Goal: Task Accomplishment & Management: Complete application form

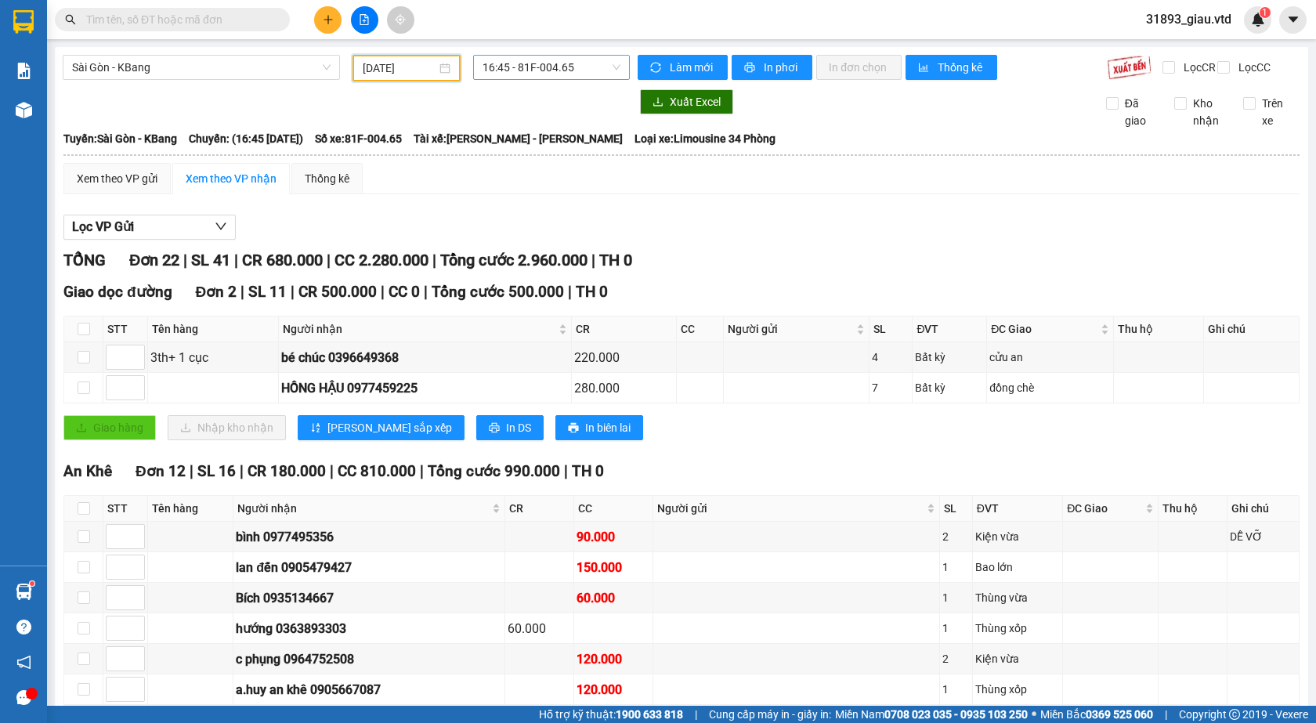
click at [543, 60] on span "16:45 - 81F-004.65" at bounding box center [551, 67] width 138 height 23
click at [547, 148] on div "17:00 - 81H-036.93" at bounding box center [539, 148] width 122 height 17
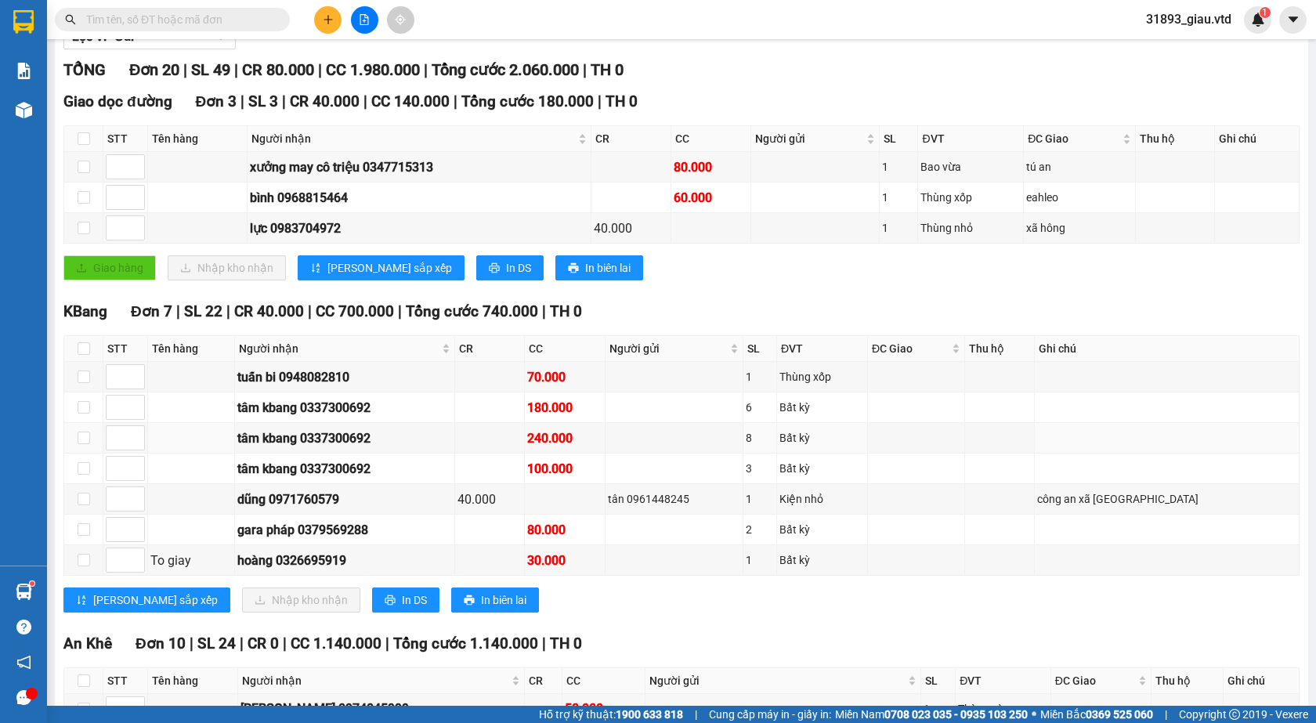
scroll to position [28, 0]
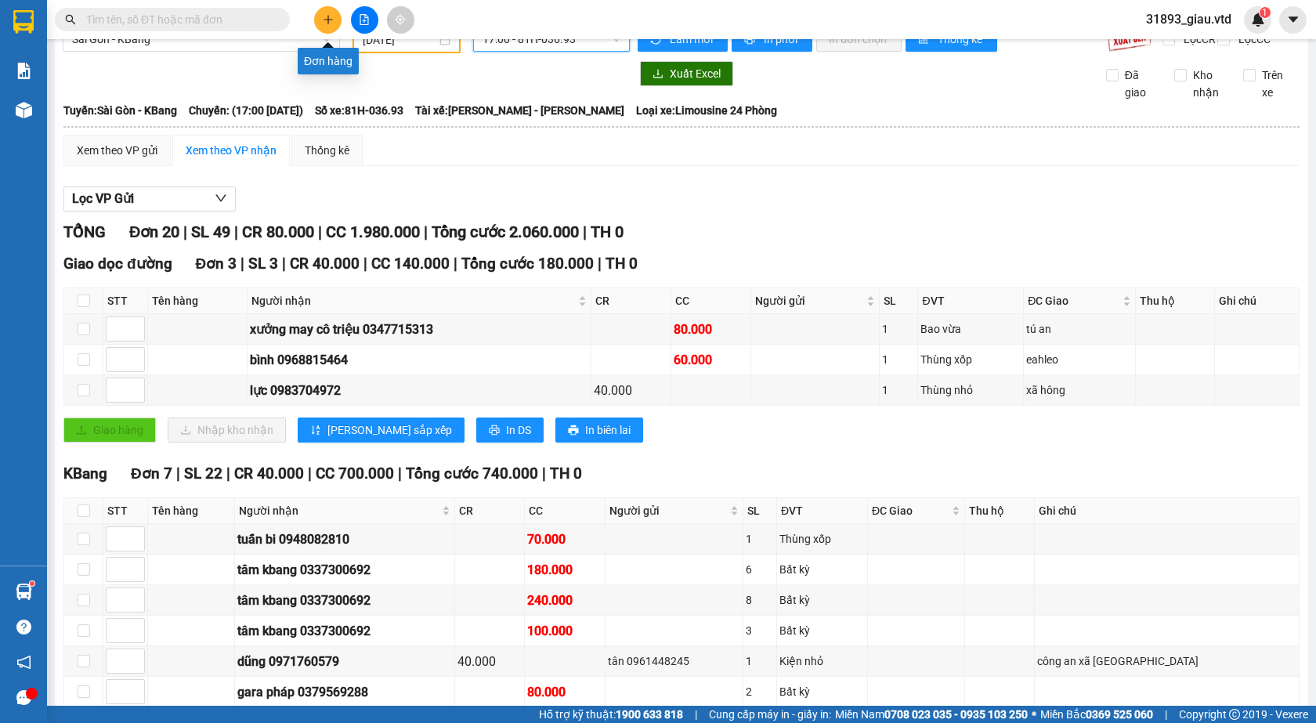
click at [333, 26] on button at bounding box center [327, 19] width 27 height 27
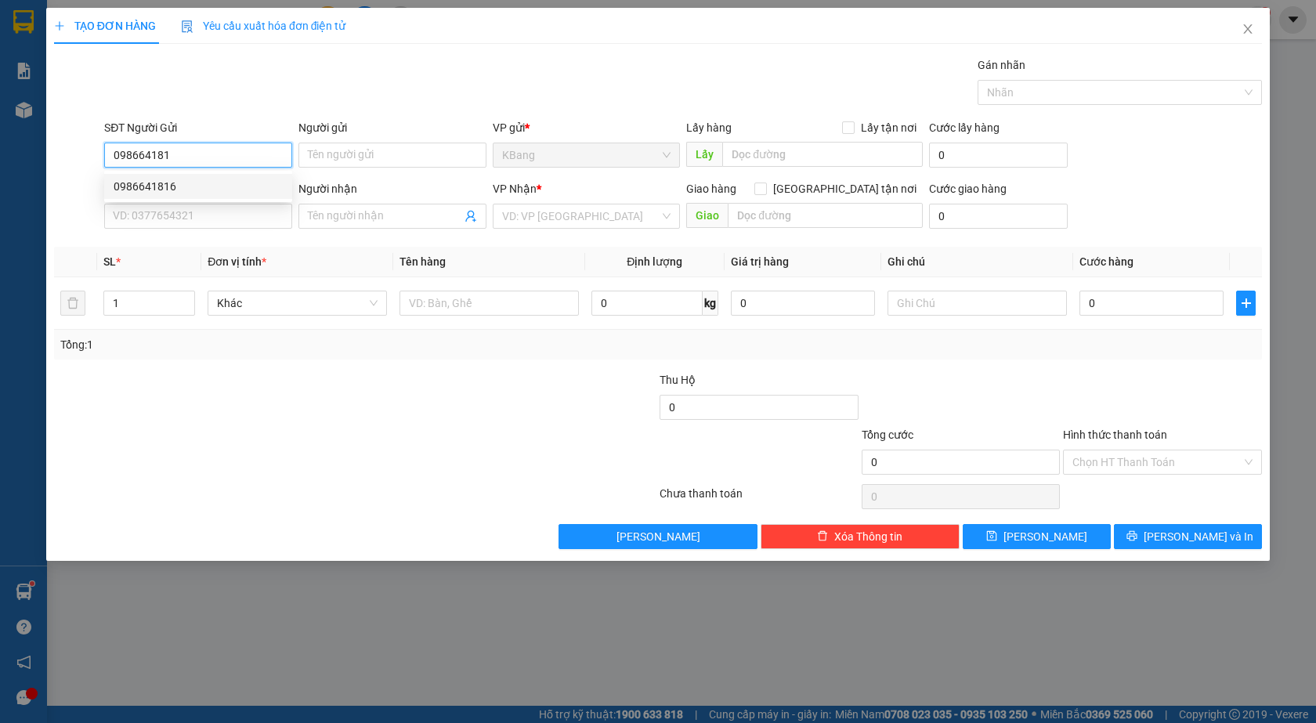
click at [188, 190] on div "0986641816" at bounding box center [198, 186] width 169 height 17
type input "0986641816"
type input "tú thủy"
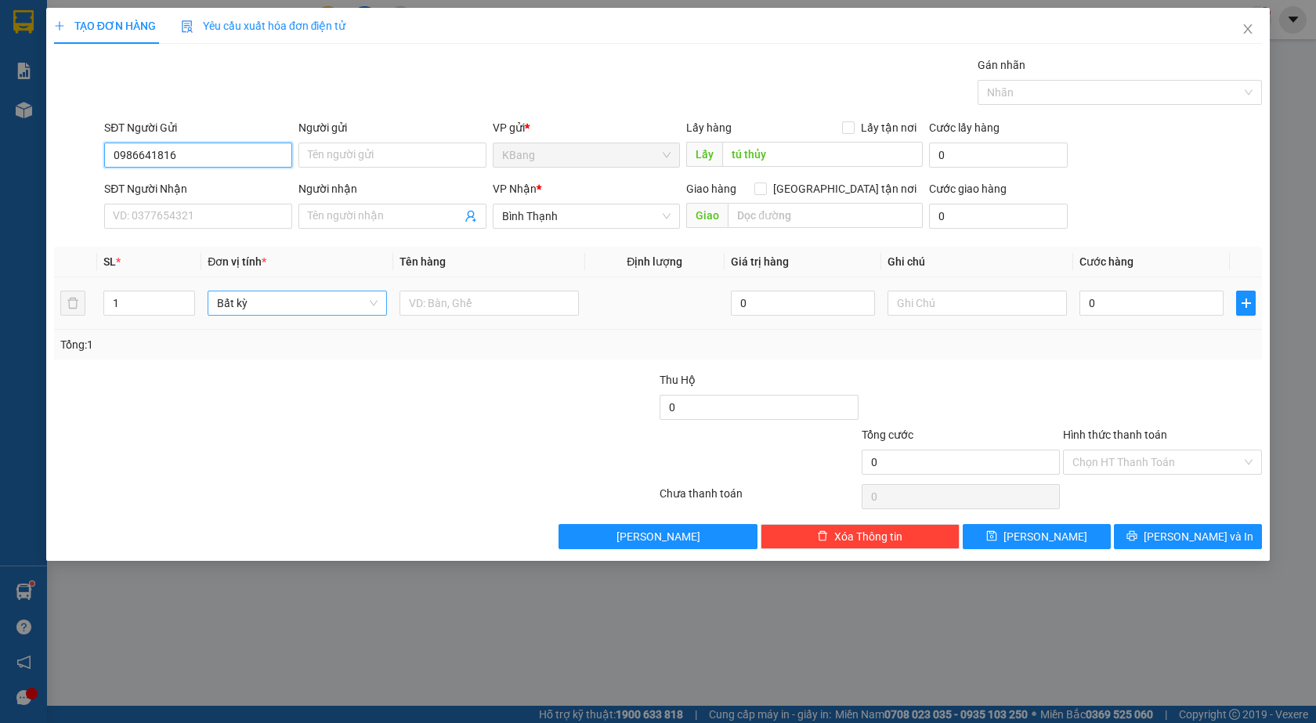
click at [302, 307] on span "Bất kỳ" at bounding box center [297, 302] width 161 height 23
type input "0986641816"
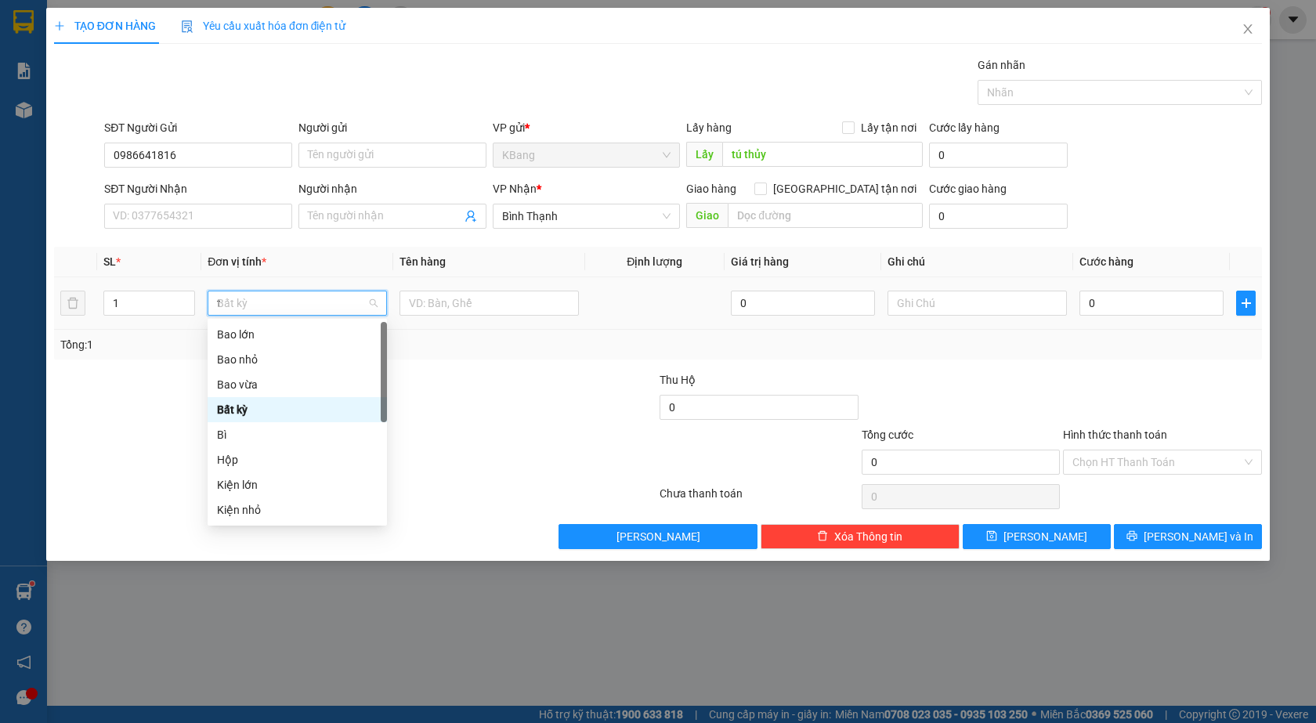
type input "th"
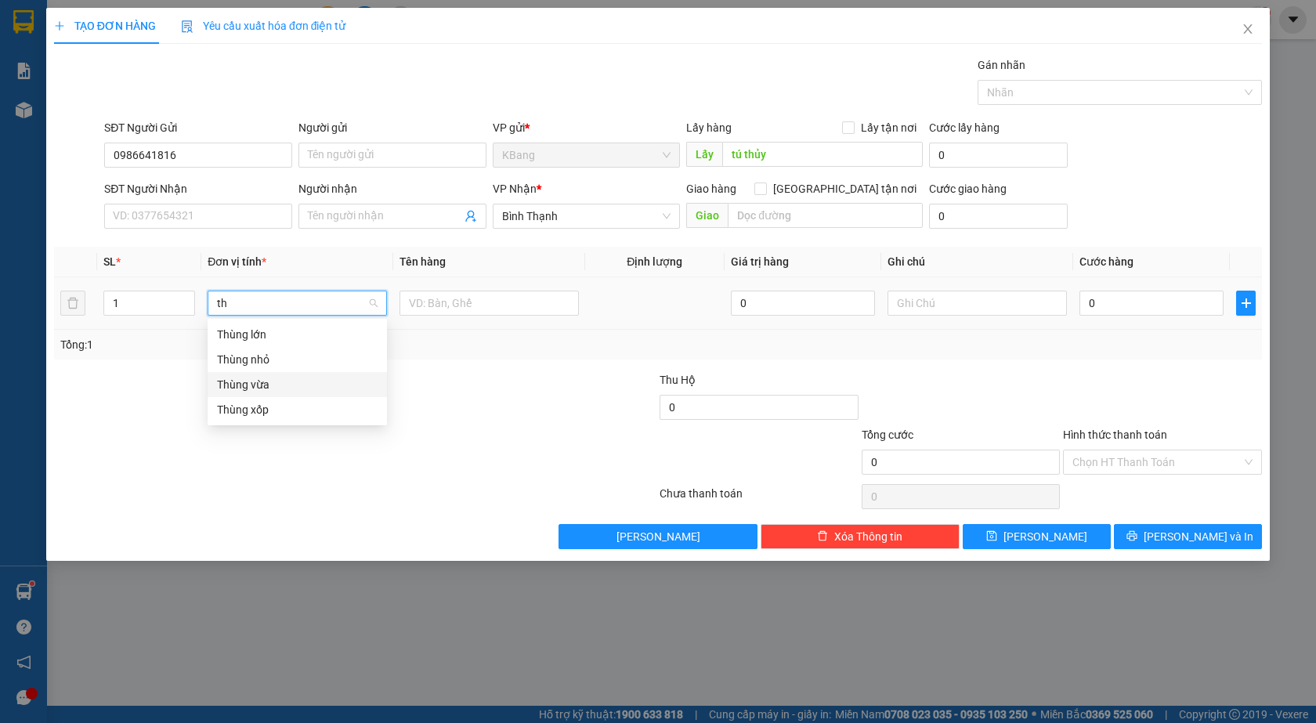
click at [267, 379] on div "Thùng vừa" at bounding box center [297, 384] width 161 height 17
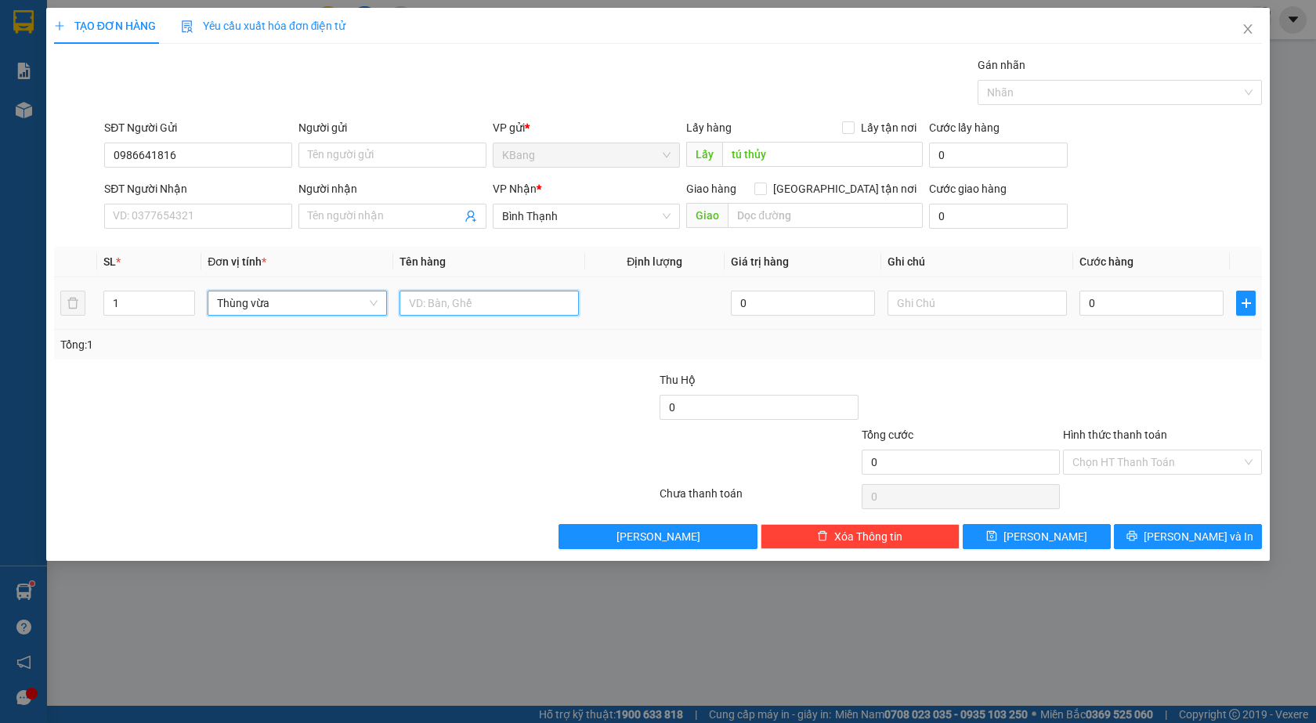
click at [428, 305] on input "text" at bounding box center [488, 303] width 179 height 25
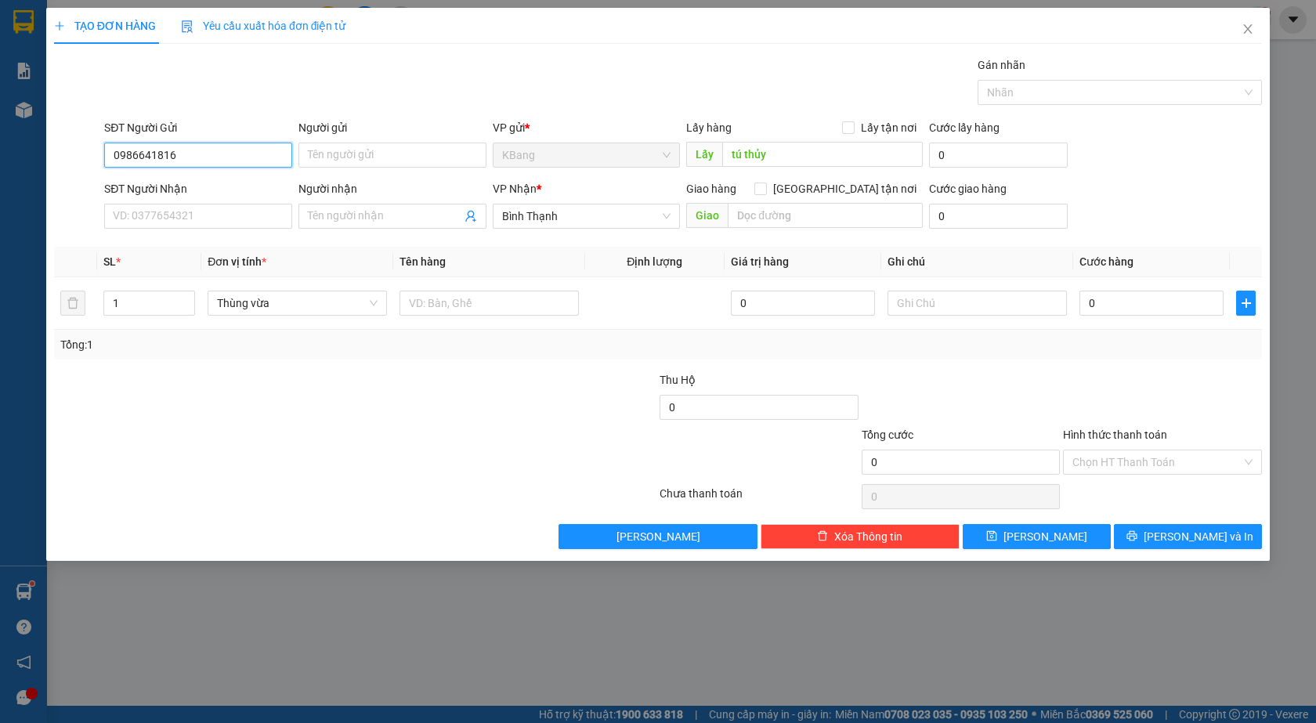
click at [142, 153] on input "0986641816" at bounding box center [198, 155] width 188 height 25
click at [157, 184] on div "0986641816" at bounding box center [198, 186] width 169 height 17
type input "0986641816"
click at [464, 299] on input "text" at bounding box center [488, 303] width 179 height 25
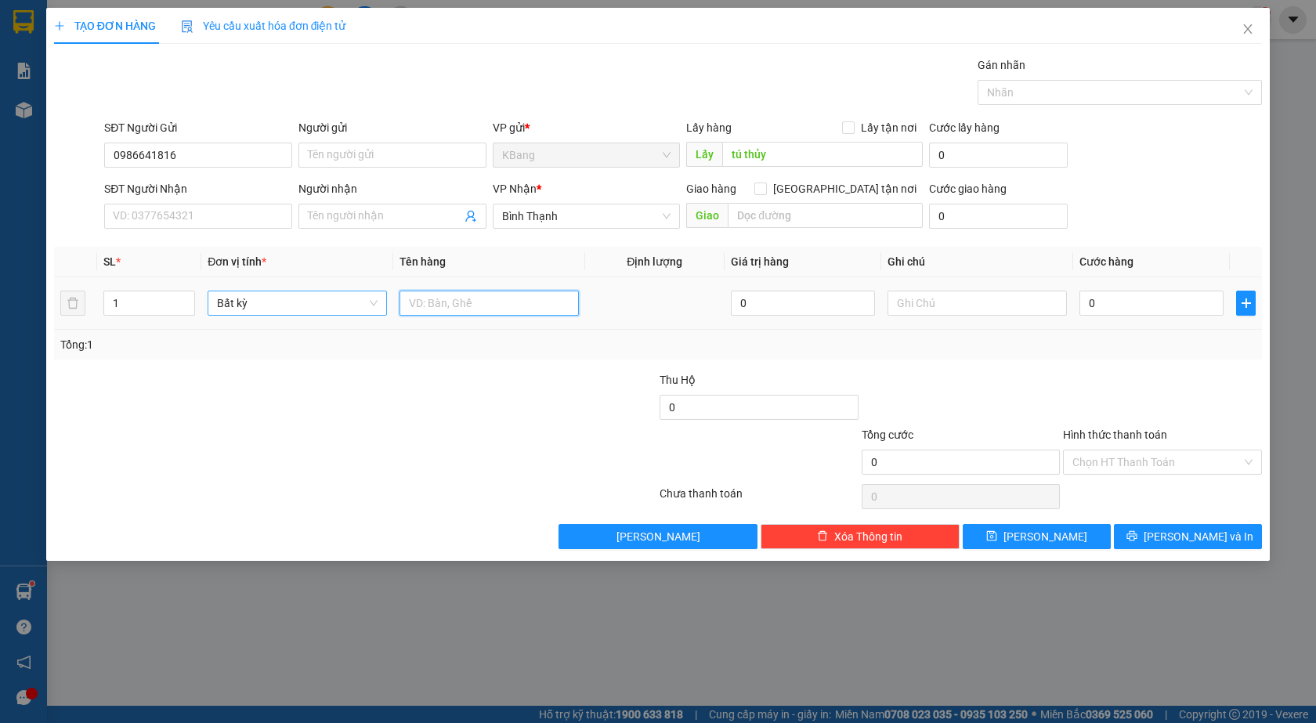
click at [261, 297] on span "Bất kỳ" at bounding box center [297, 302] width 161 height 23
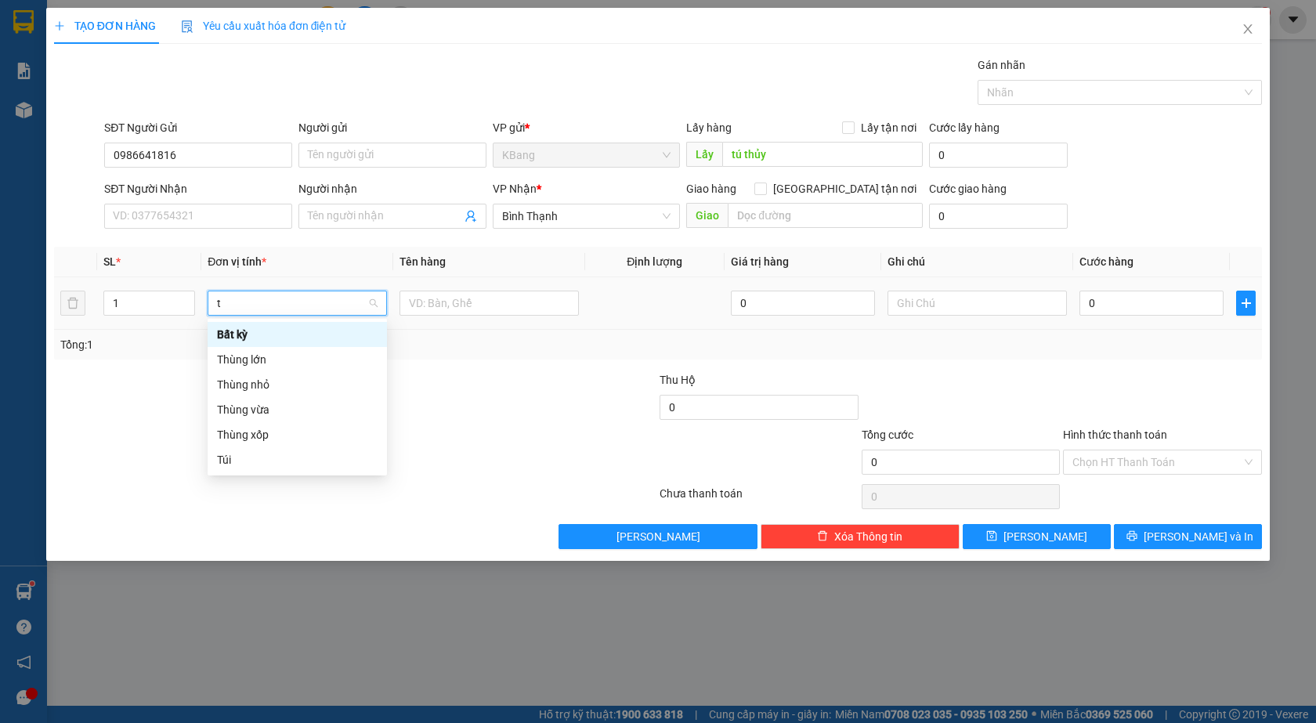
type input "th"
click at [274, 381] on div "Thùng vừa" at bounding box center [297, 384] width 161 height 17
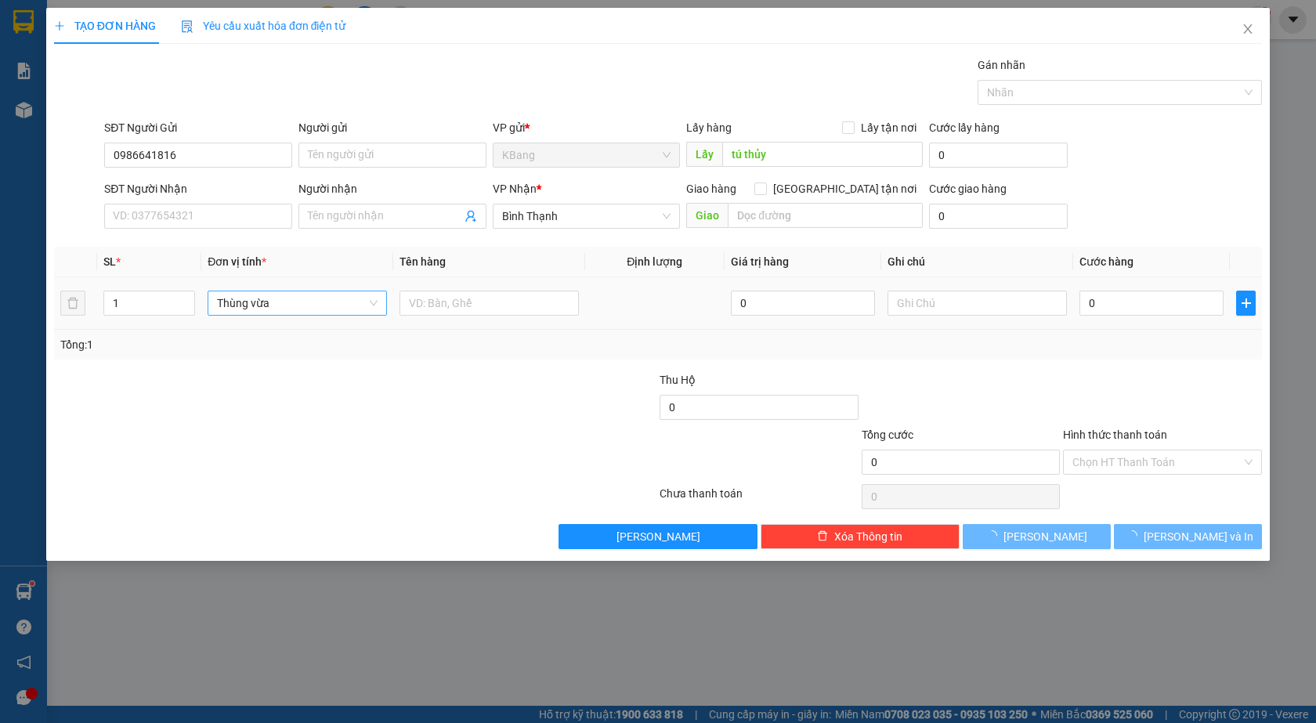
click at [460, 316] on div at bounding box center [488, 302] width 179 height 31
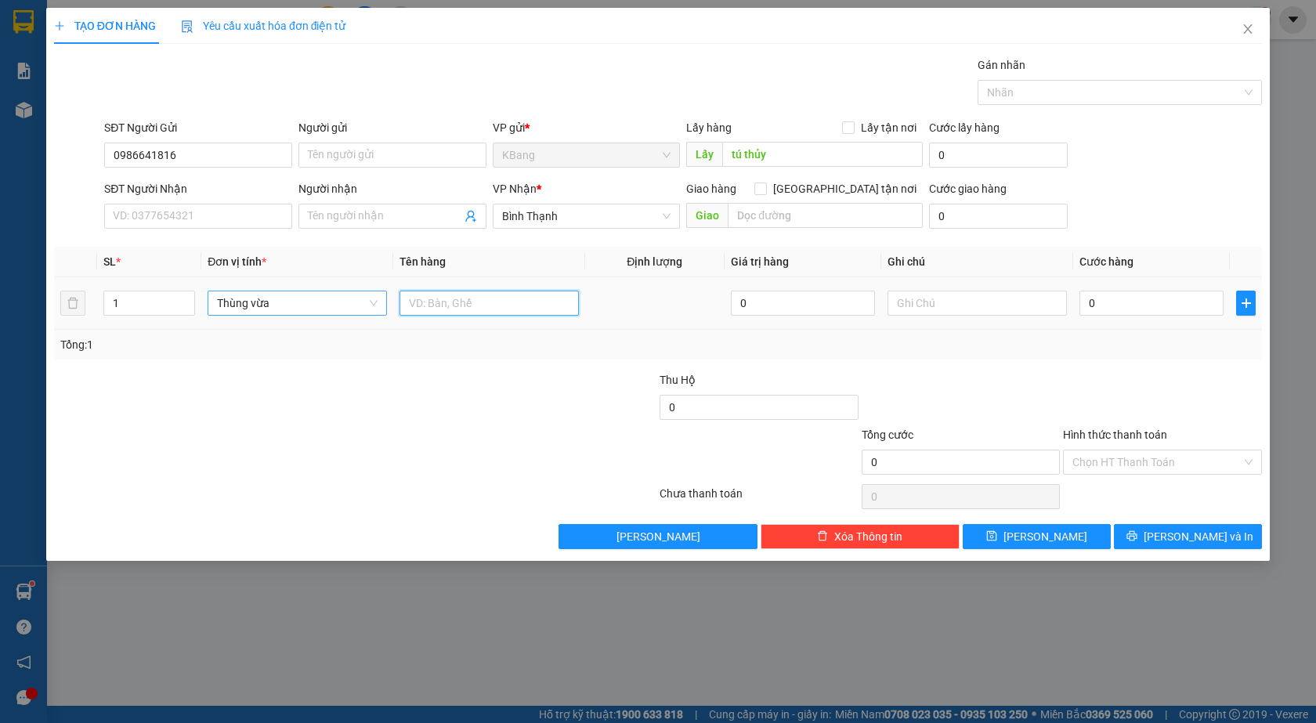
click at [463, 300] on input "text" at bounding box center [488, 303] width 179 height 25
type input "t"
type input "d"
type input "đồ ăn"
click at [1093, 306] on input "0" at bounding box center [1151, 303] width 144 height 25
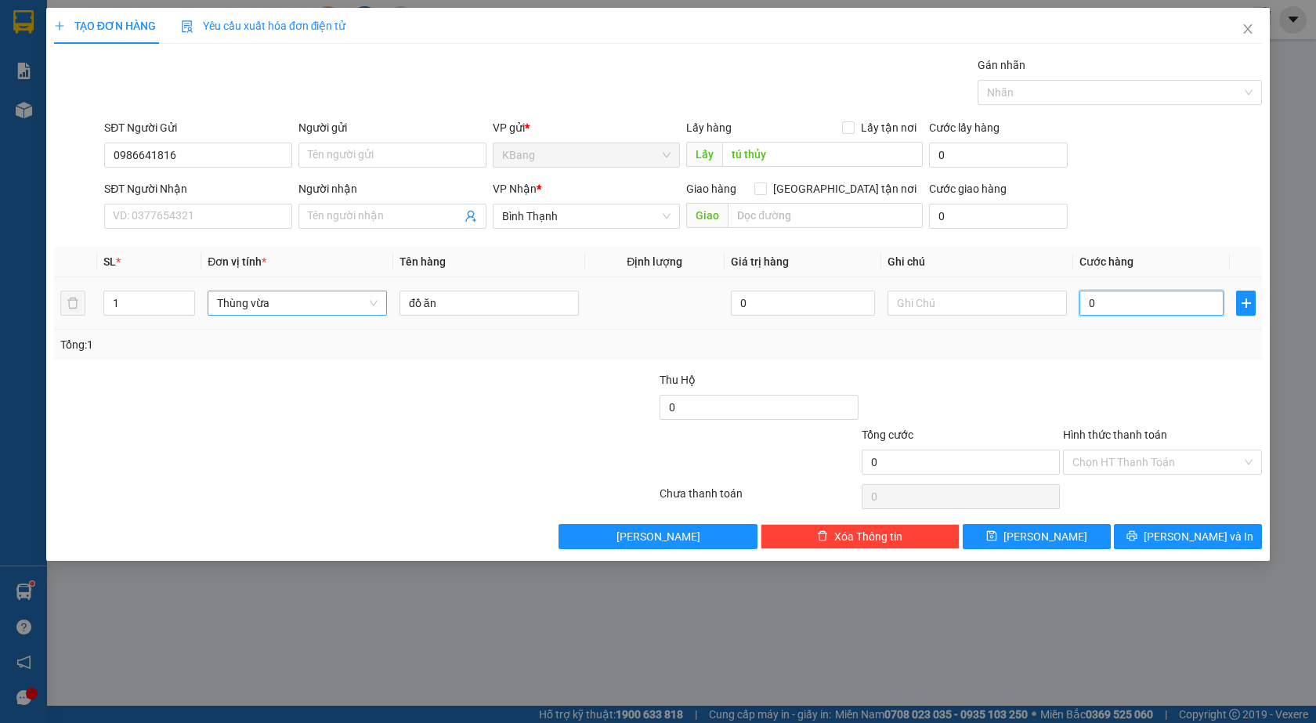
type input "7"
type input "70"
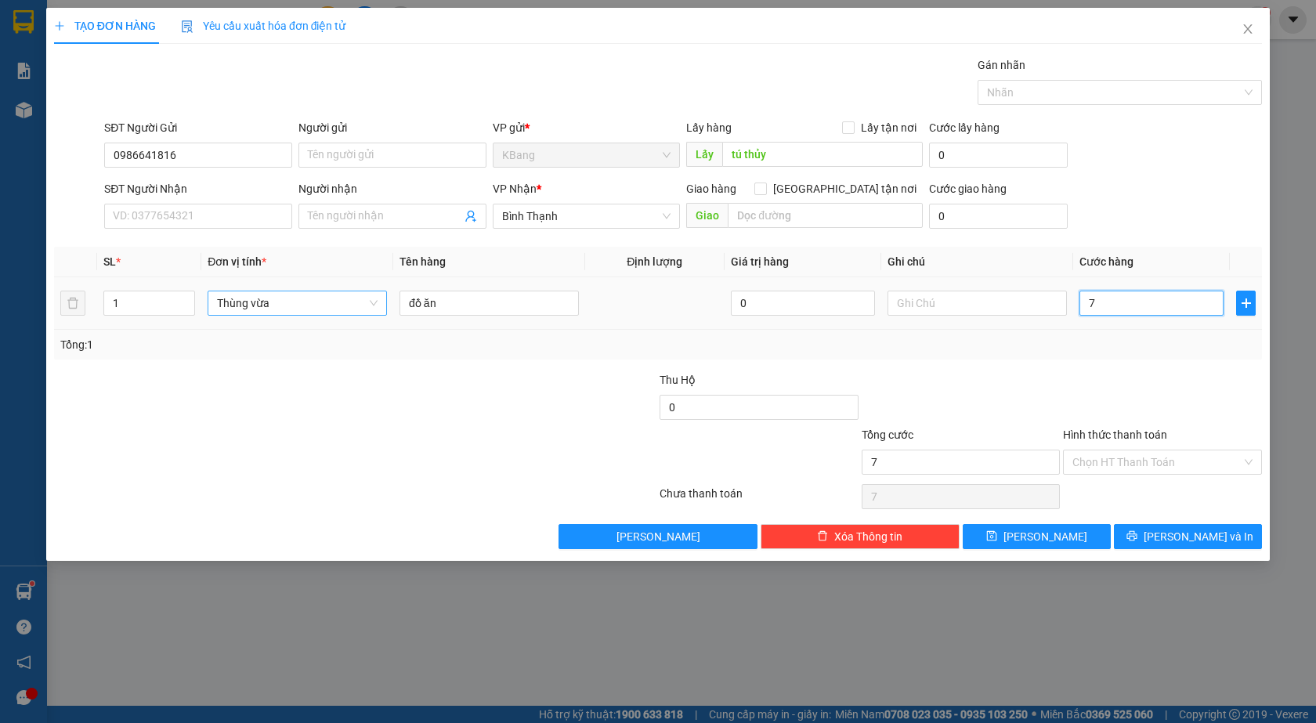
type input "70"
type input "700"
type input "7.000"
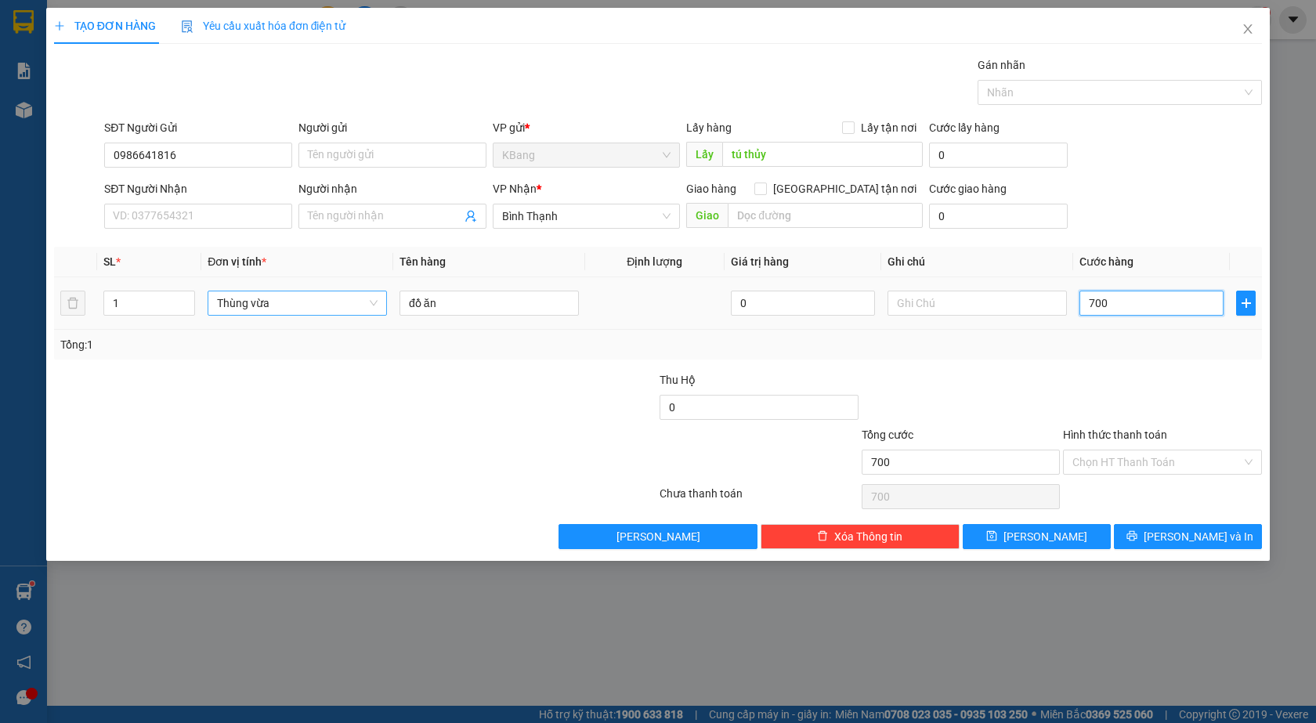
type input "7.000"
type input "70.000"
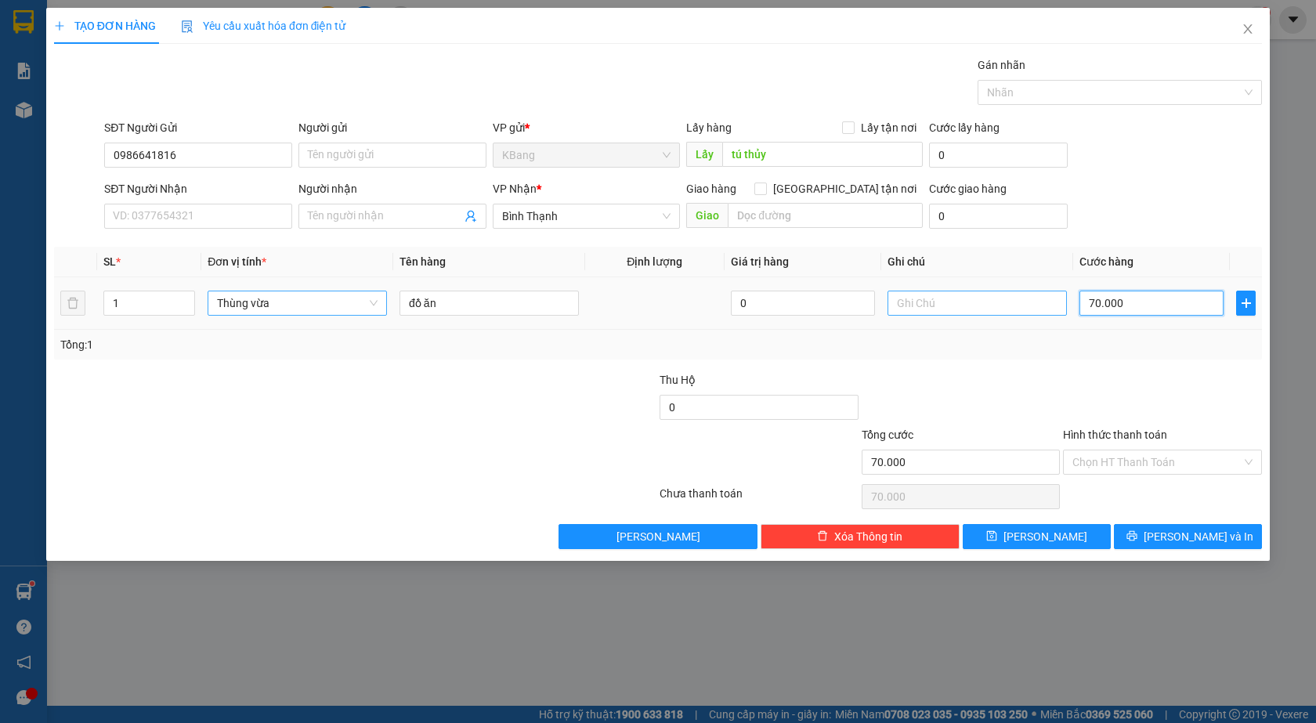
type input "70.000"
click at [980, 307] on input "text" at bounding box center [976, 303] width 179 height 25
type input "tạm tính"
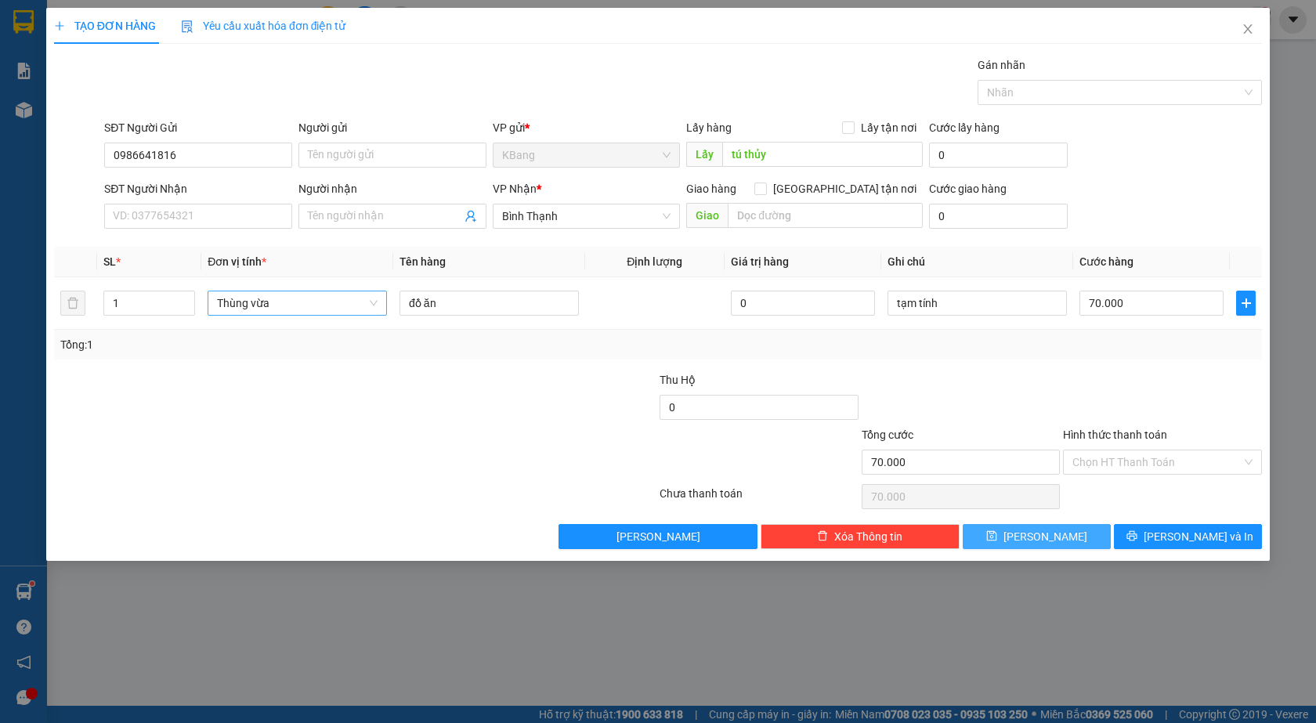
click at [1043, 536] on span "[PERSON_NAME]" at bounding box center [1045, 536] width 84 height 17
type input "0"
click at [351, 418] on div at bounding box center [253, 398] width 403 height 55
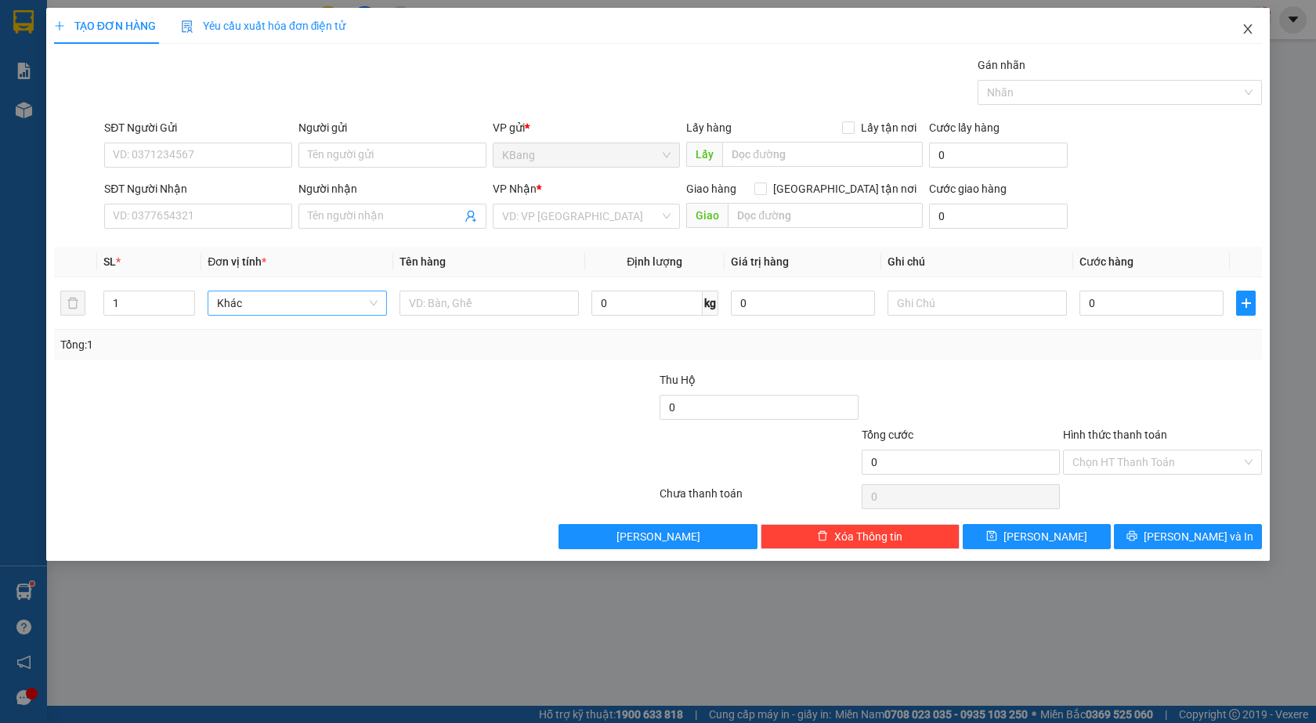
click at [1244, 27] on icon "close" at bounding box center [1247, 29] width 13 height 13
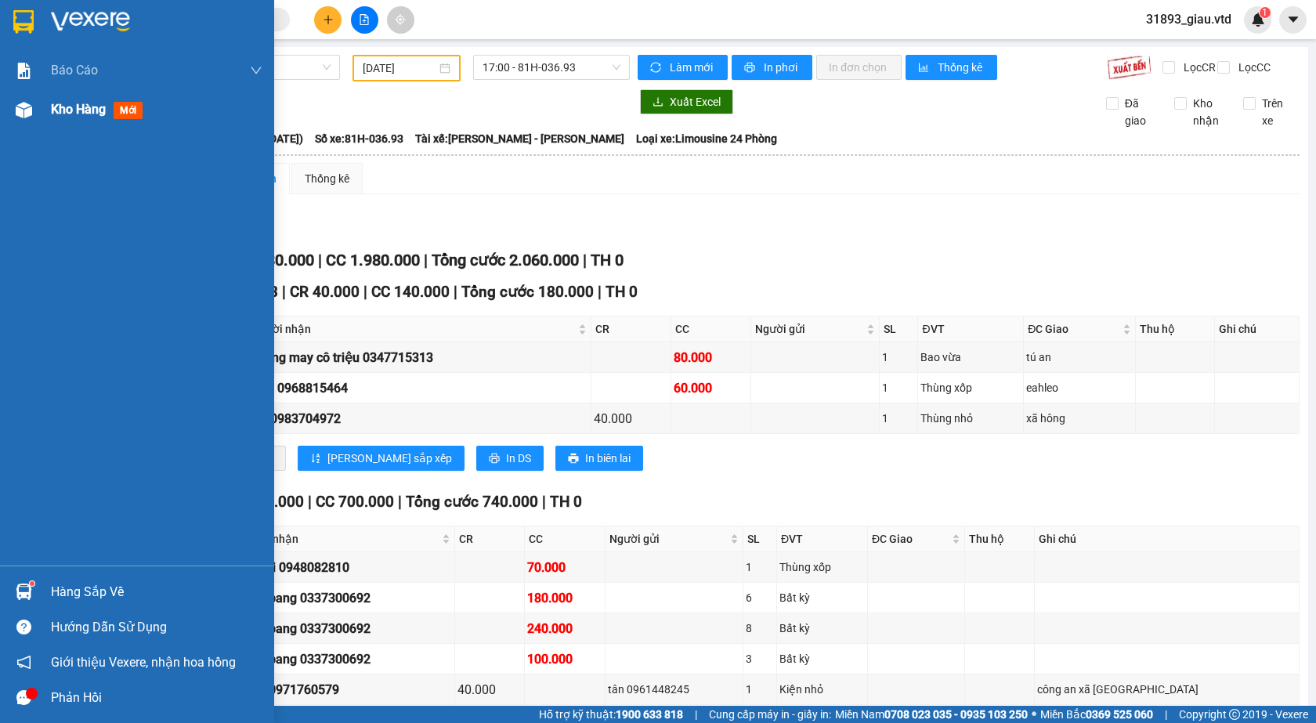
click at [70, 111] on span "Kho hàng" at bounding box center [78, 109] width 55 height 15
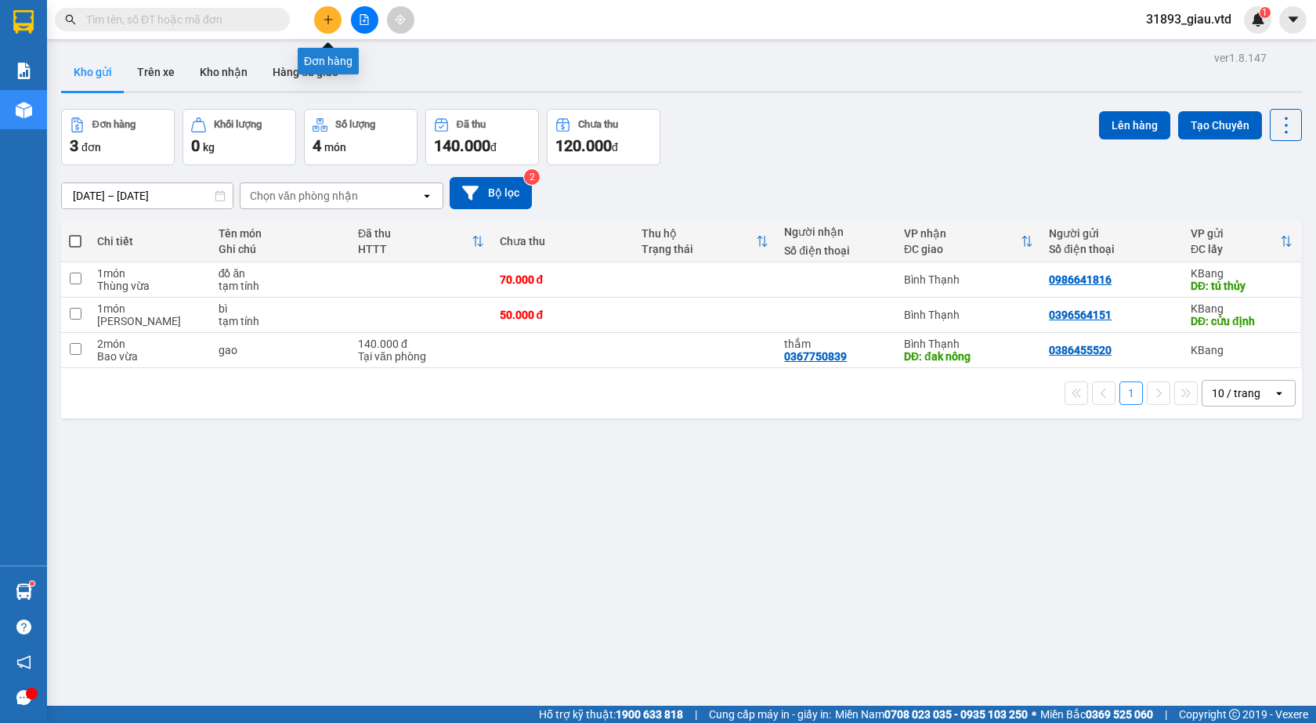
click at [331, 19] on icon "plus" at bounding box center [328, 19] width 11 height 11
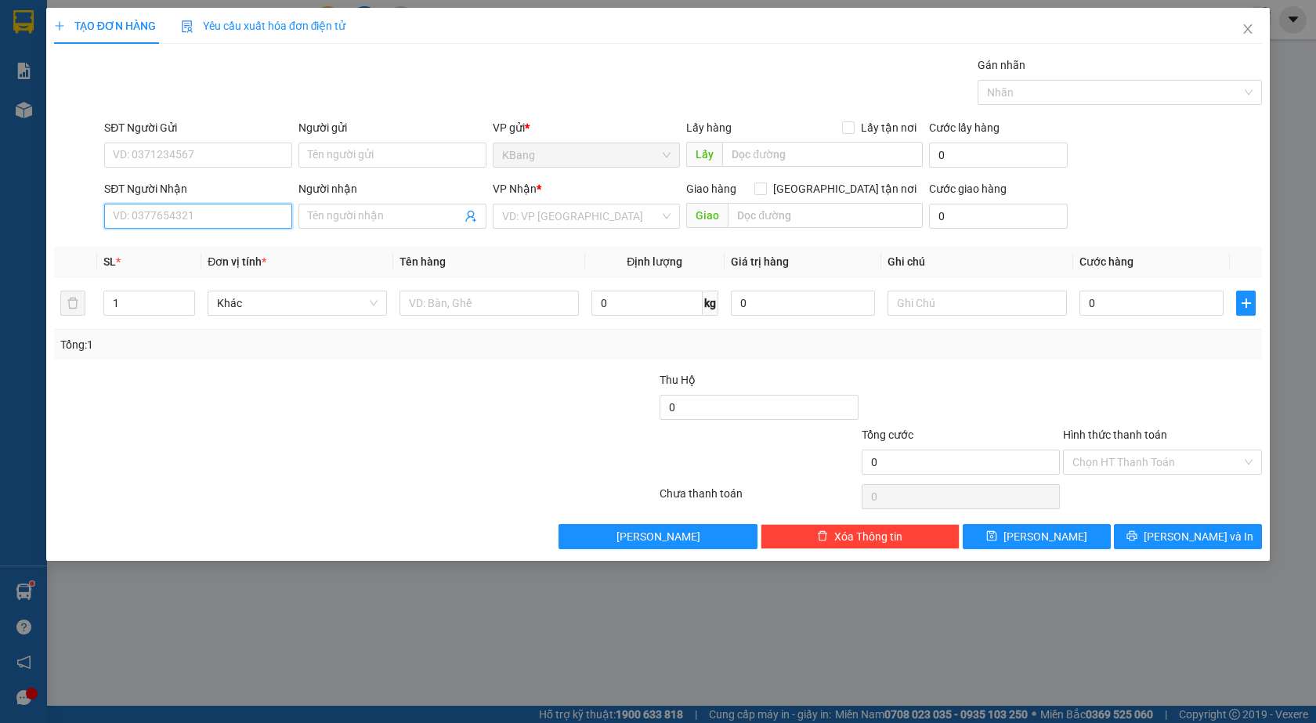
click at [144, 221] on input "SĐT Người Nhận" at bounding box center [198, 216] width 188 height 25
click at [211, 218] on input "0974949" at bounding box center [198, 216] width 188 height 25
click at [183, 274] on div "0974949688" at bounding box center [198, 272] width 169 height 17
type input "0974949688"
click at [193, 157] on input "SĐT Người Gửi" at bounding box center [198, 155] width 188 height 25
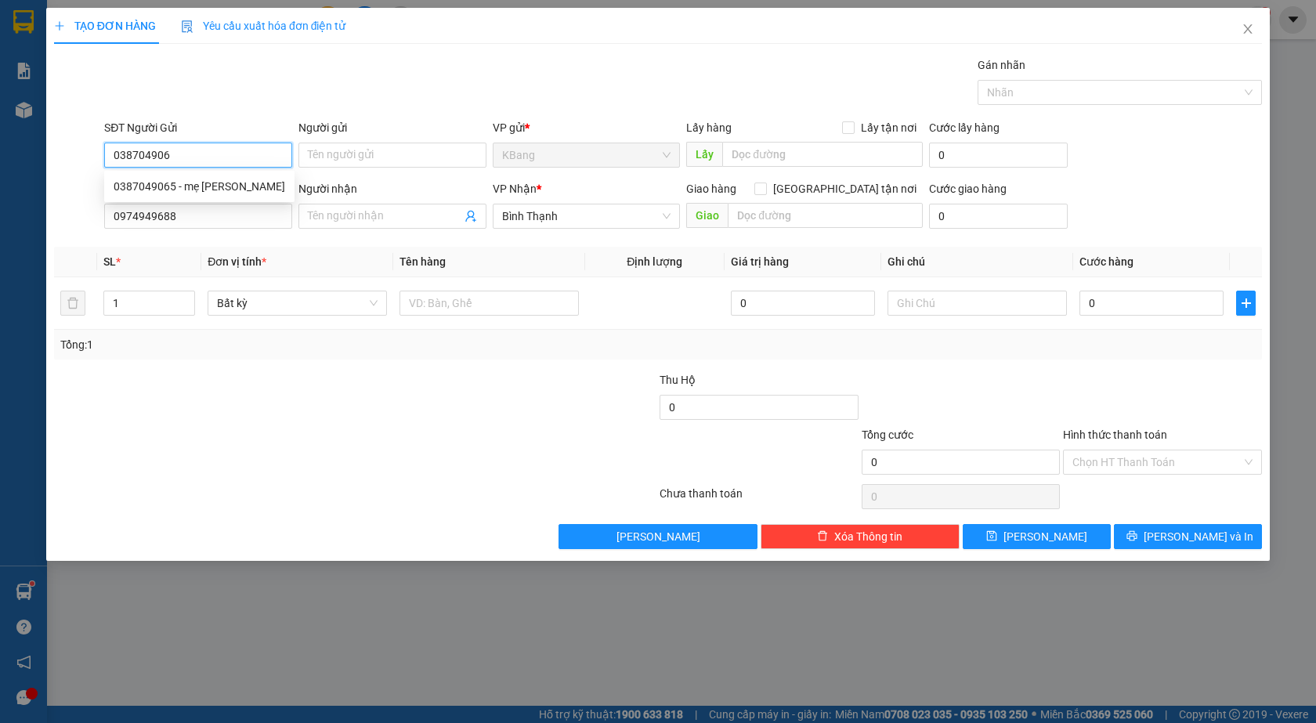
type input "0387049065"
click at [191, 191] on div "0387049065 - mẹ [PERSON_NAME]" at bounding box center [199, 186] width 171 height 17
type input "mẹ [PERSON_NAME]"
click at [295, 305] on span "Bất kỳ" at bounding box center [297, 302] width 161 height 23
type input "0387049065"
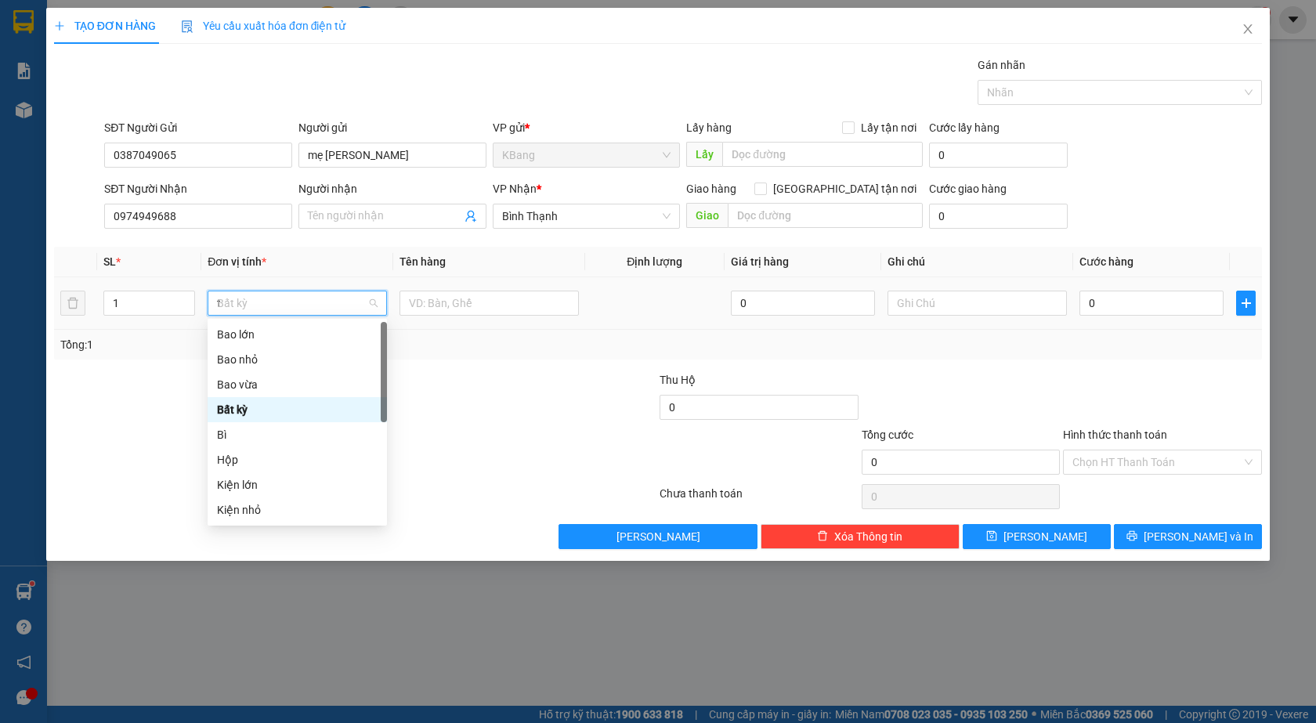
type input "th"
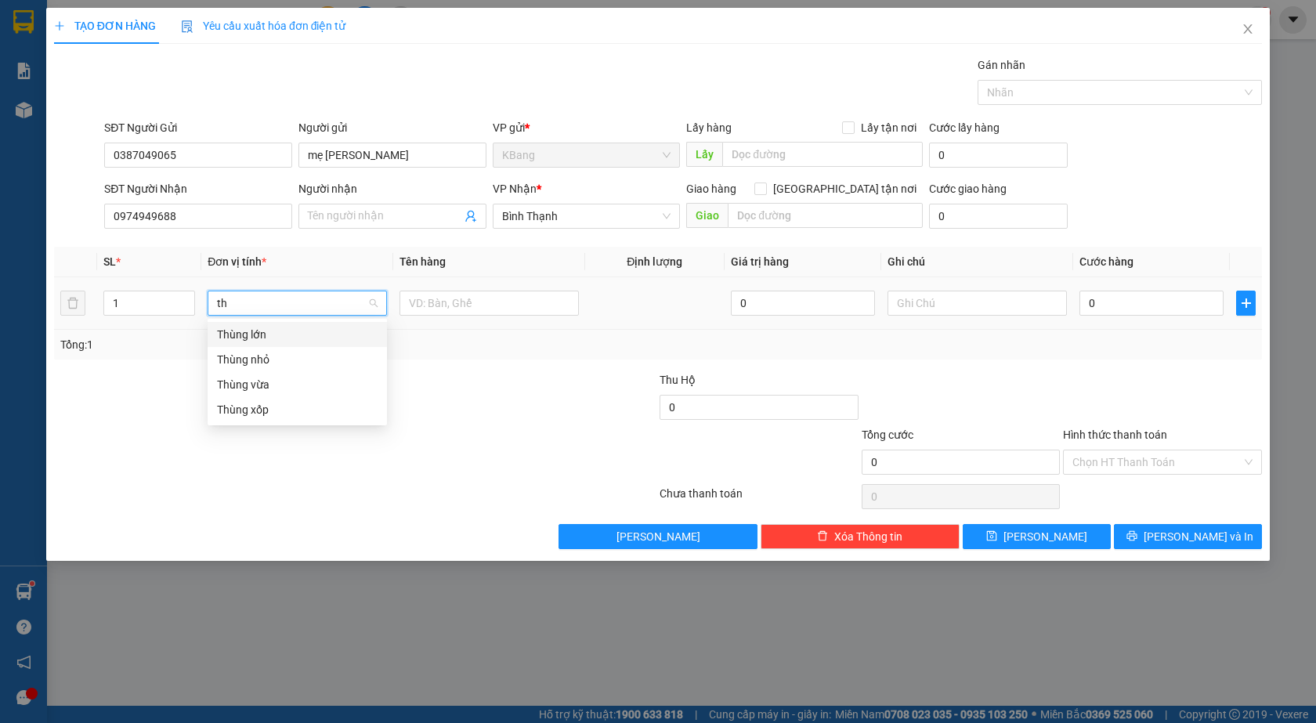
click at [271, 334] on div "Thùng lớn" at bounding box center [297, 334] width 161 height 17
click at [455, 312] on input "text" at bounding box center [488, 303] width 179 height 25
type input "d"
type input "đồ ăn"
click at [1131, 307] on input "0" at bounding box center [1151, 303] width 144 height 25
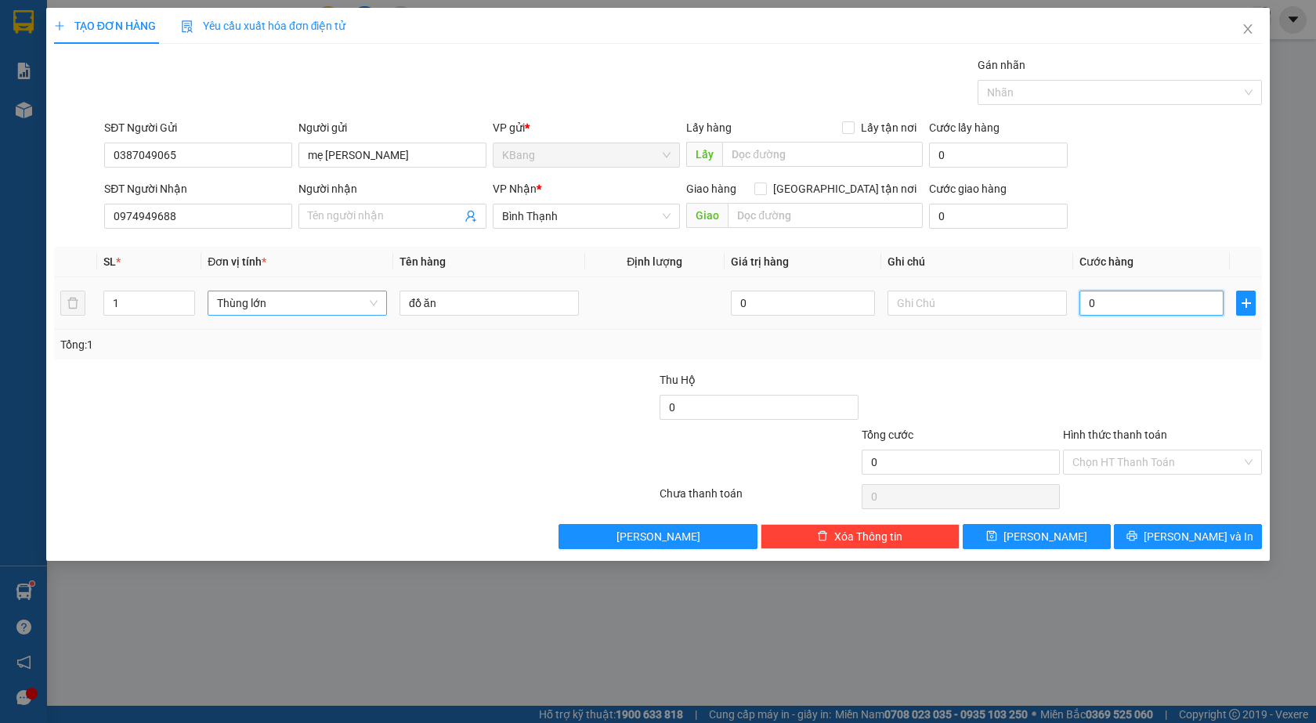
type input "8"
type input "80"
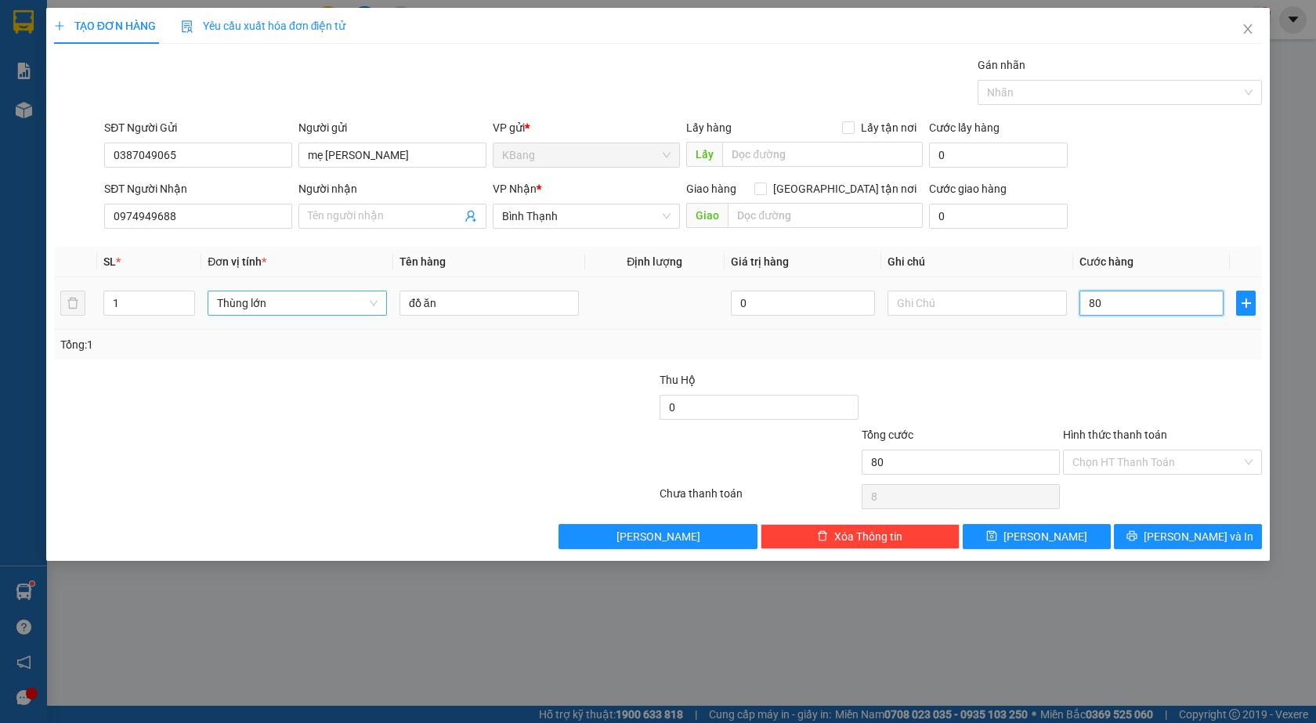
type input "80"
type input "800"
type input "8.000"
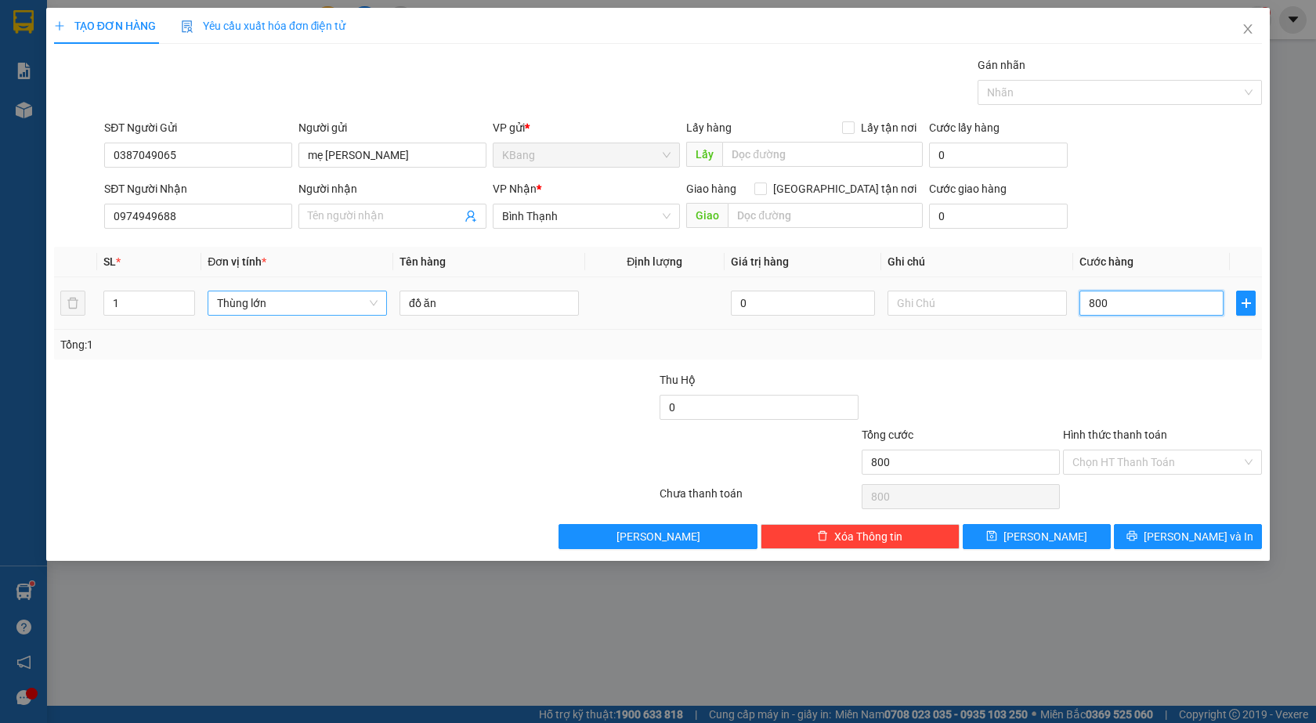
type input "8.000"
type input "80.000"
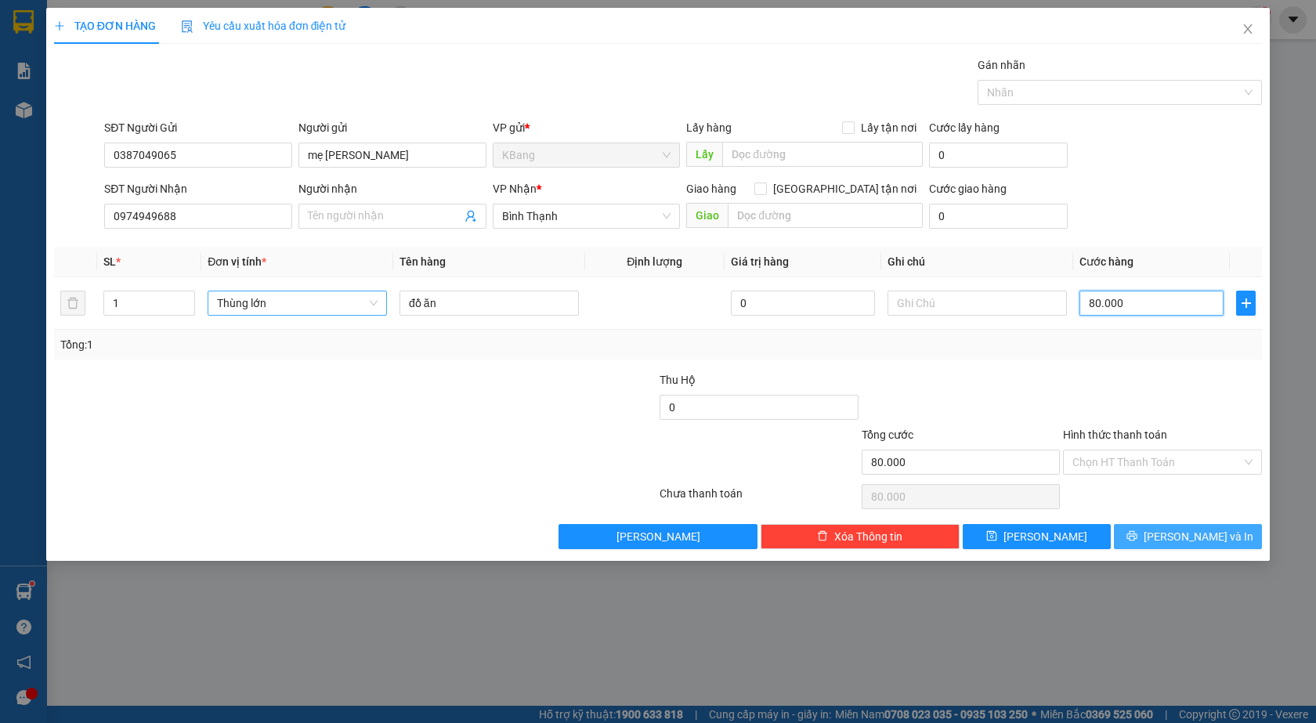
type input "80.000"
click at [1169, 536] on button "[PERSON_NAME] và In" at bounding box center [1188, 536] width 148 height 25
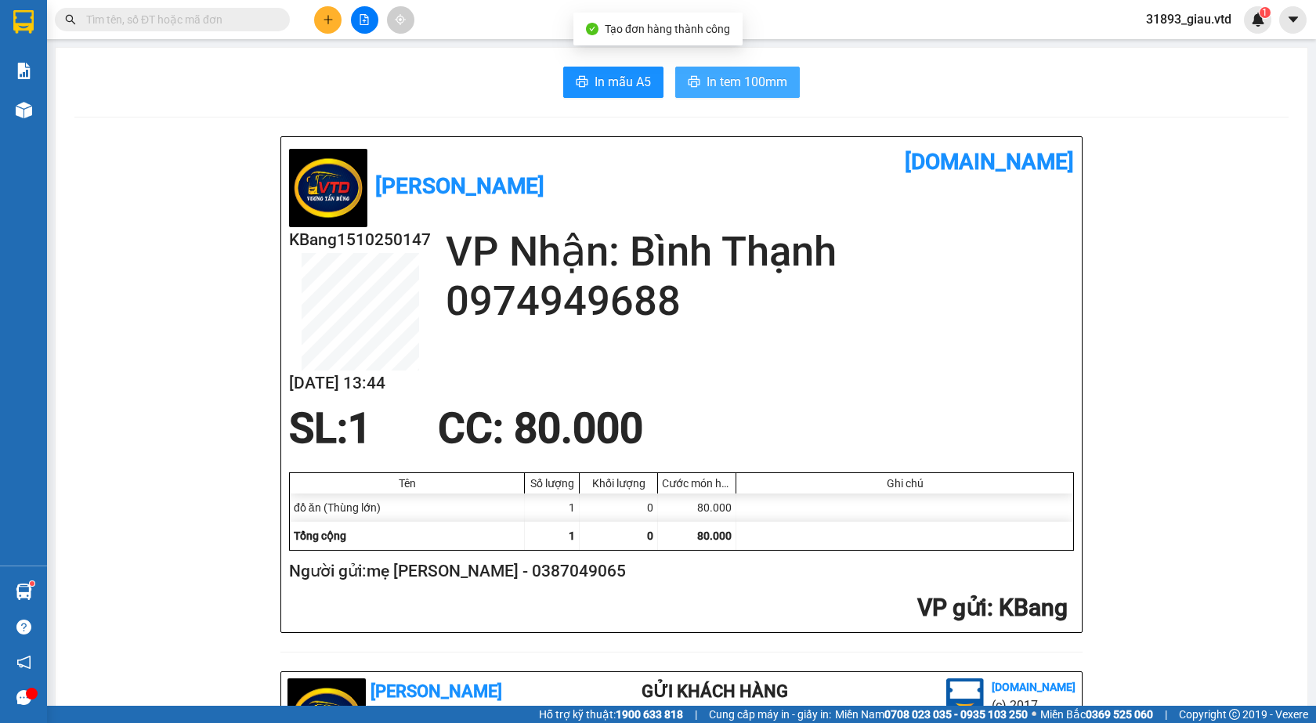
click at [715, 88] on span "In tem 100mm" at bounding box center [746, 82] width 81 height 20
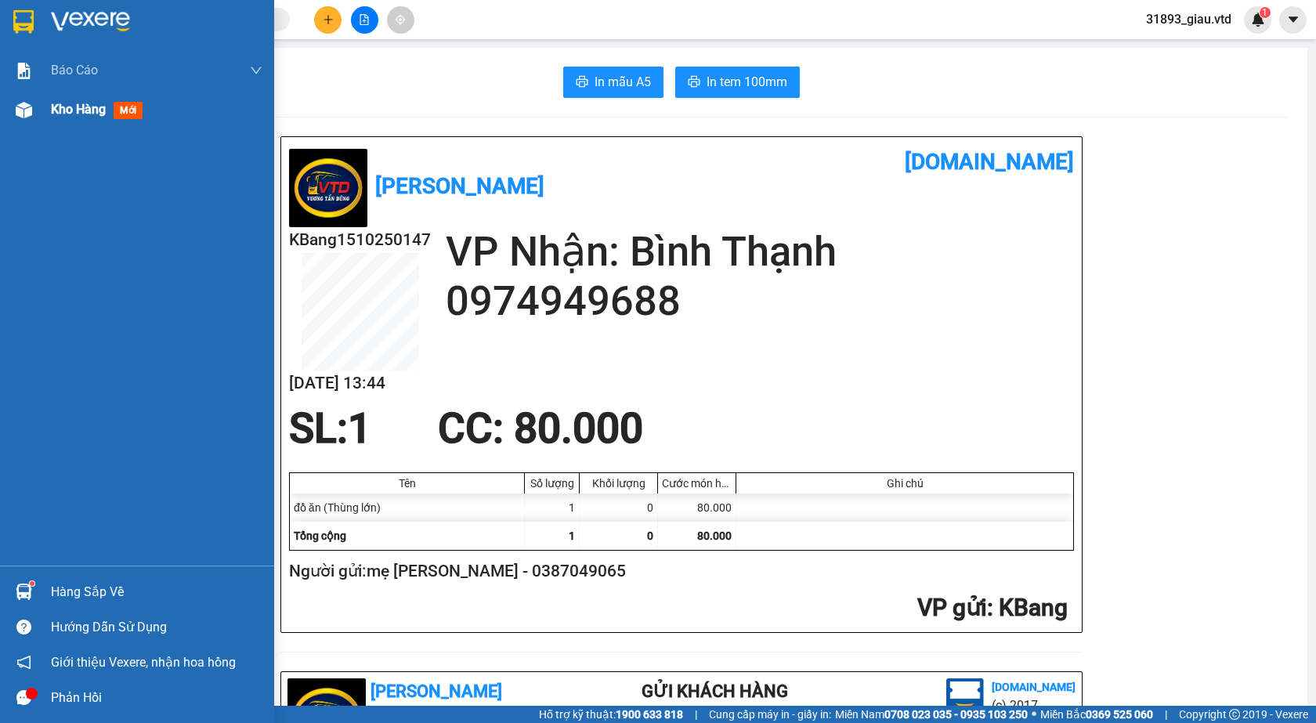
click at [52, 100] on div "Kho hàng mới" at bounding box center [100, 109] width 98 height 20
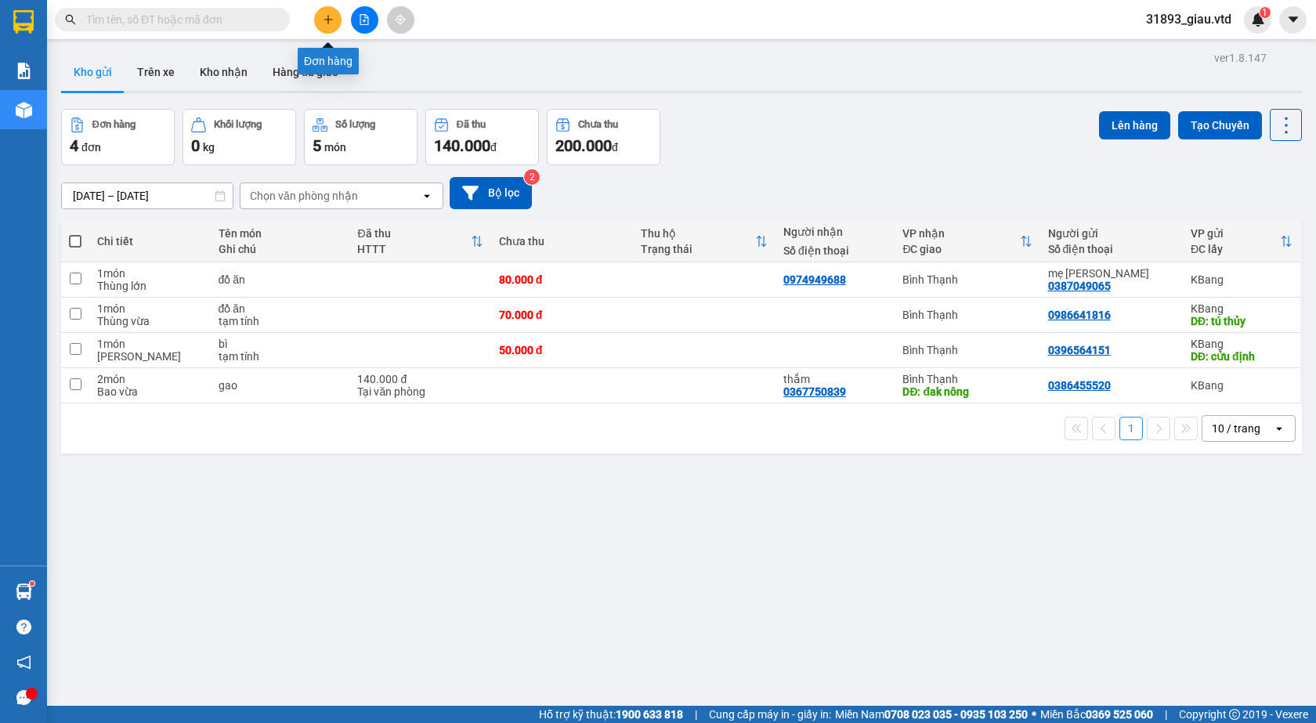
click at [323, 19] on icon "plus" at bounding box center [328, 19] width 11 height 11
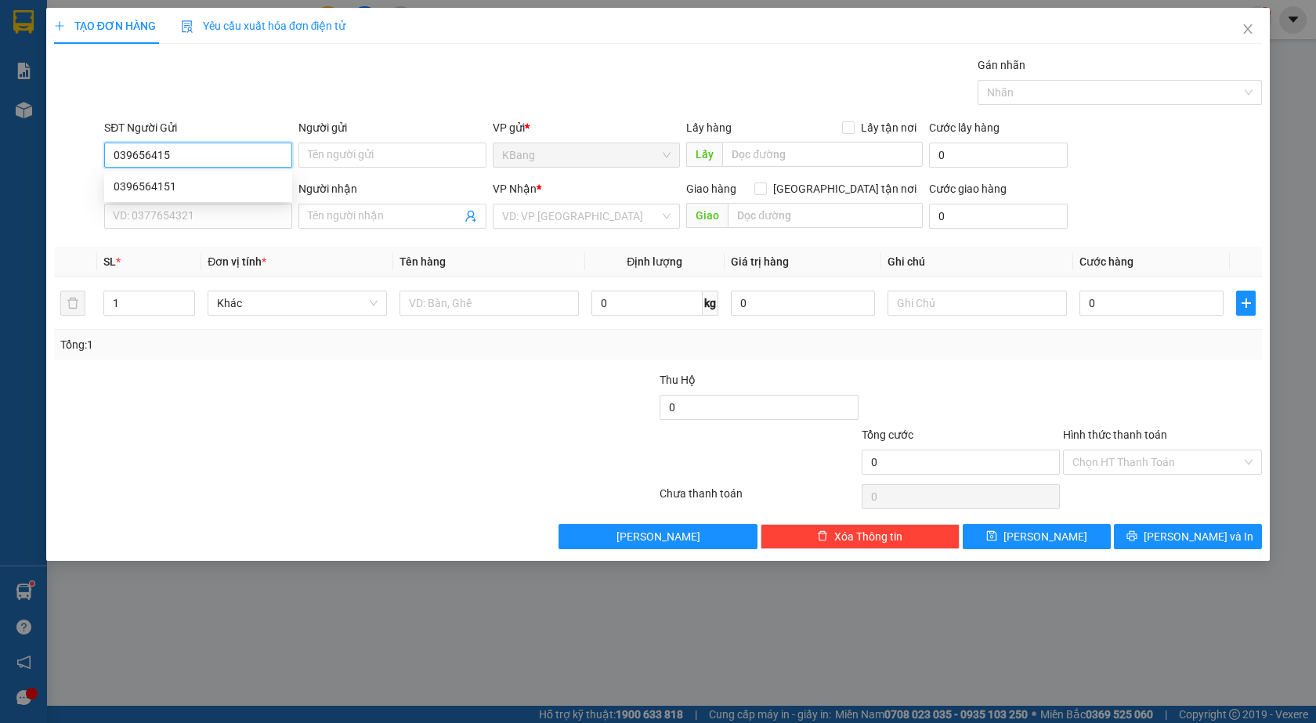
type input "0396564151"
click at [162, 182] on div "0396564151" at bounding box center [198, 186] width 169 height 17
type input "cửu định"
click at [317, 309] on span "Bất kỳ" at bounding box center [297, 302] width 161 height 23
type input "0396564151"
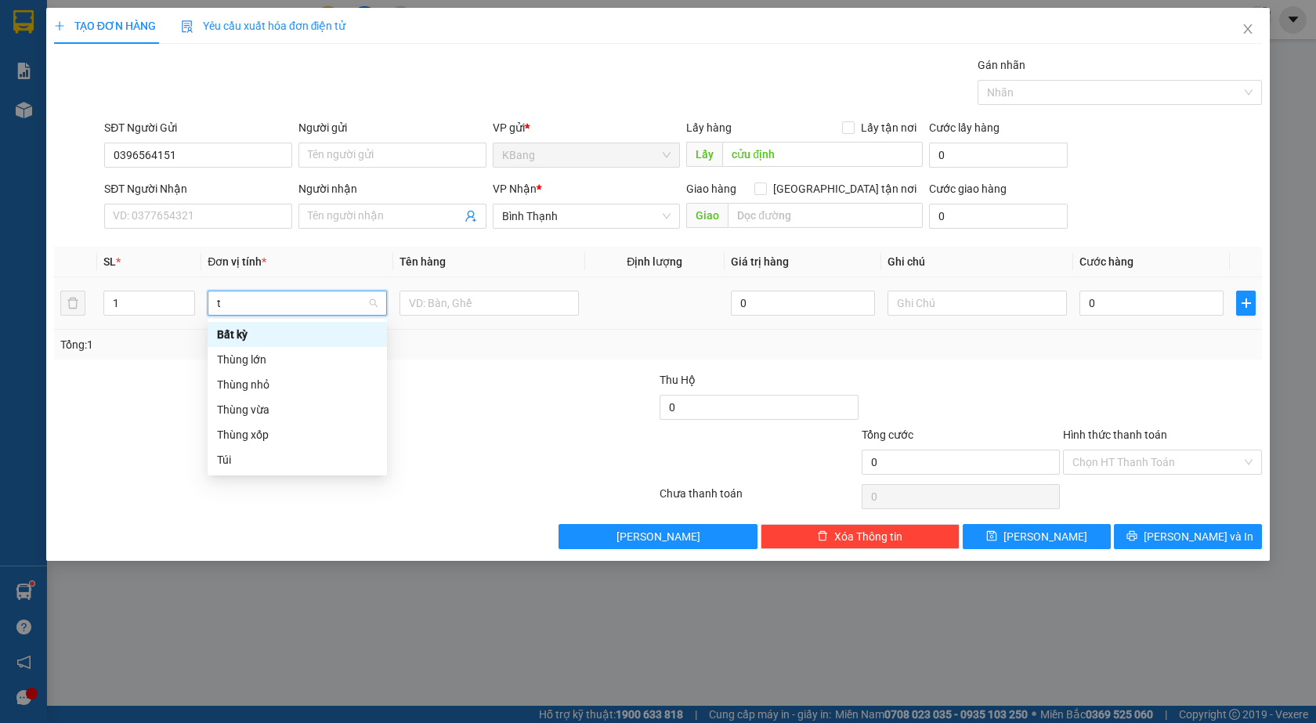
type input "th"
click at [246, 387] on div "Thùng vừa" at bounding box center [297, 384] width 161 height 17
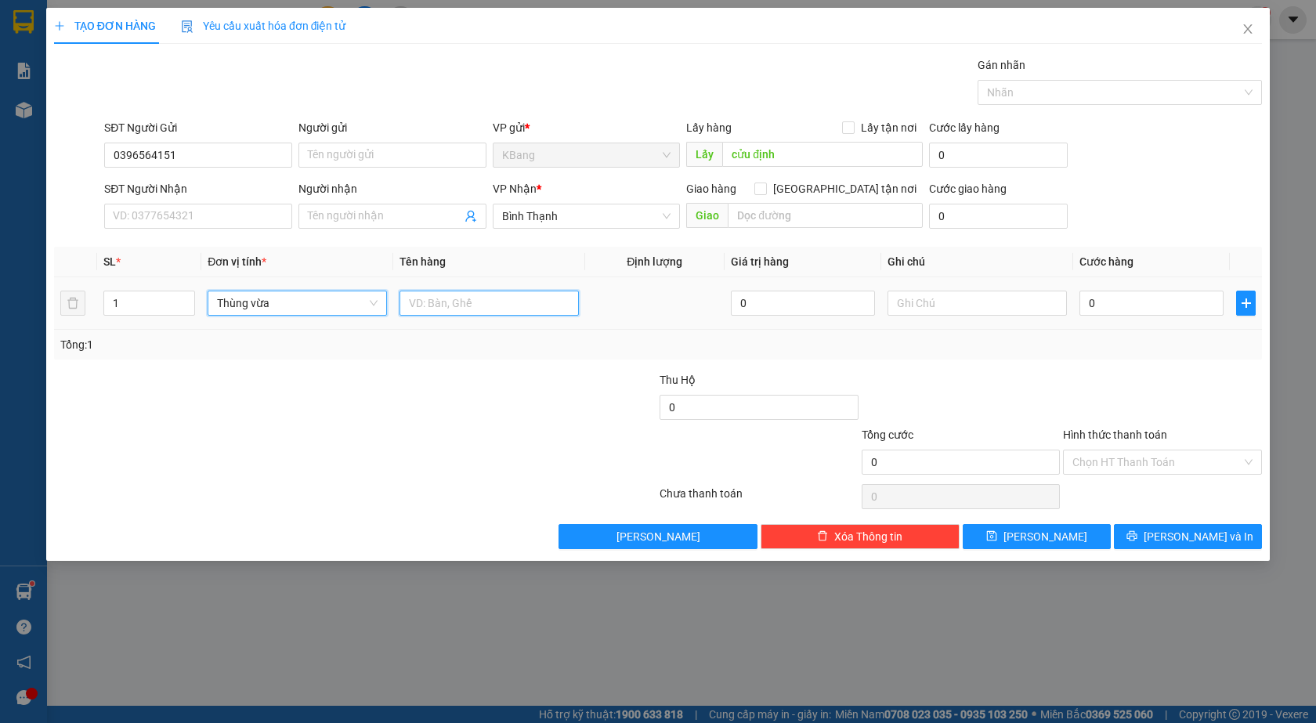
click at [441, 302] on input "text" at bounding box center [488, 303] width 179 height 25
type input "d"
type input "đồ ăn"
click at [1148, 308] on input "0" at bounding box center [1151, 303] width 144 height 25
type input "7"
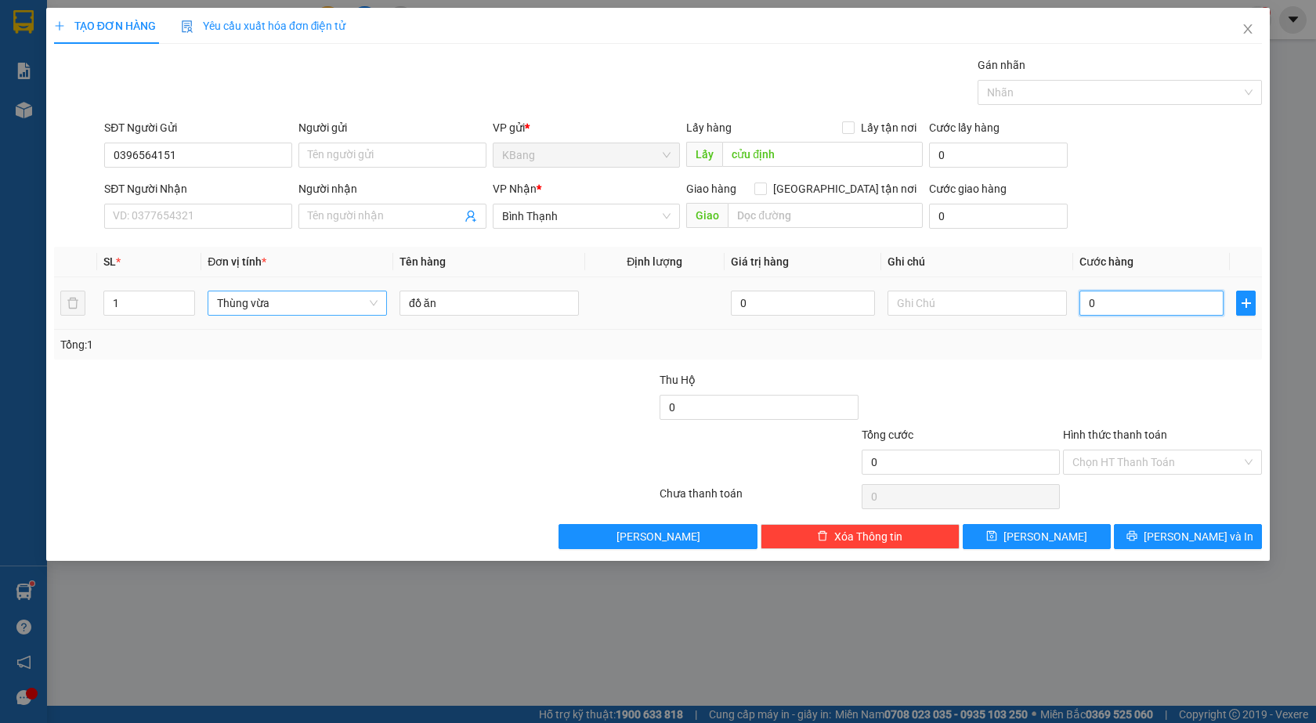
type input "7"
type input "70"
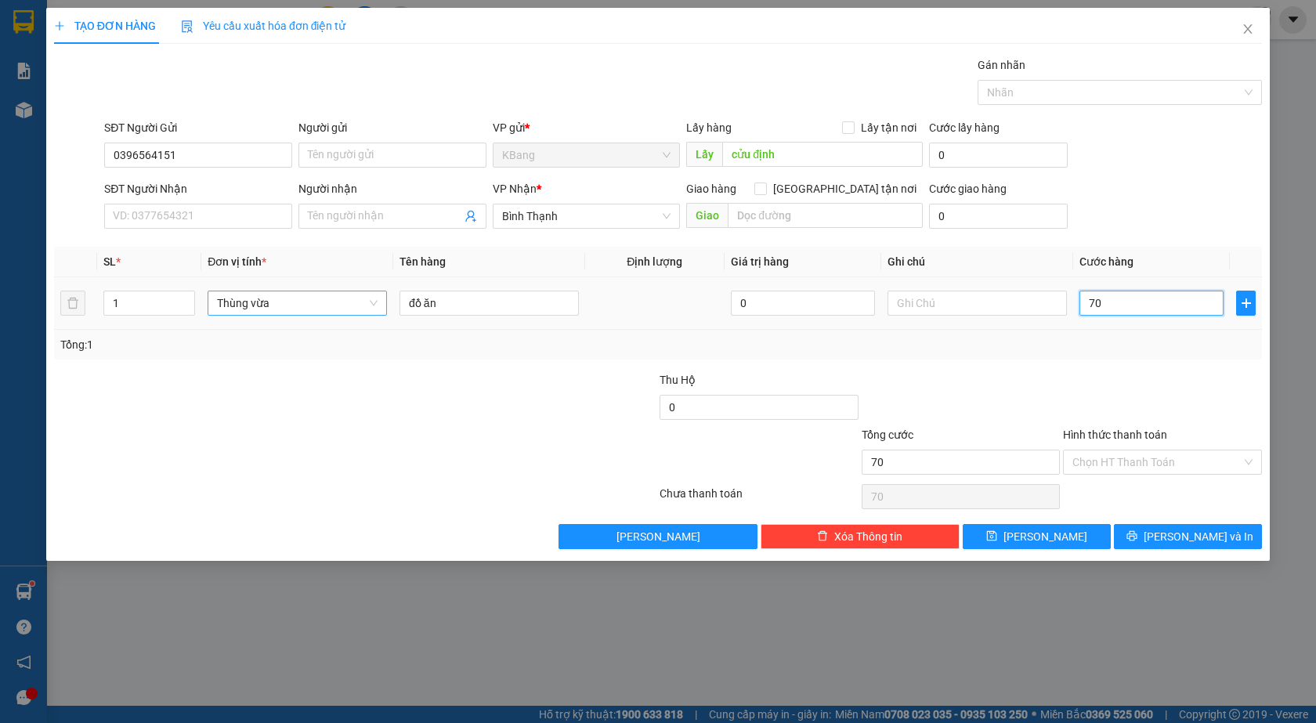
type input "700"
type input "7.000"
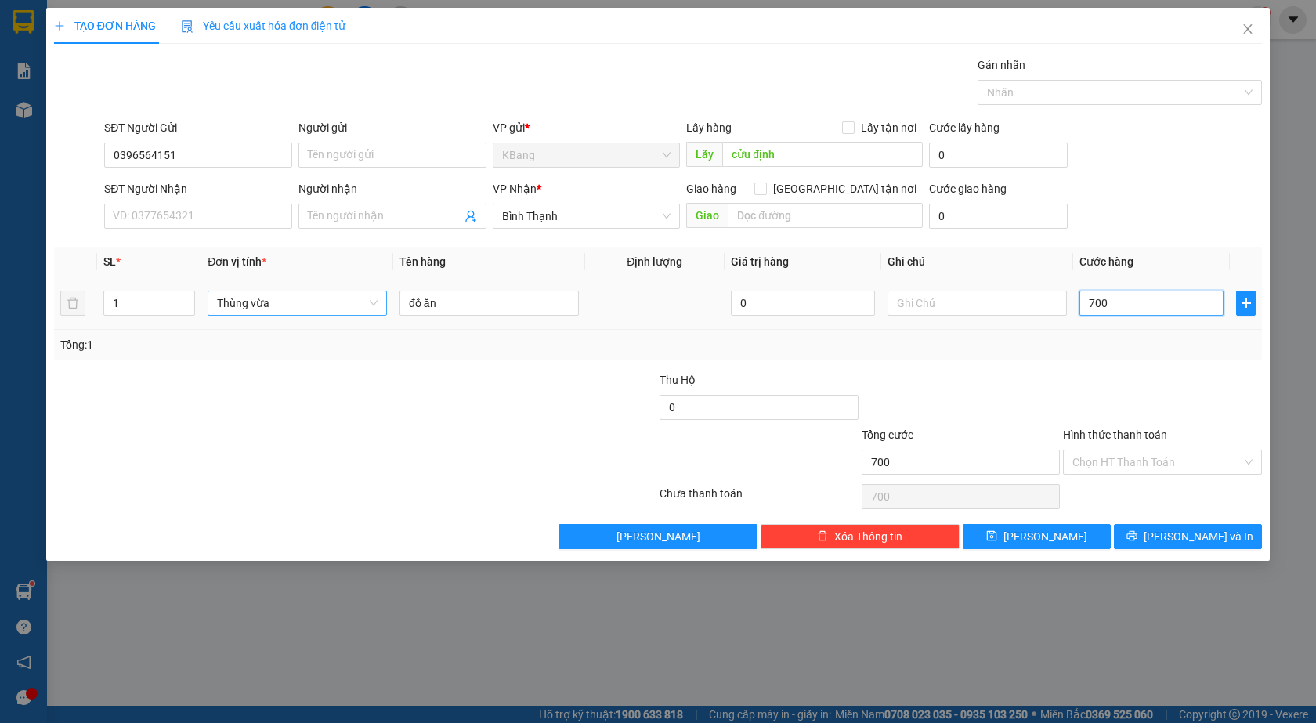
type input "7.000"
type input "70.000"
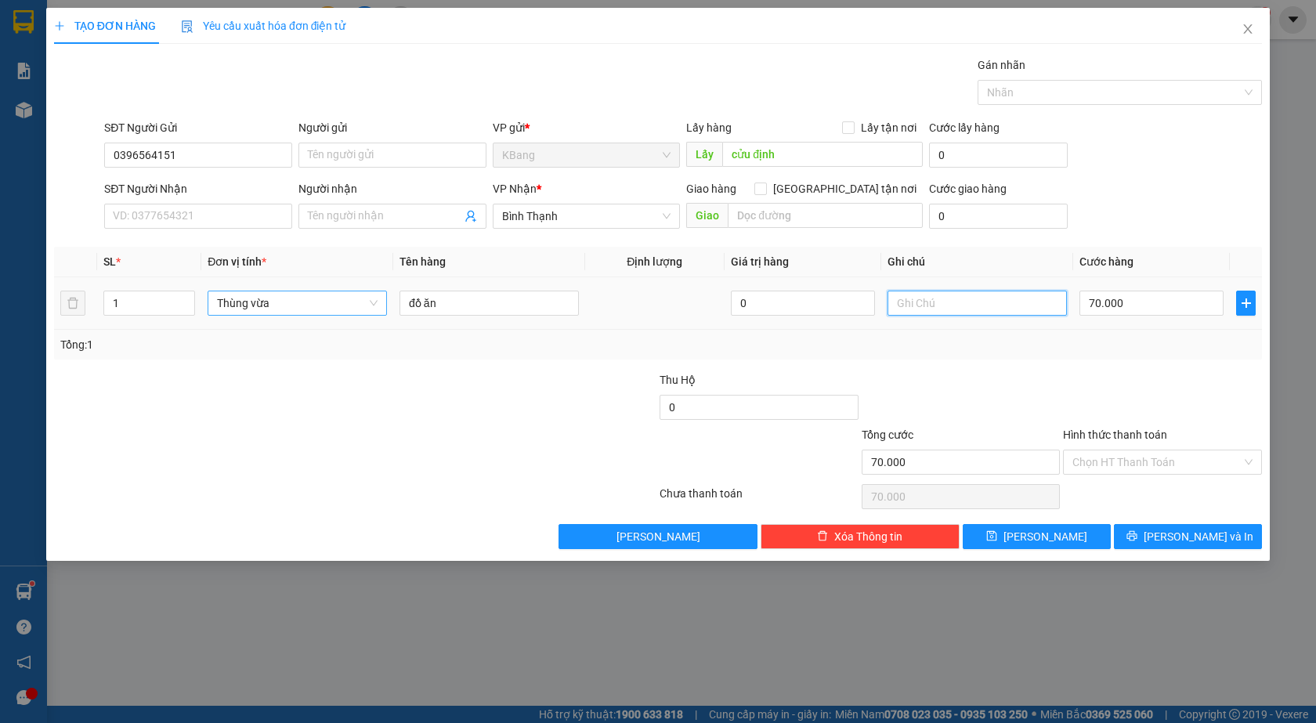
click at [924, 301] on input "text" at bounding box center [976, 303] width 179 height 25
type input "tạm tính"
click at [1059, 524] on button "[PERSON_NAME]" at bounding box center [1036, 536] width 148 height 25
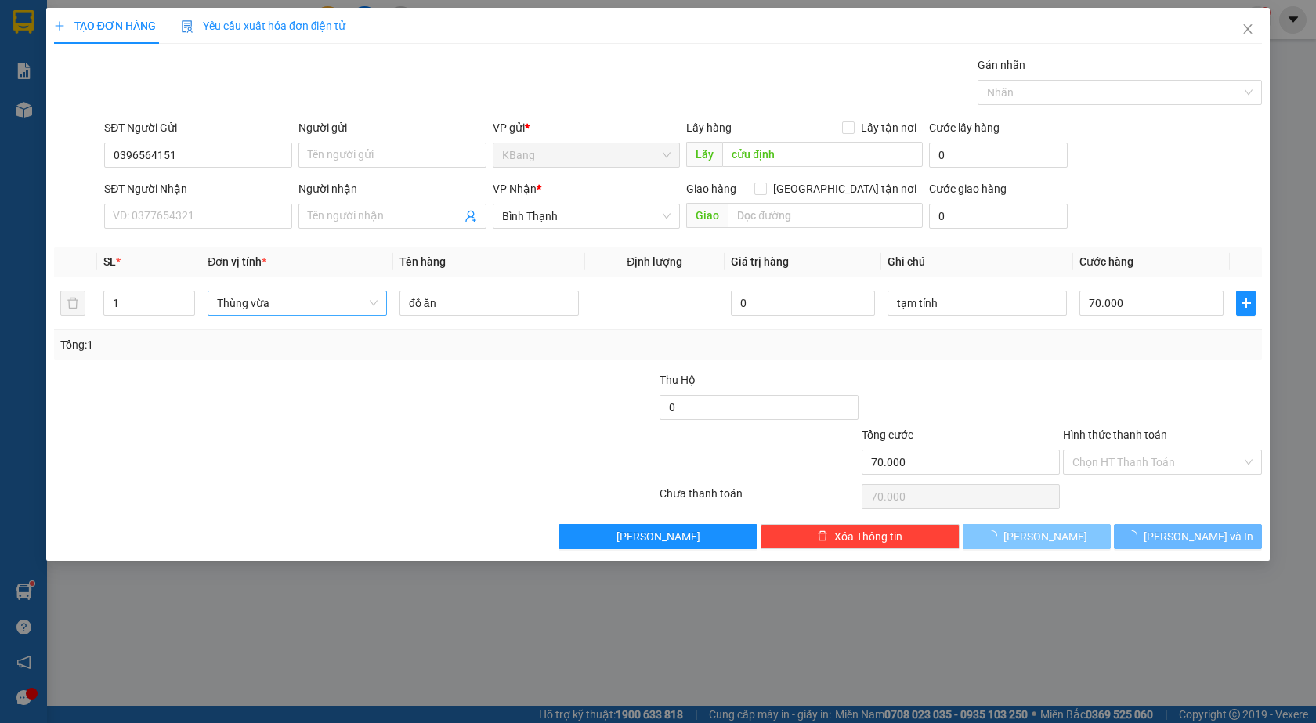
type input "0"
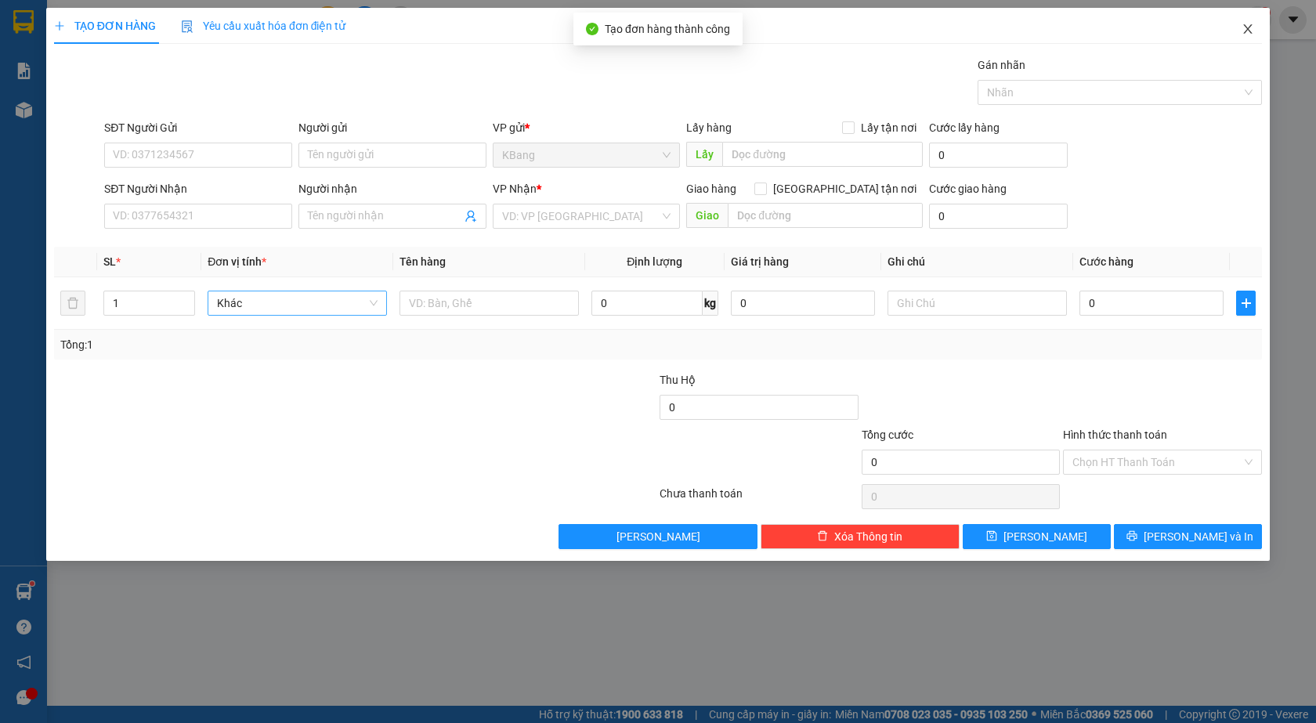
click at [1243, 32] on icon "close" at bounding box center [1247, 29] width 13 height 13
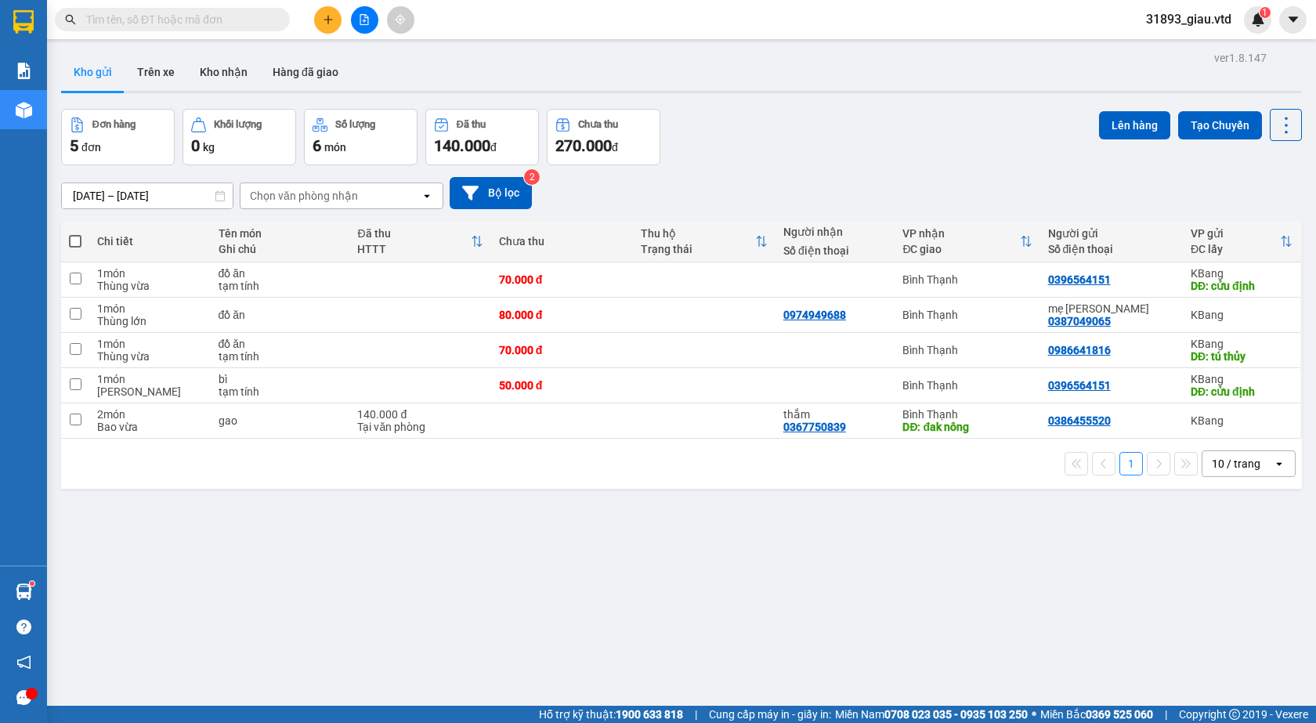
click at [364, 20] on icon "file-add" at bounding box center [364, 19] width 9 height 11
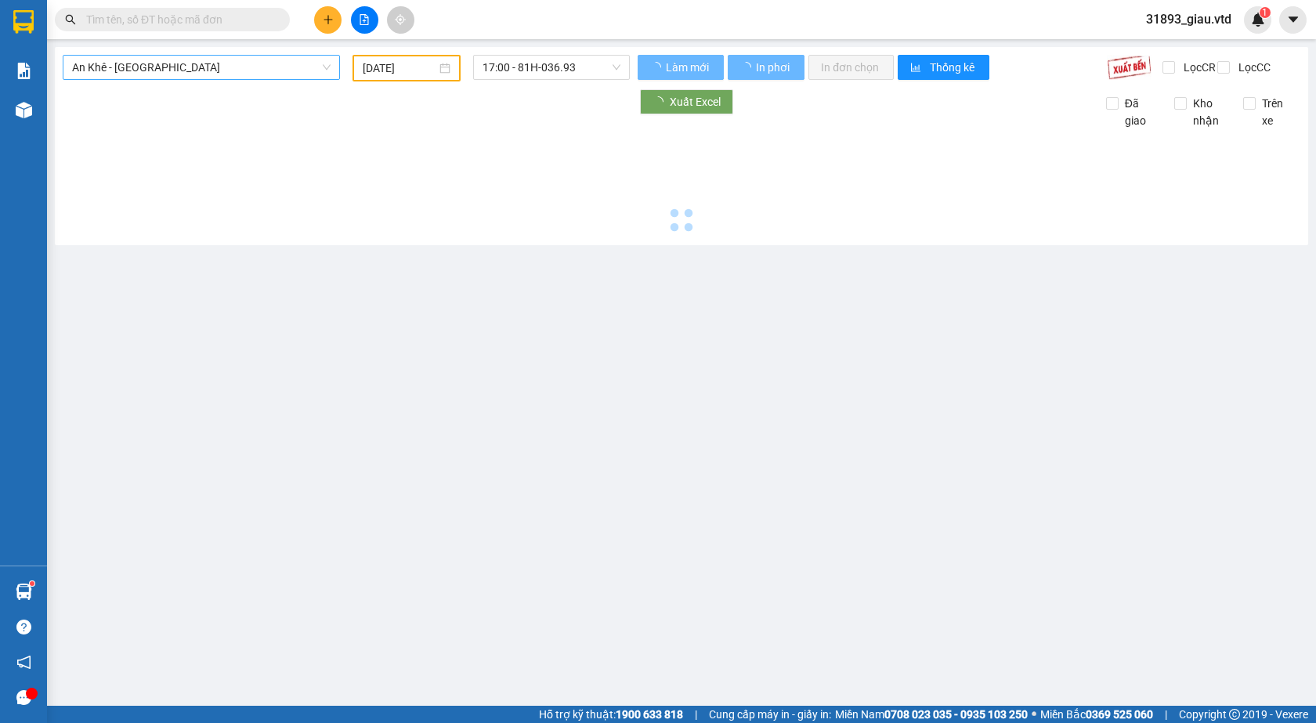
click at [116, 72] on span "An Khê - [GEOGRAPHIC_DATA]" at bounding box center [201, 67] width 258 height 23
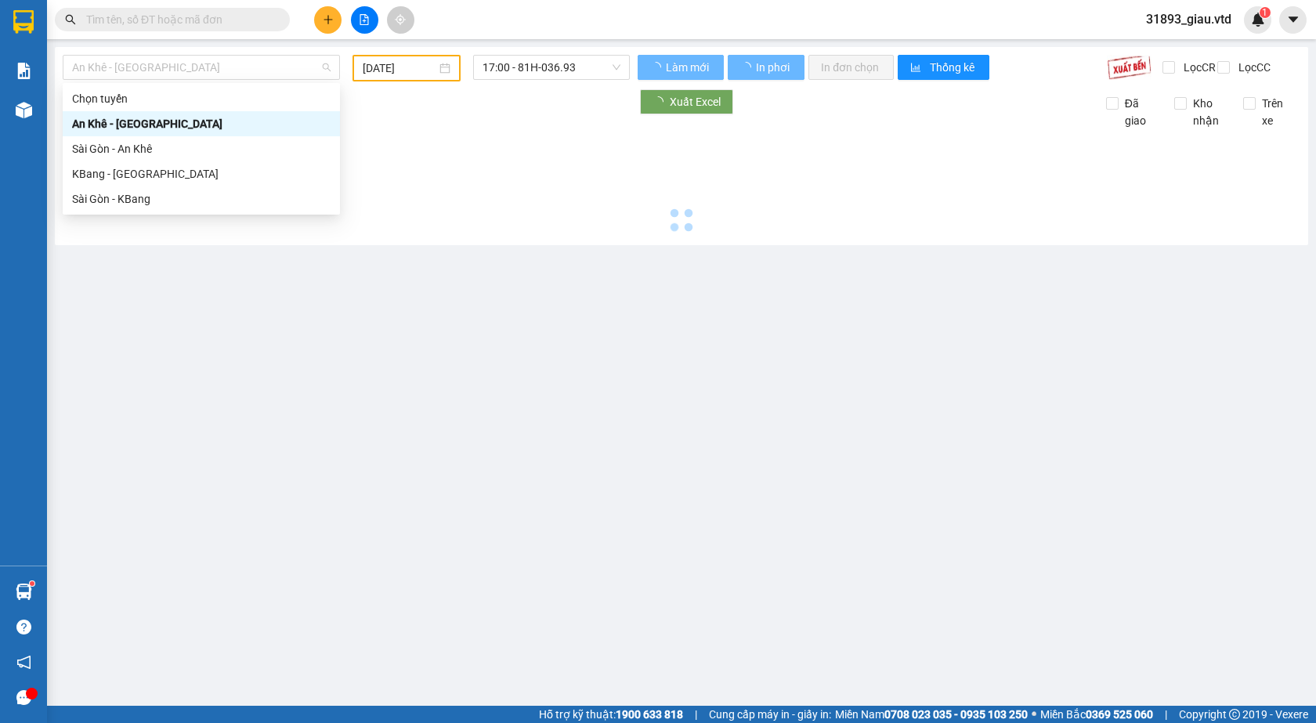
type input "[DATE]"
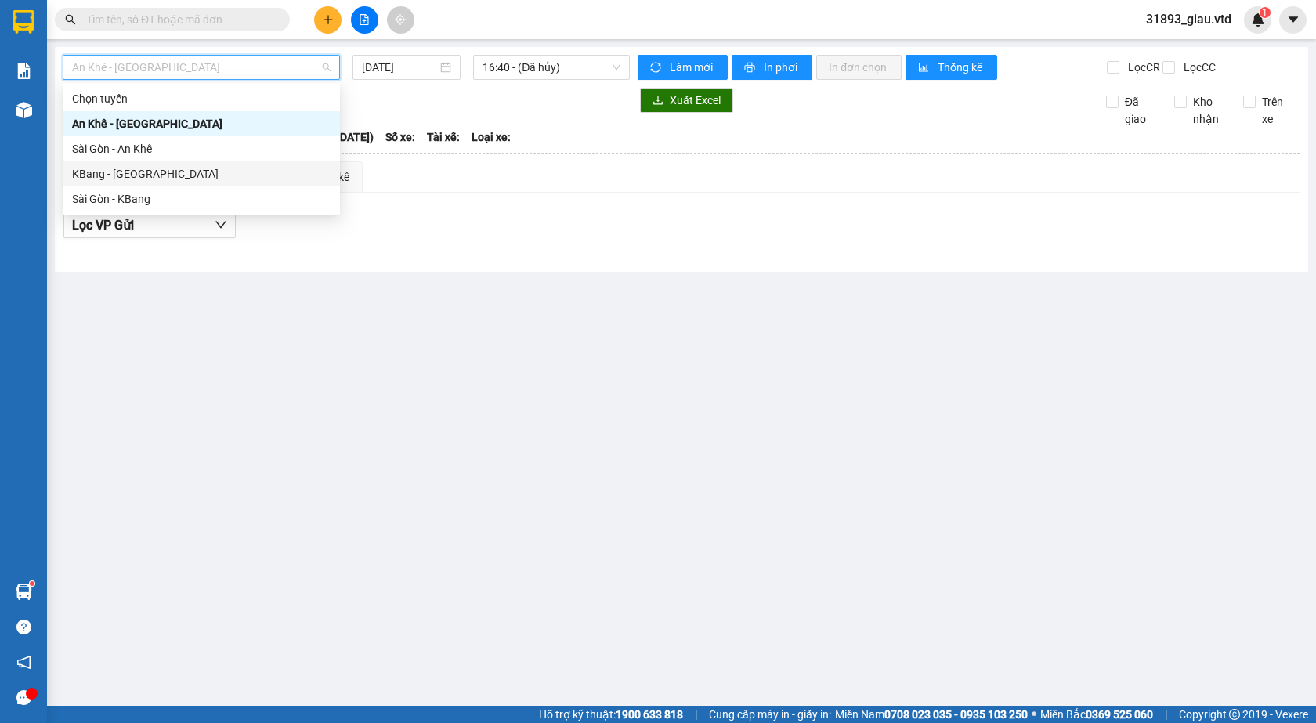
click at [107, 166] on div "KBang - [GEOGRAPHIC_DATA]" at bounding box center [201, 173] width 258 height 17
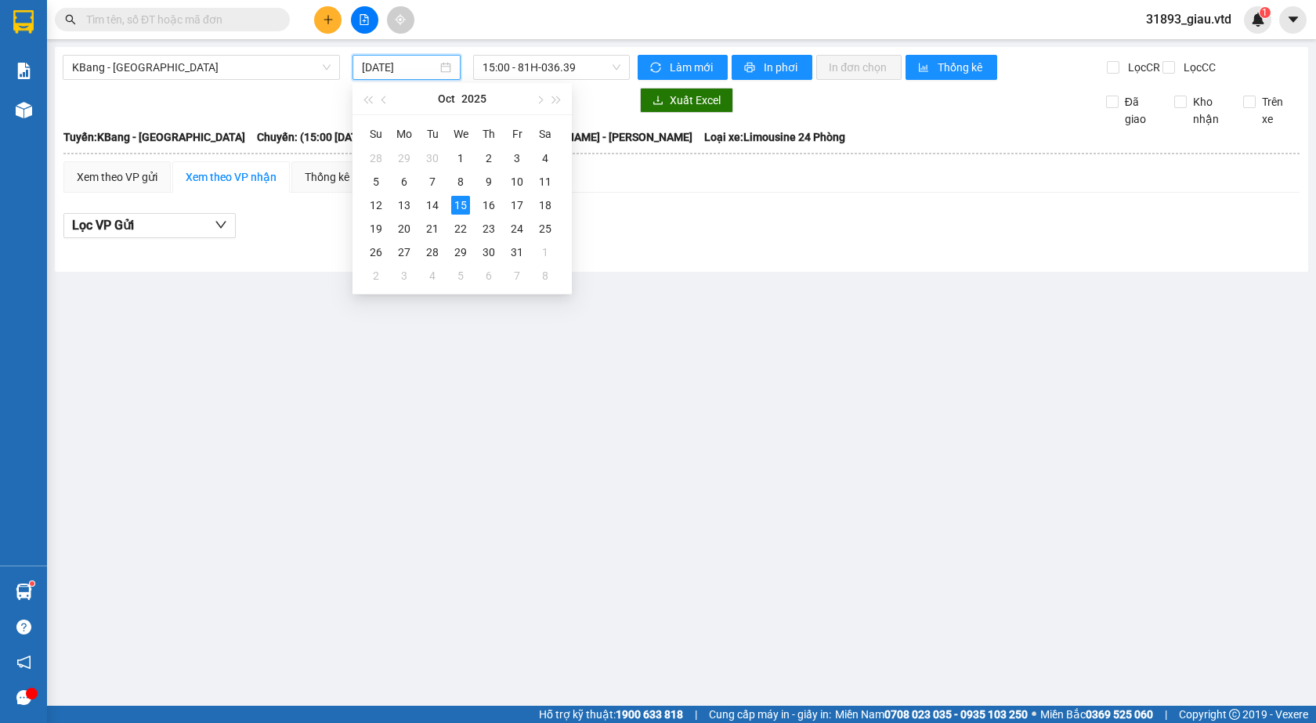
click at [378, 71] on input "[DATE]" at bounding box center [399, 67] width 75 height 17
click at [377, 194] on td "12" at bounding box center [376, 204] width 28 height 23
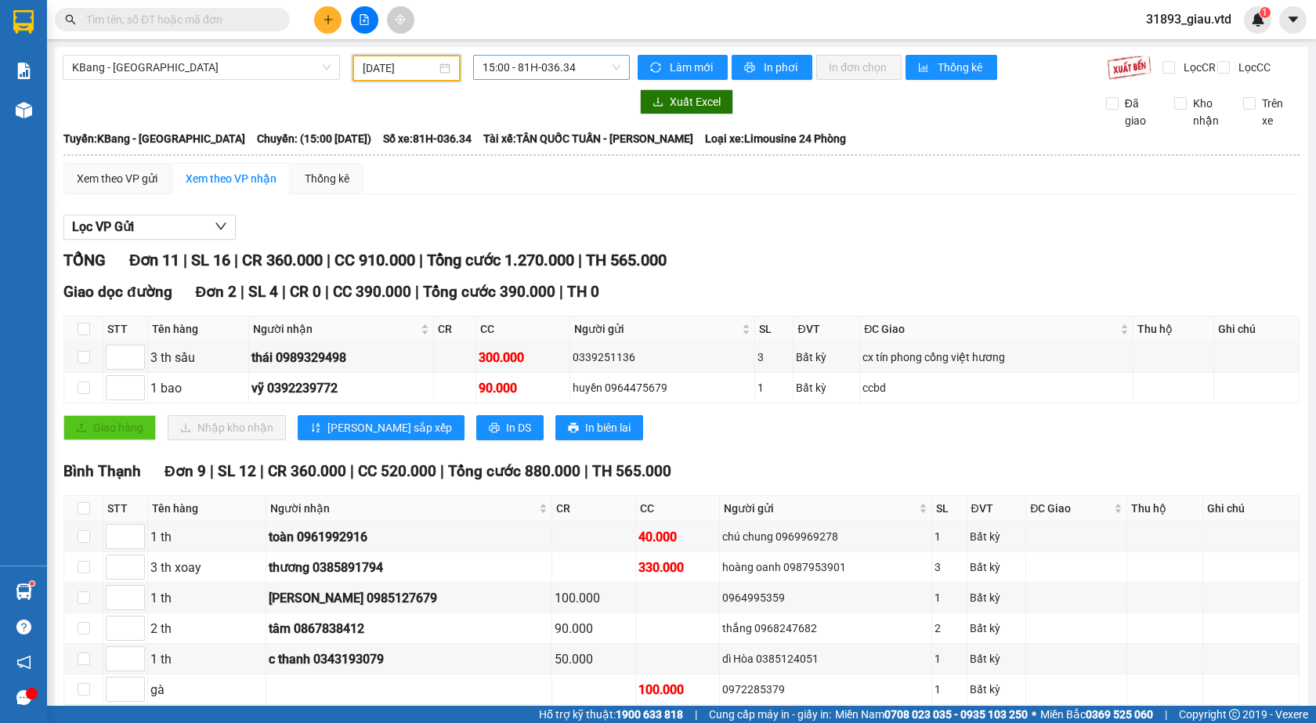
click at [564, 69] on span "15:00 - 81H-036.34" at bounding box center [551, 67] width 138 height 23
click at [547, 143] on div "15:30 - 81H-036.82" at bounding box center [539, 148] width 122 height 17
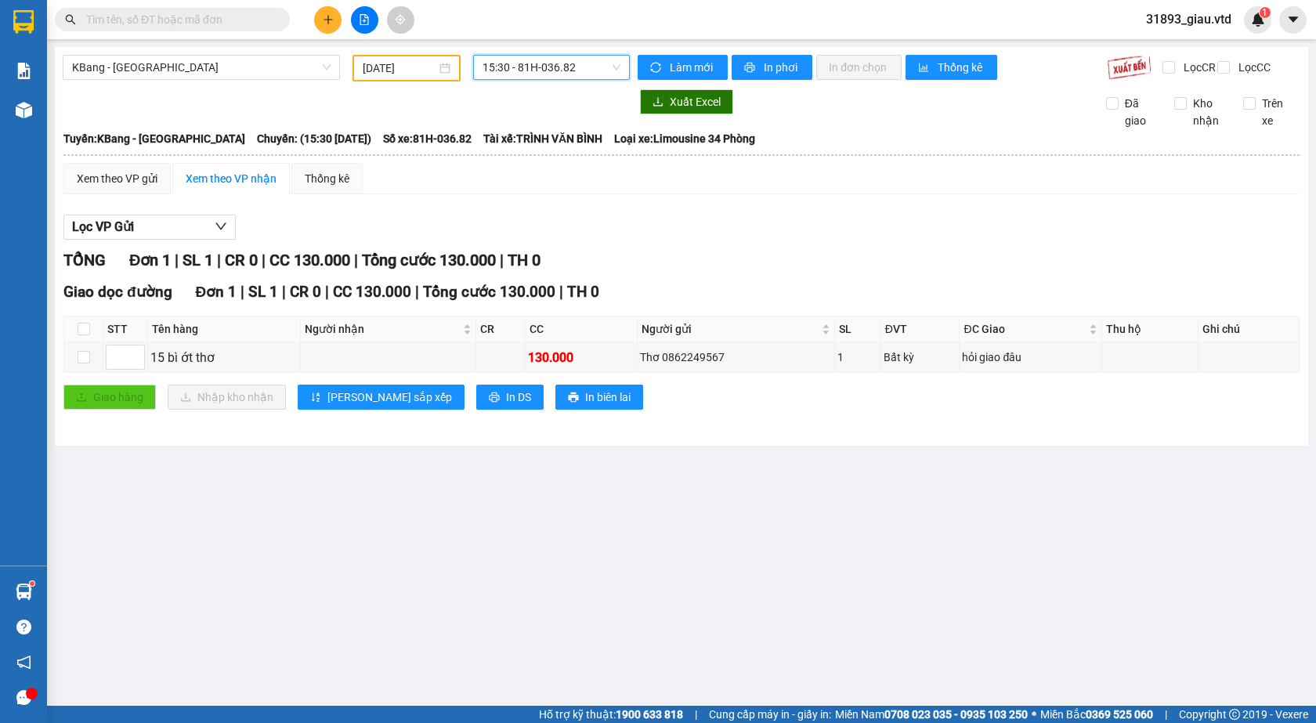
click at [374, 74] on input "[DATE]" at bounding box center [400, 68] width 74 height 17
click at [530, 73] on span "15:30 - 81H-036.82" at bounding box center [551, 67] width 138 height 23
click at [540, 125] on div "15:00 - 81H-036.34" at bounding box center [543, 123] width 122 height 17
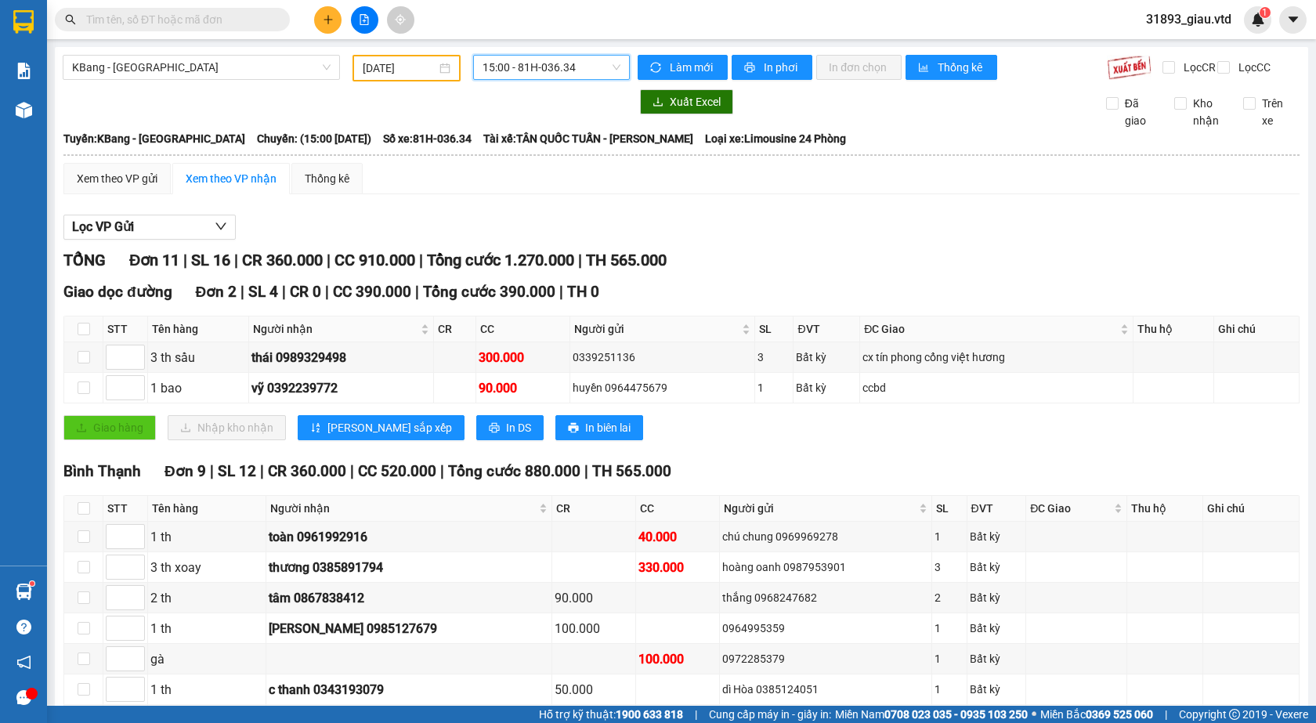
click at [381, 58] on div "[DATE]" at bounding box center [406, 68] width 108 height 27
click at [546, 72] on span "15:00 - 81H-036.34" at bounding box center [551, 67] width 138 height 23
click at [540, 143] on div "15:30 - 81H-036.82" at bounding box center [539, 148] width 122 height 17
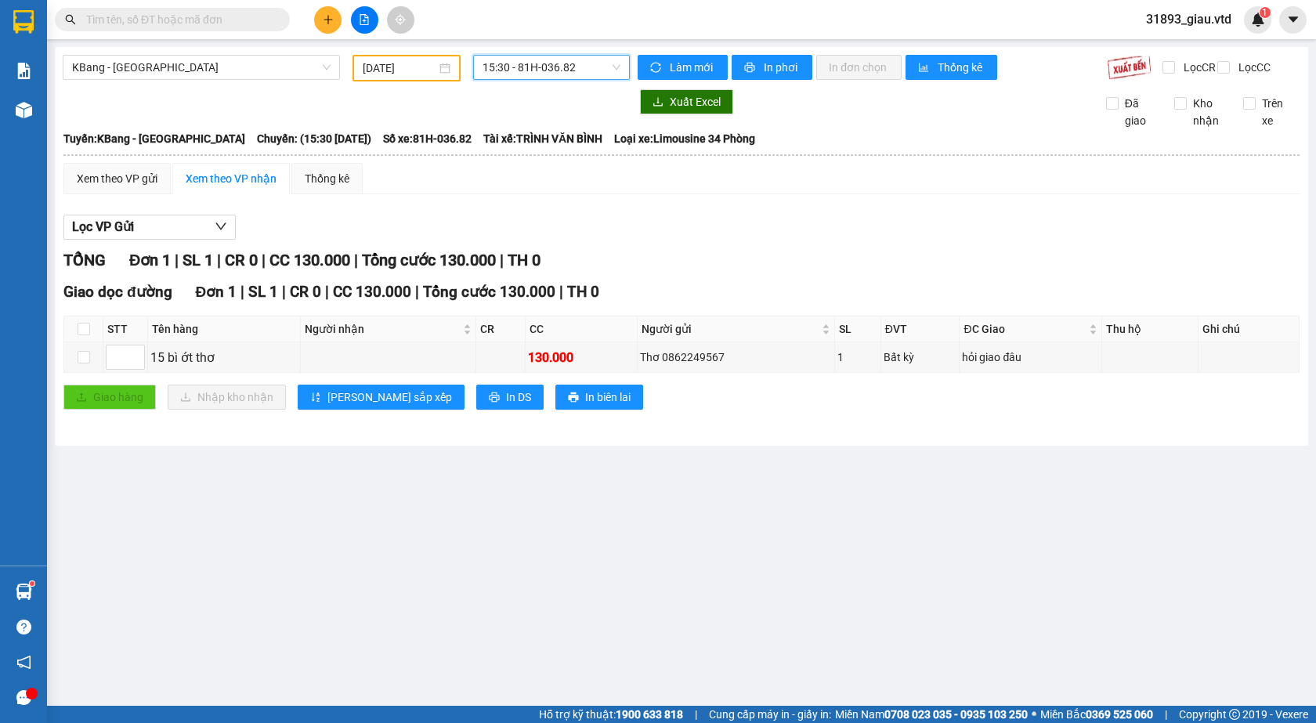
click at [386, 66] on input "[DATE]" at bounding box center [400, 68] width 74 height 17
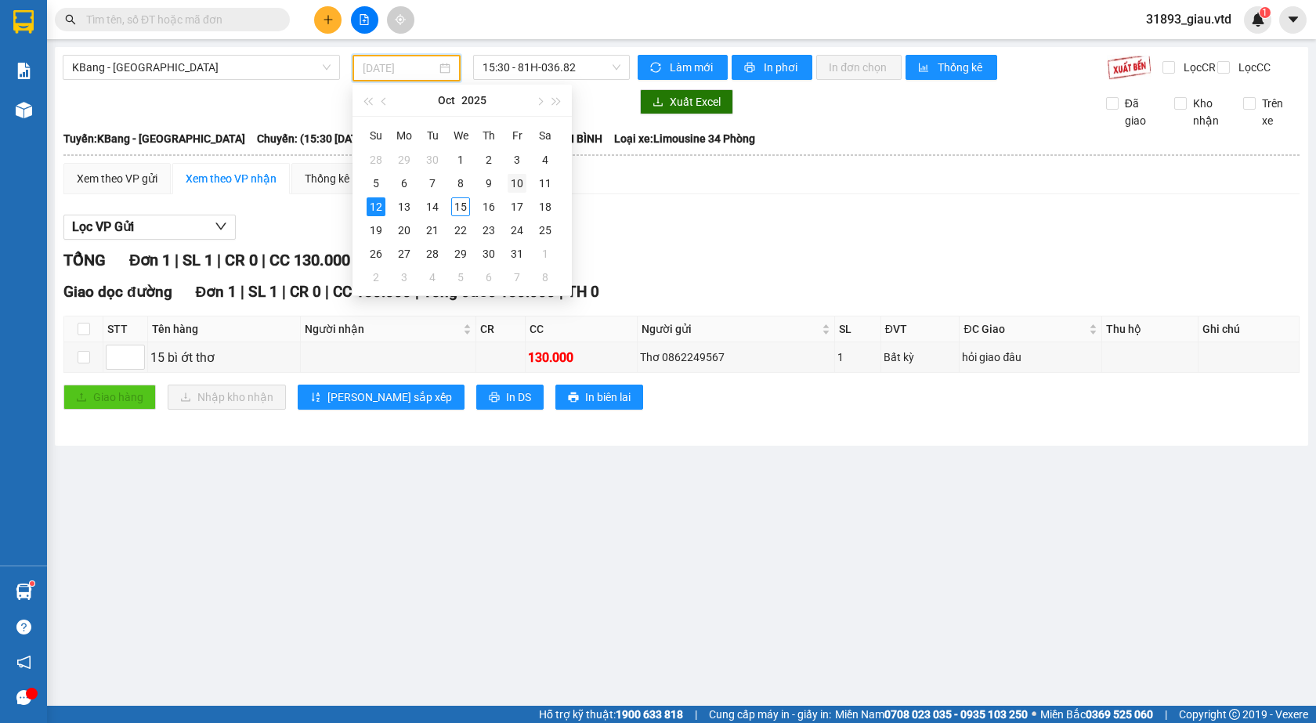
click at [512, 184] on div "10" at bounding box center [516, 183] width 19 height 19
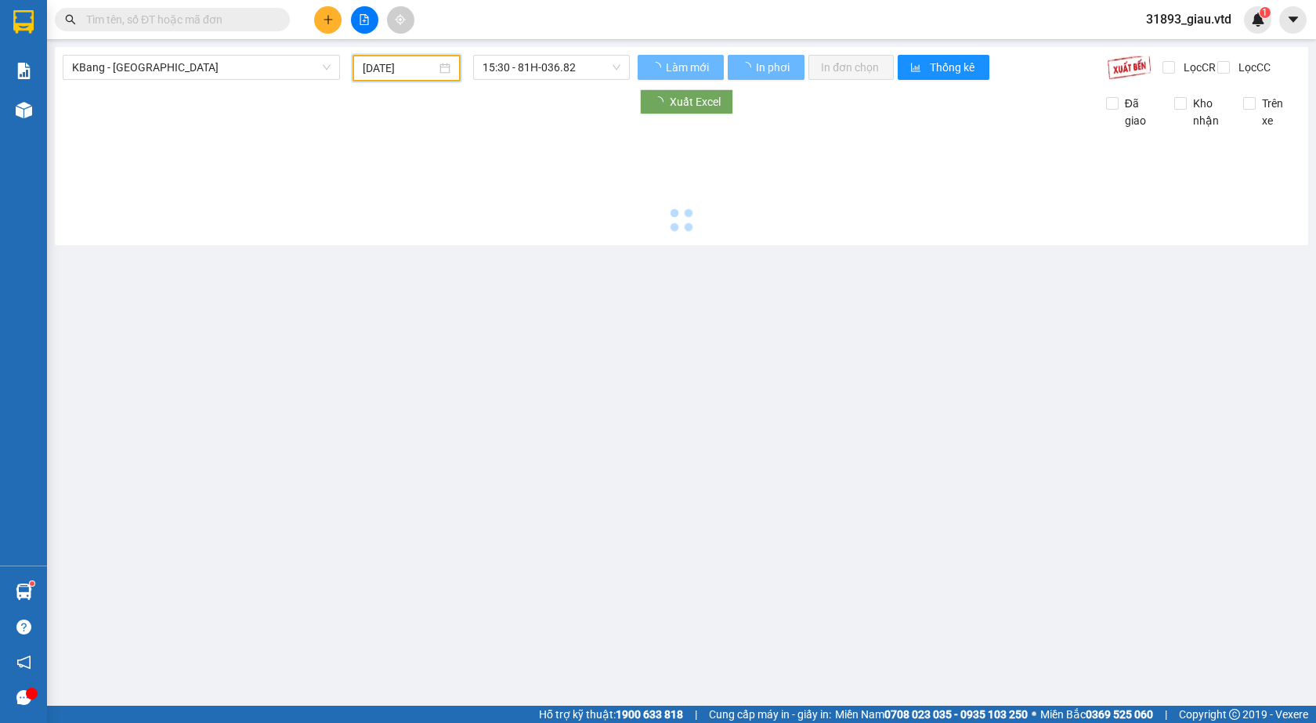
type input "[DATE]"
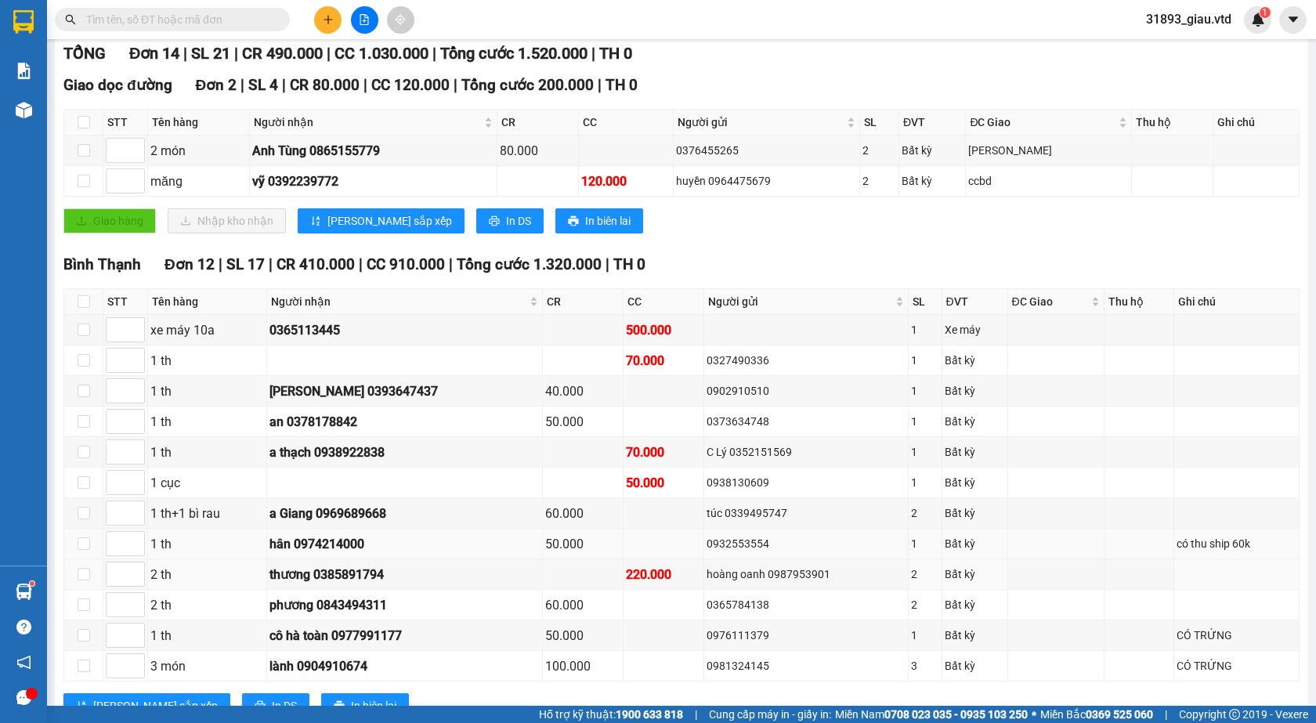
scroll to position [235, 0]
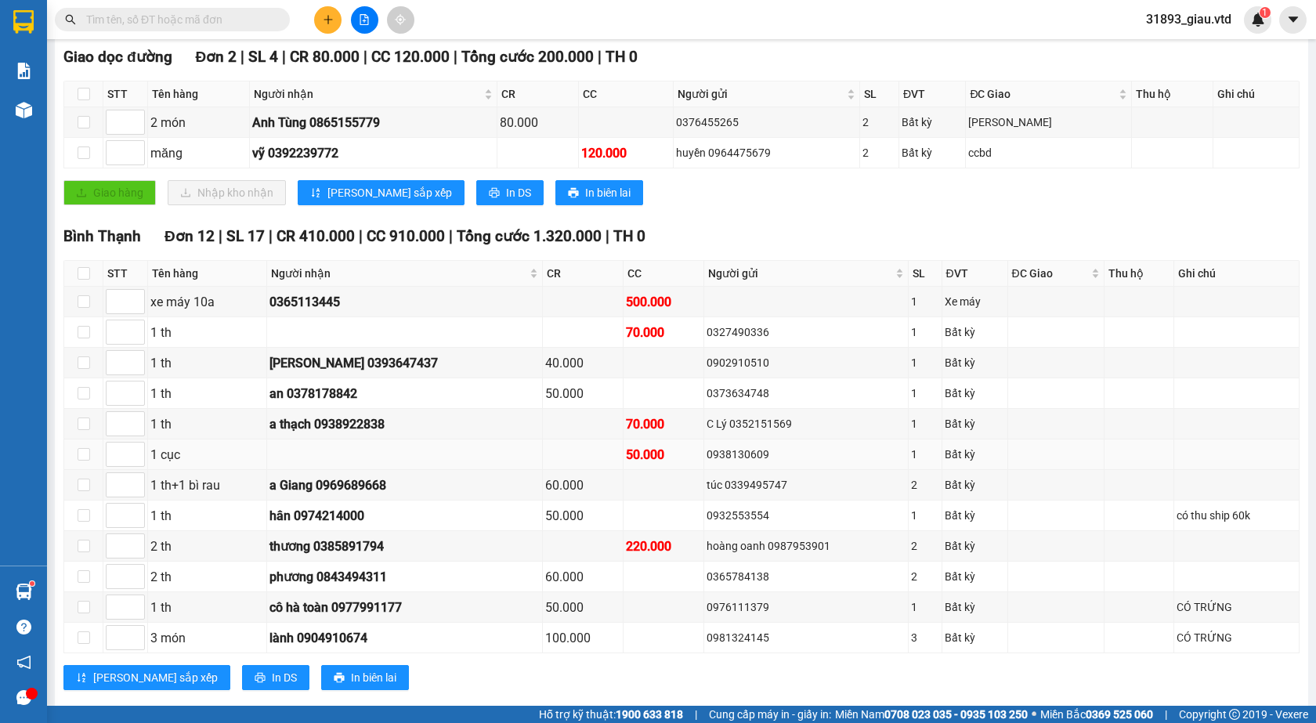
click at [706, 458] on div "0938130609" at bounding box center [805, 454] width 199 height 17
copy div "0938130609"
click at [317, 19] on button at bounding box center [327, 19] width 27 height 27
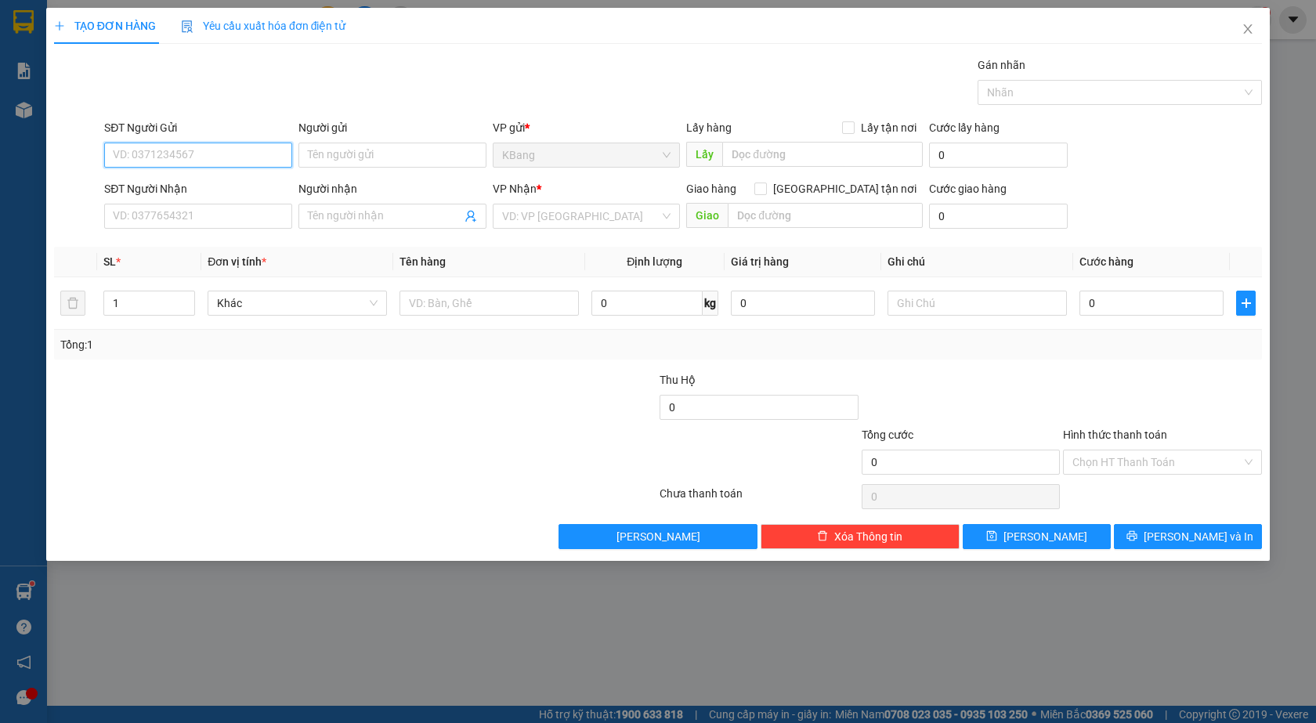
paste input "0938130609"
type input "0938130609"
click at [200, 154] on input "0938130609" at bounding box center [198, 155] width 188 height 25
click at [185, 191] on div "0938130609" at bounding box center [198, 186] width 169 height 17
type input "xưởng [DATE] triệu"
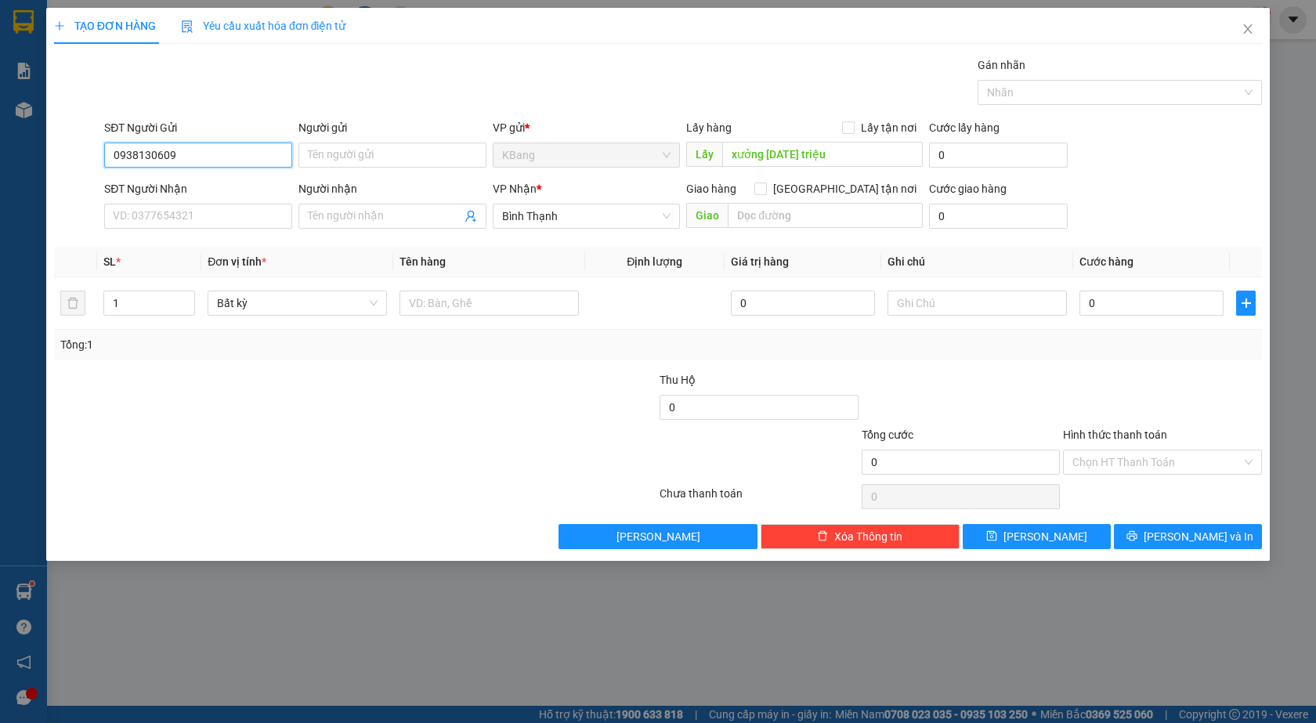
type input "0938130609"
click at [308, 295] on span "Bất kỳ" at bounding box center [297, 302] width 161 height 23
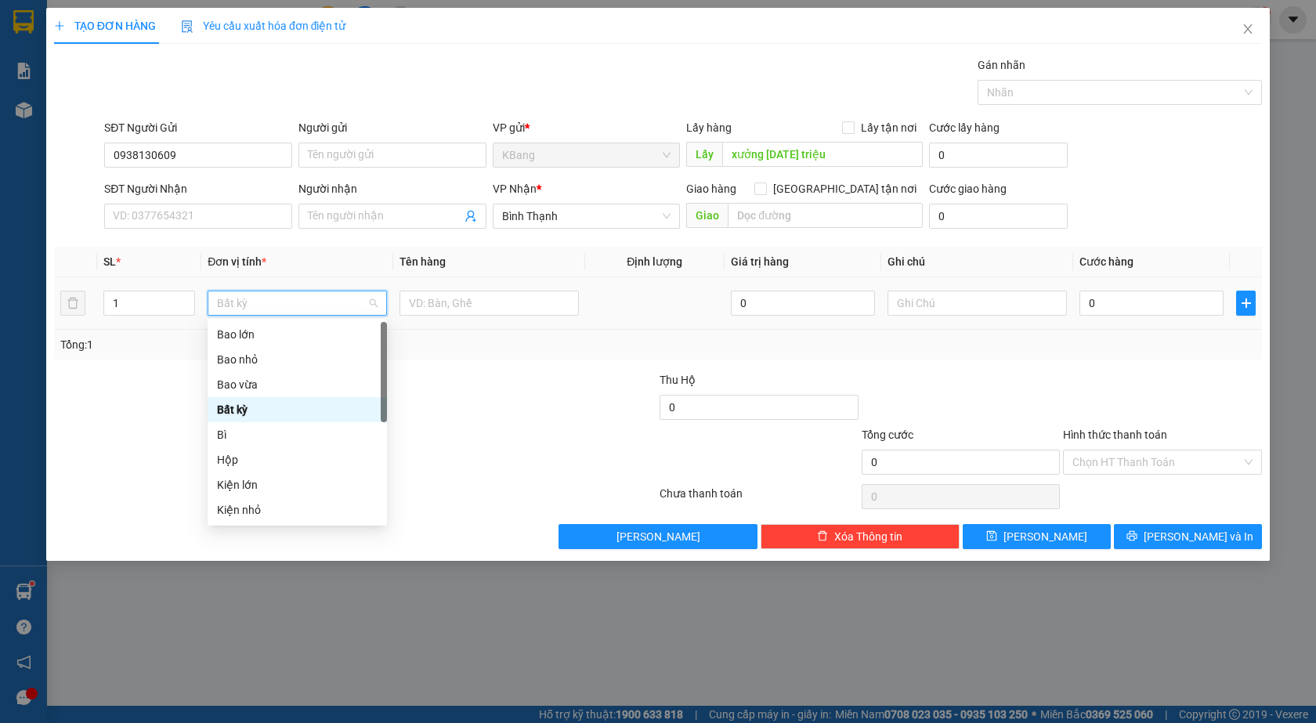
type input "b"
click at [251, 382] on div "Bao vừa" at bounding box center [297, 384] width 161 height 17
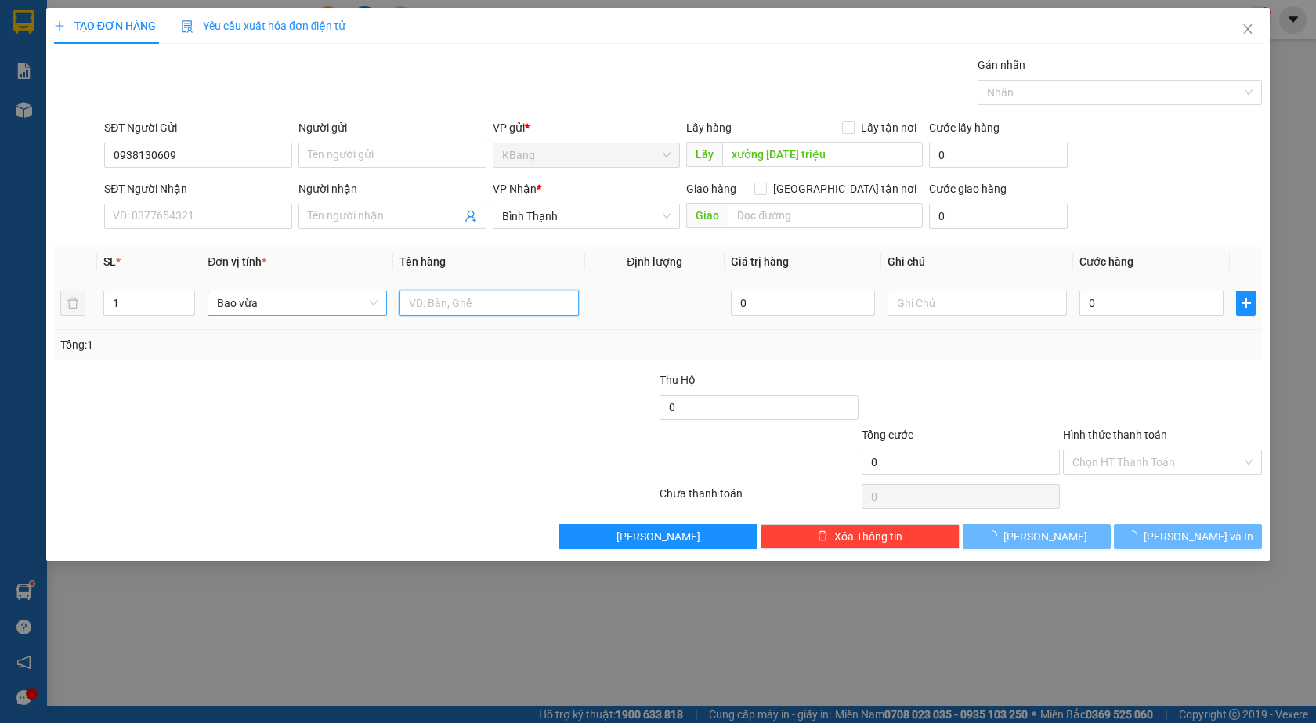
click at [432, 311] on input "text" at bounding box center [488, 303] width 179 height 25
type input "10 triệu"
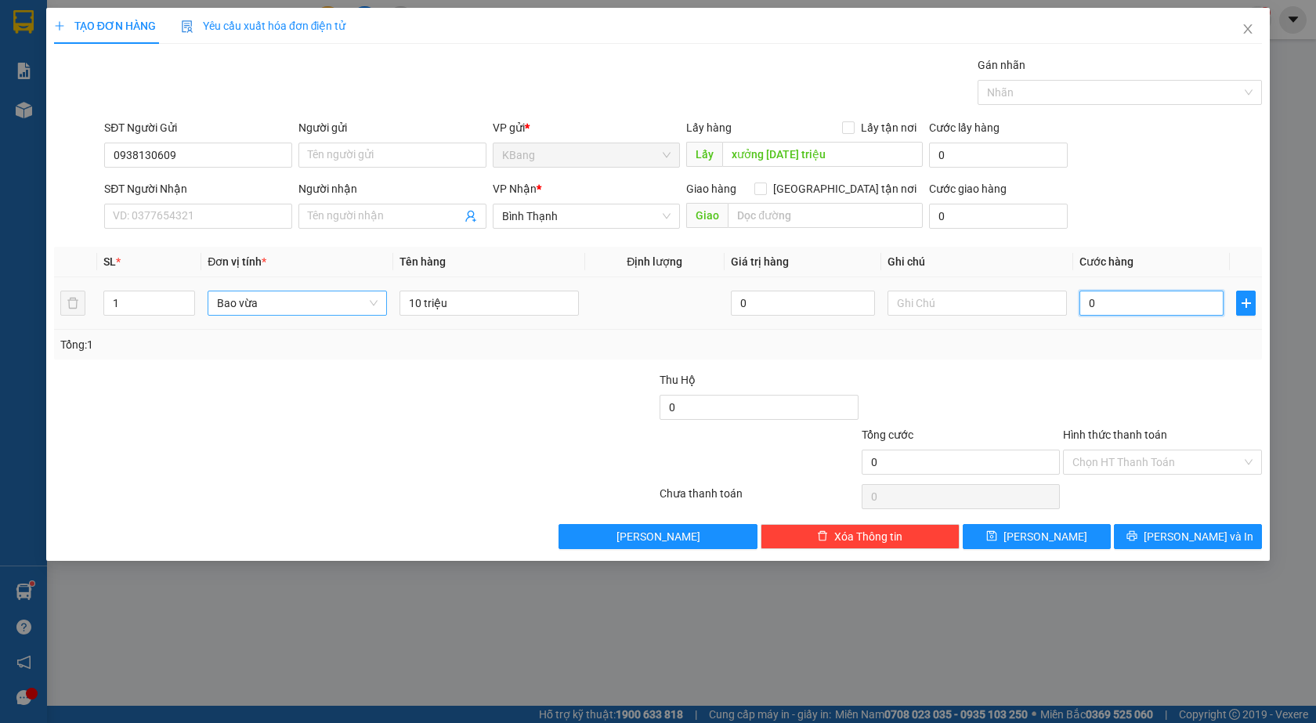
click at [1104, 305] on input "0" at bounding box center [1151, 303] width 144 height 25
type input "7"
type input "70"
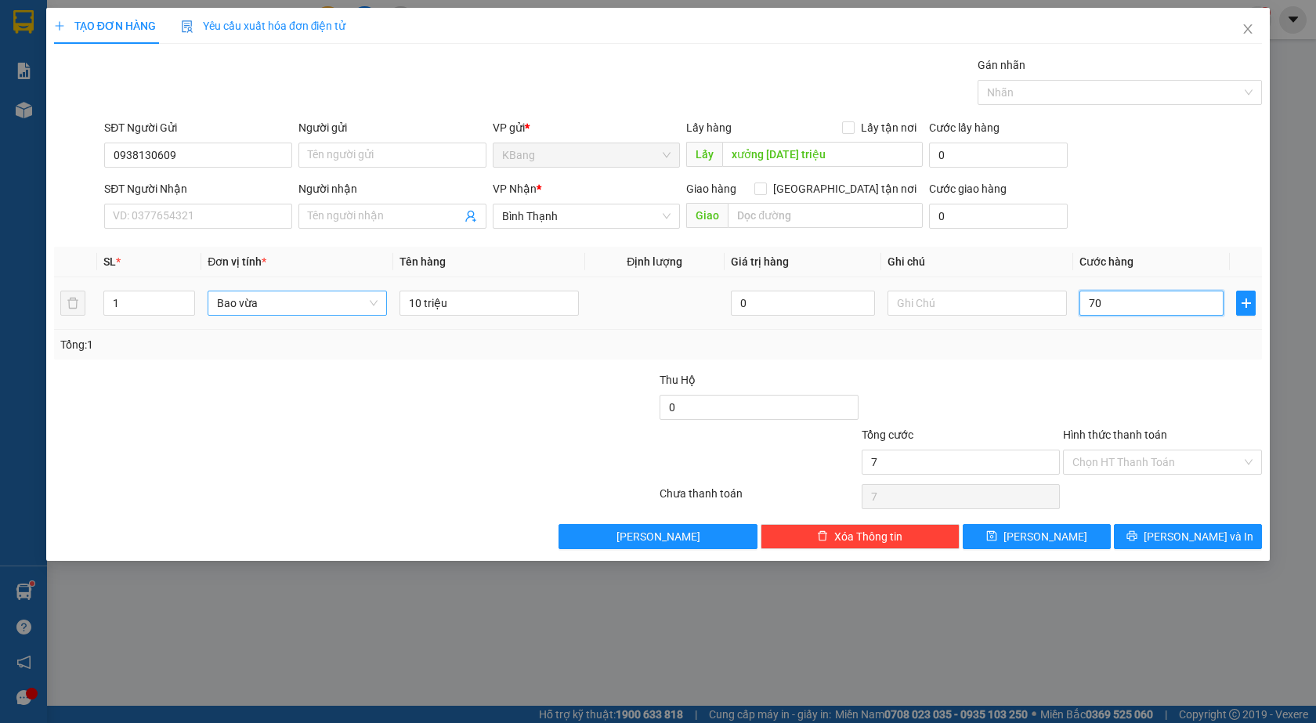
type input "70"
type input "700"
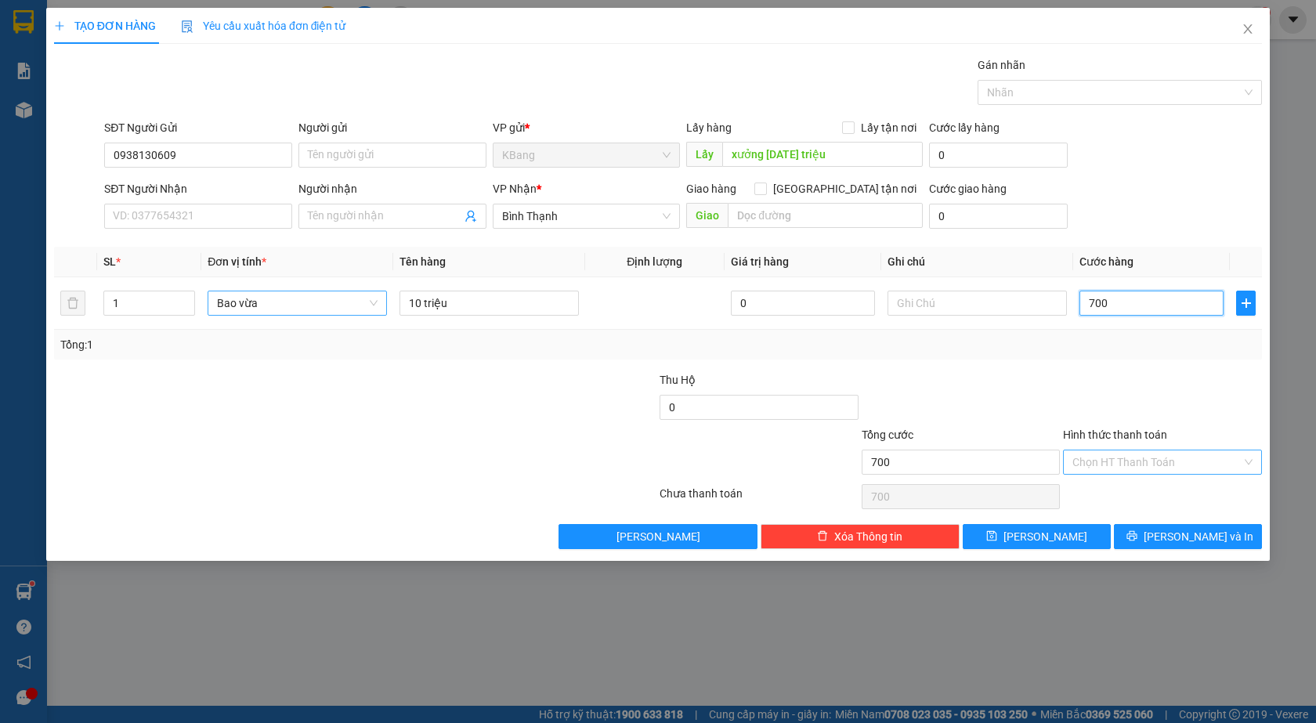
type input "7.000"
type input "70.000"
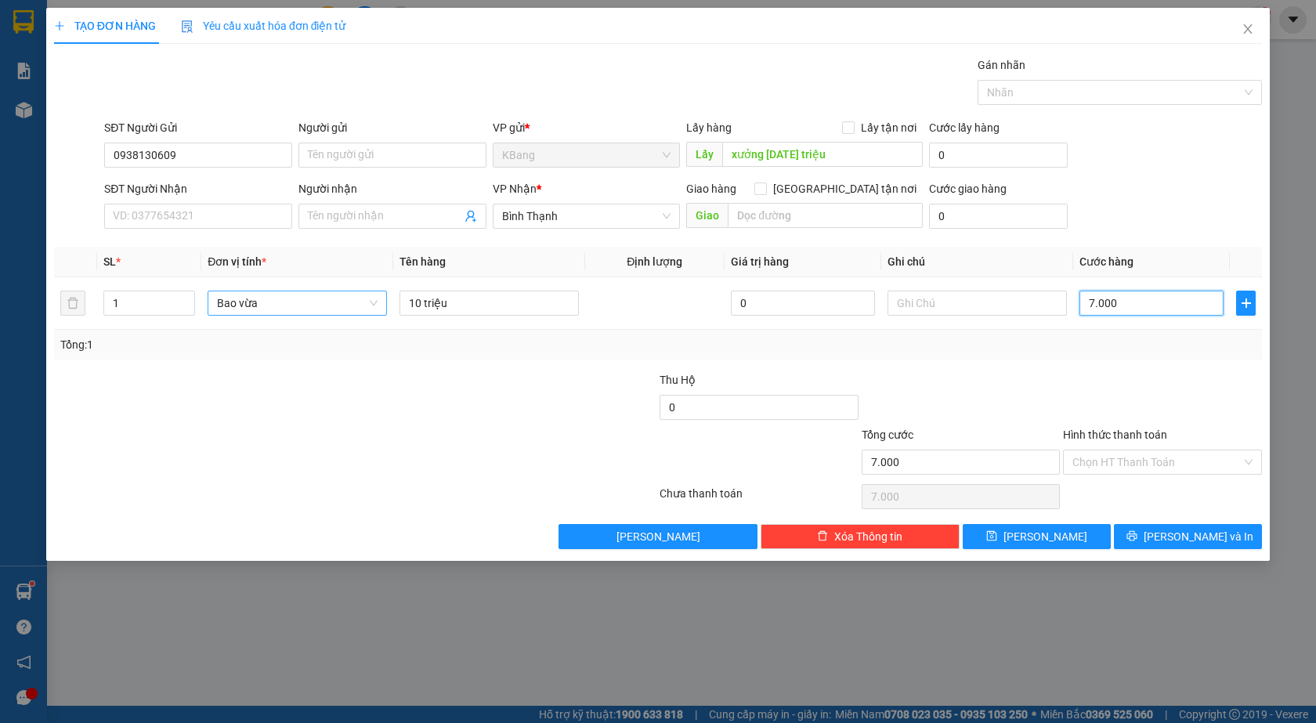
type input "70.000"
click at [1053, 540] on span "[PERSON_NAME]" at bounding box center [1045, 536] width 84 height 17
type input "0"
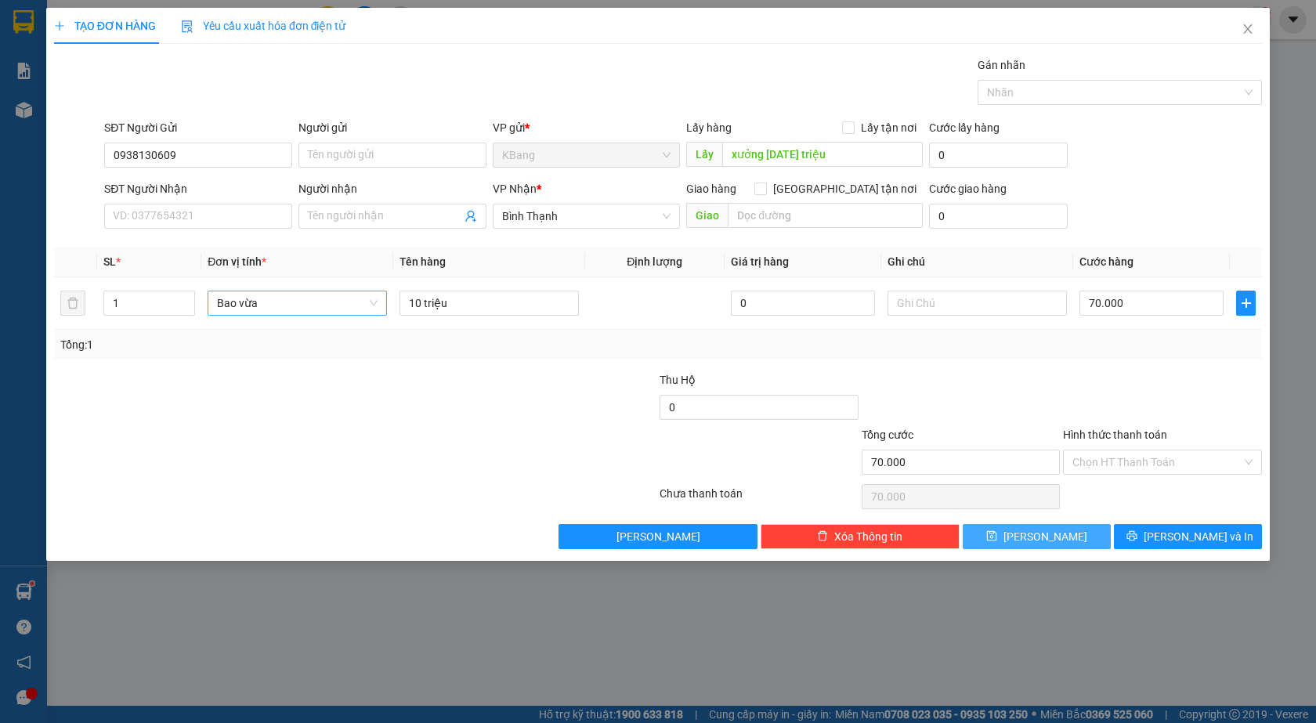
type input "0"
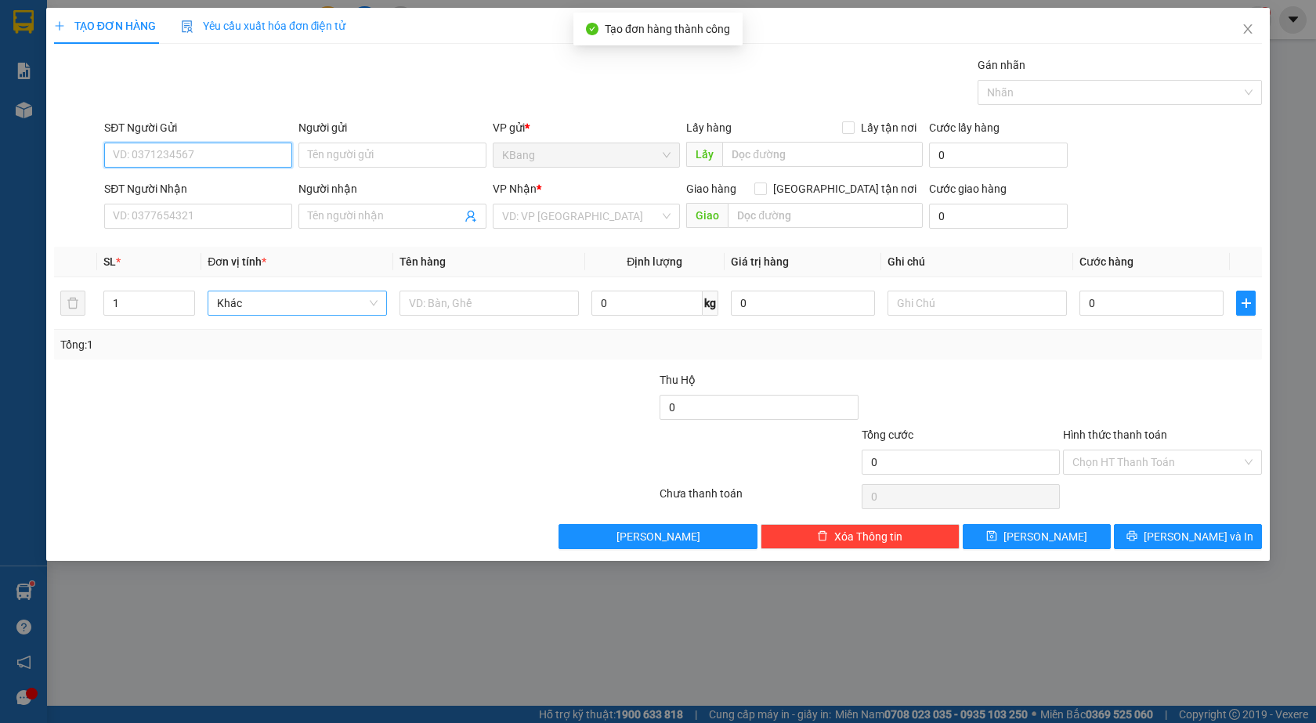
click at [209, 150] on input "SĐT Người Gửi" at bounding box center [198, 155] width 188 height 25
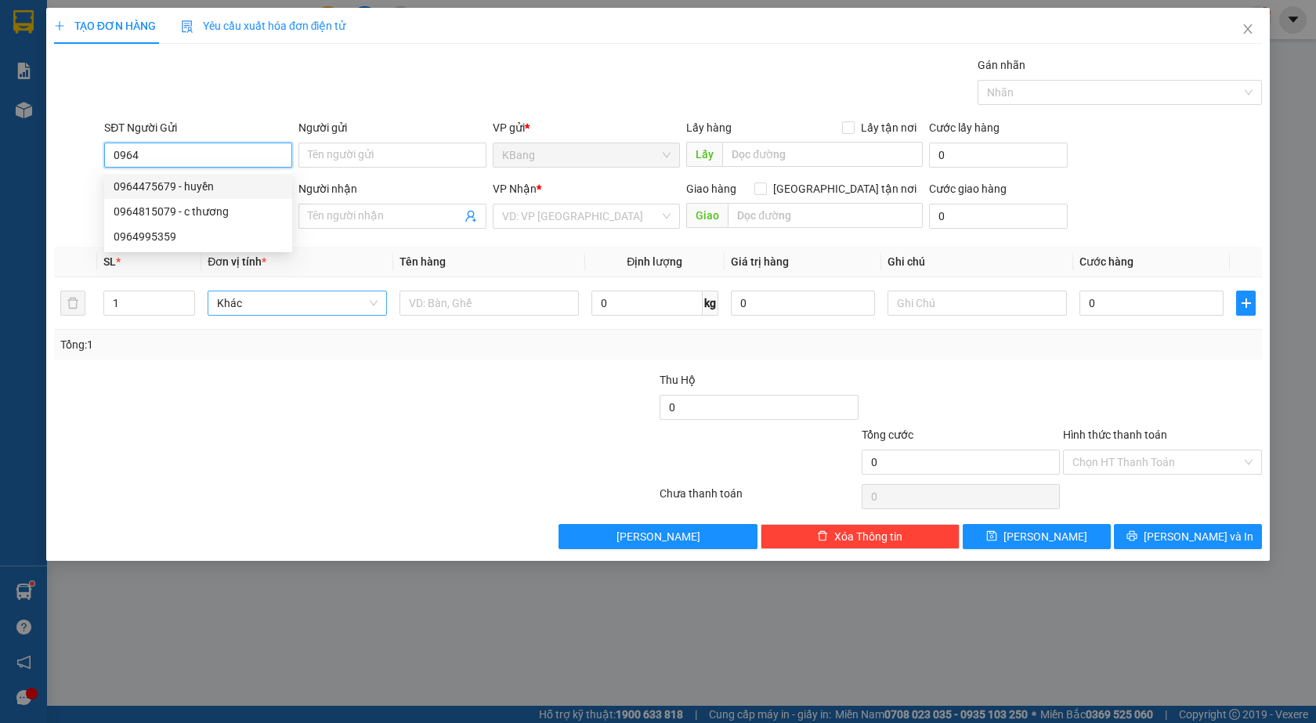
click at [220, 188] on div "0964475679 - huyền" at bounding box center [198, 186] width 169 height 17
type input "0964475679"
type input "huyền"
type input "0392239772"
type input "vỹ"
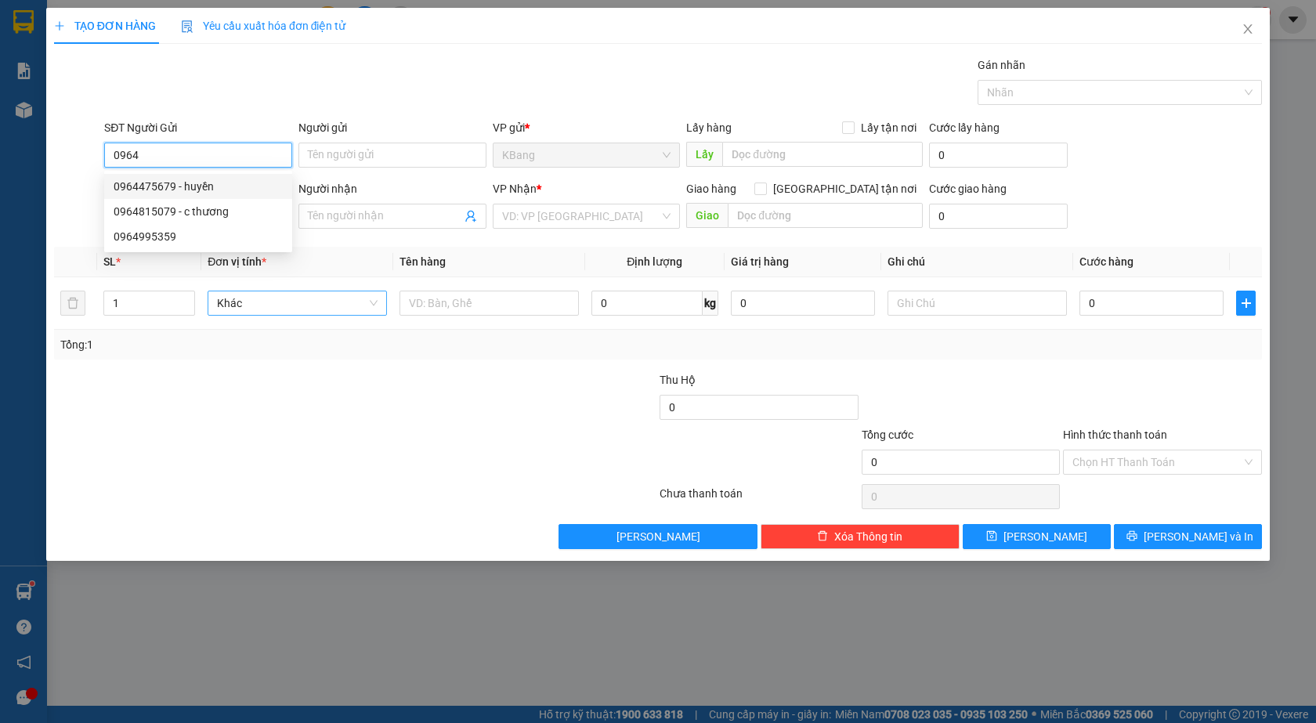
type input "ccbd"
click at [261, 297] on span "Bất kỳ" at bounding box center [297, 302] width 161 height 23
type input "0964475679"
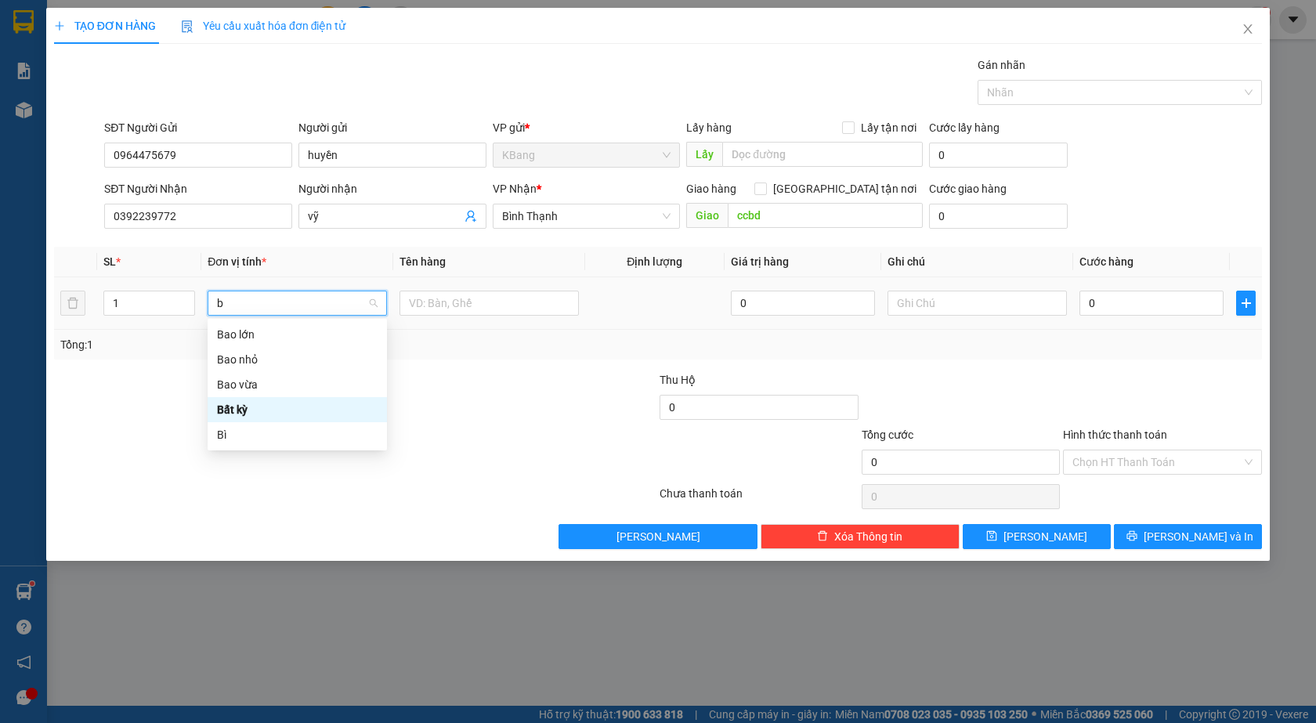
type input "ba"
click at [234, 374] on div "Bao vừa" at bounding box center [297, 384] width 179 height 25
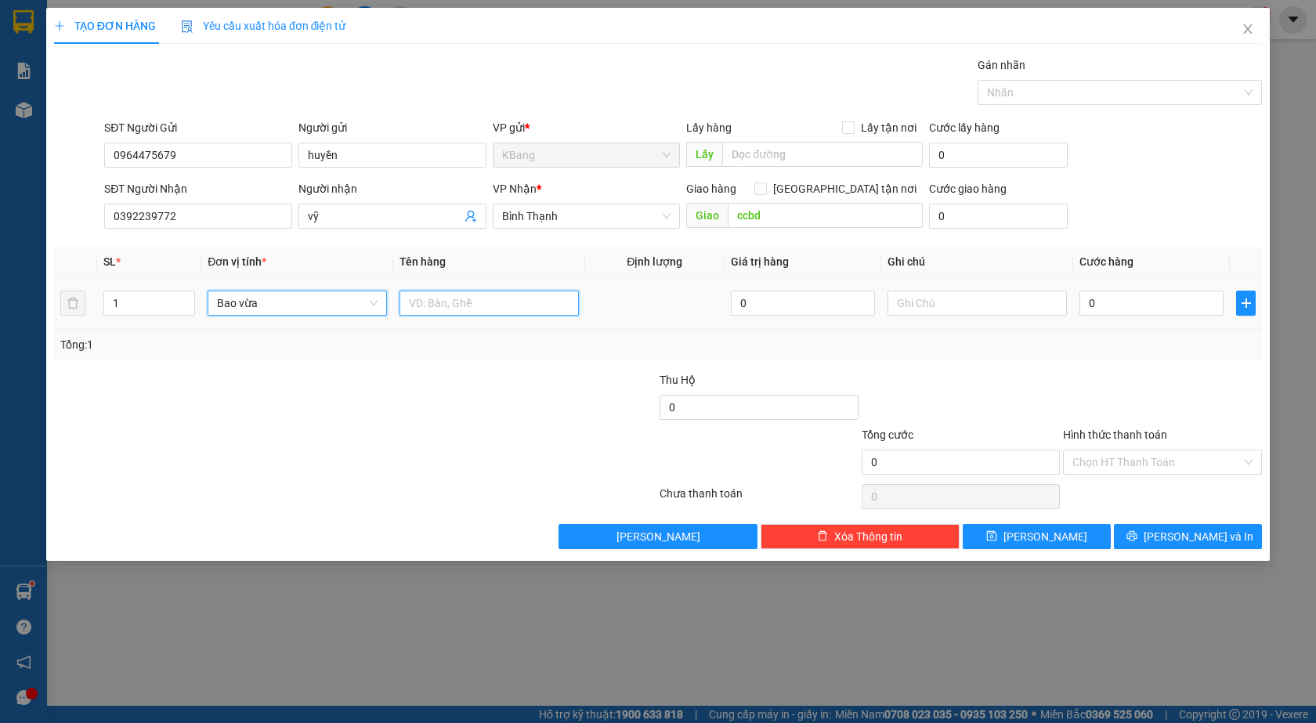
click at [459, 305] on input "text" at bounding box center [488, 303] width 179 height 25
type input "măng"
click at [1108, 297] on input "0" at bounding box center [1151, 303] width 144 height 25
type input "8"
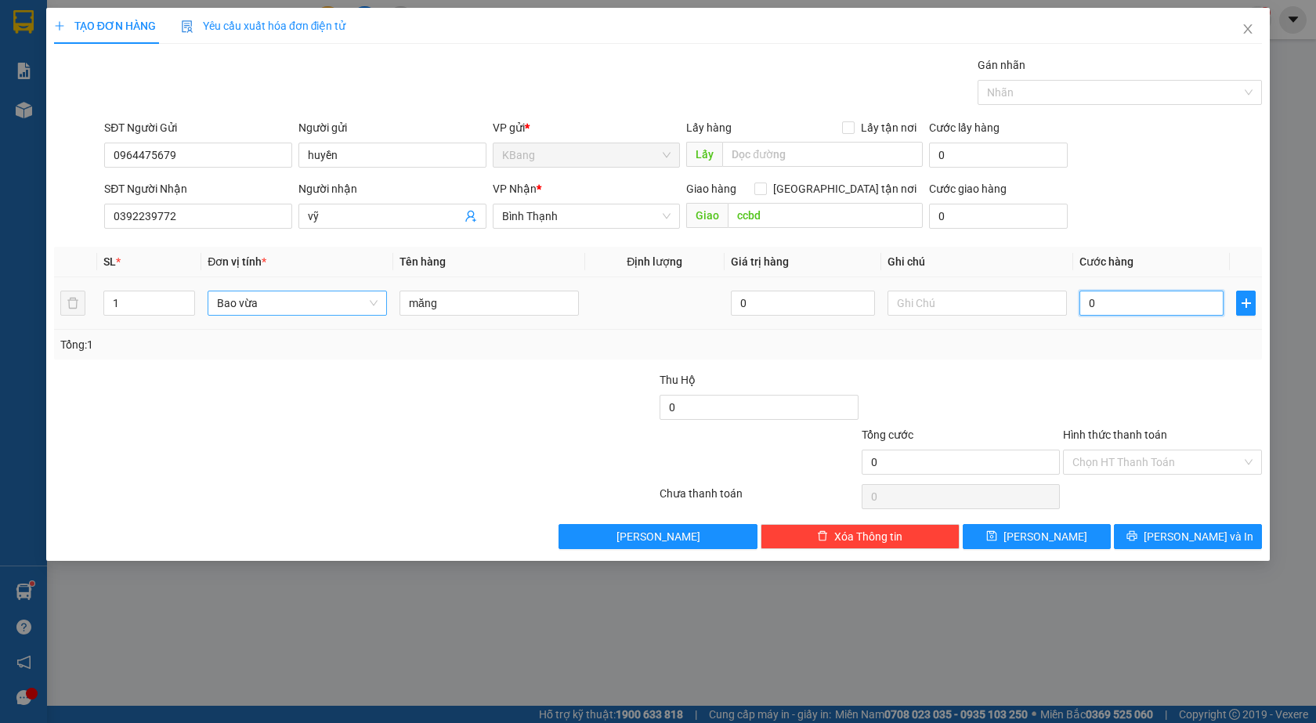
type input "8"
type input "80"
type input "800"
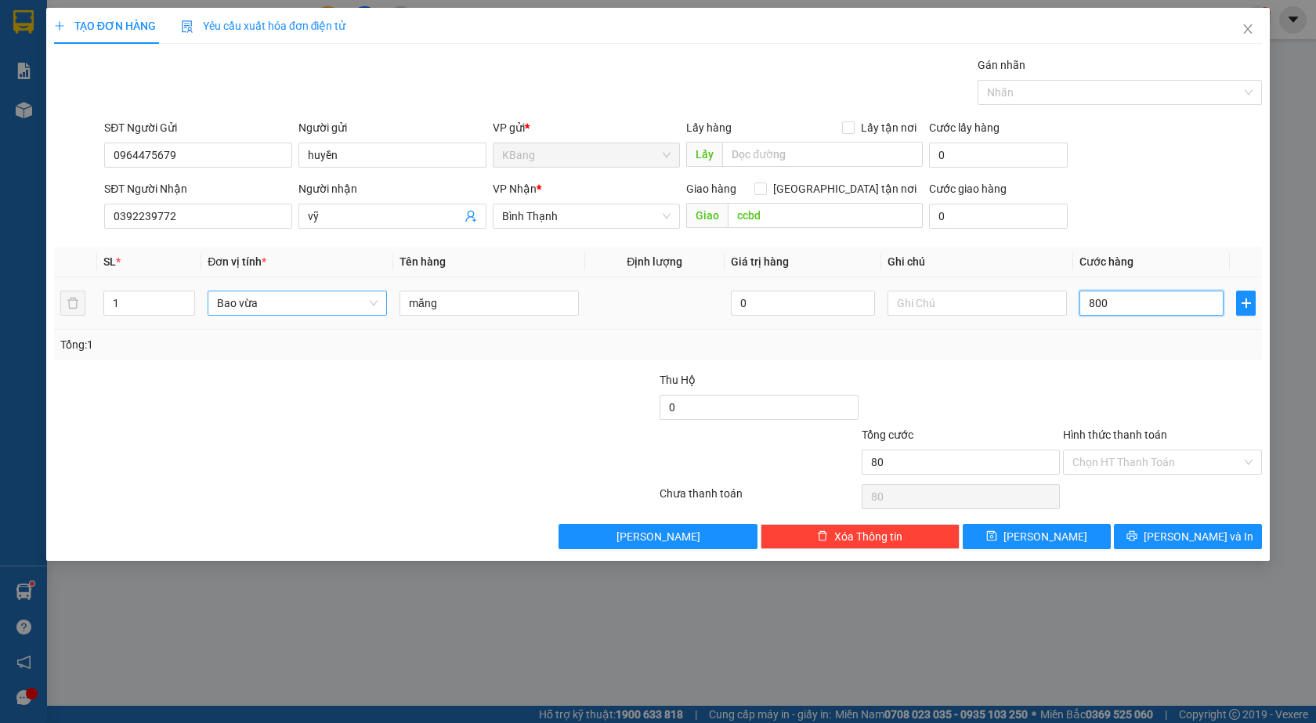
type input "800"
type input "8.000"
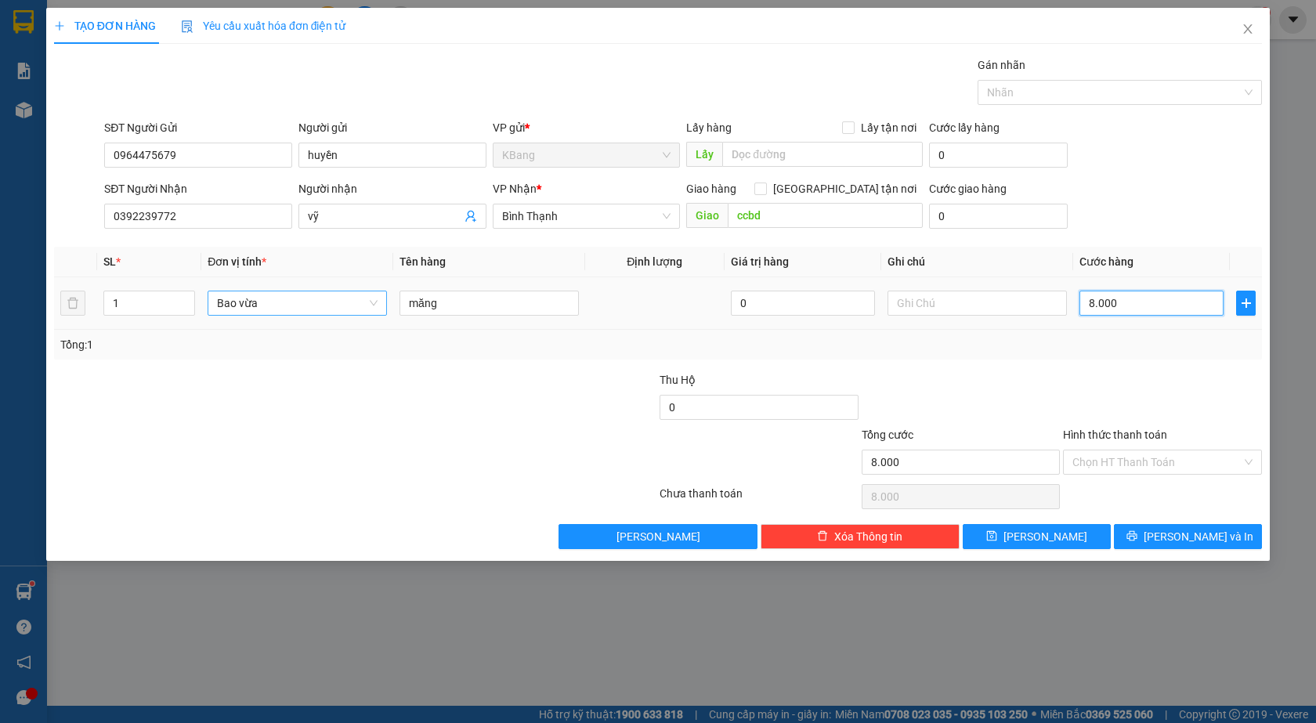
type input "80.000"
click at [1193, 541] on span "[PERSON_NAME] và In" at bounding box center [1198, 536] width 110 height 17
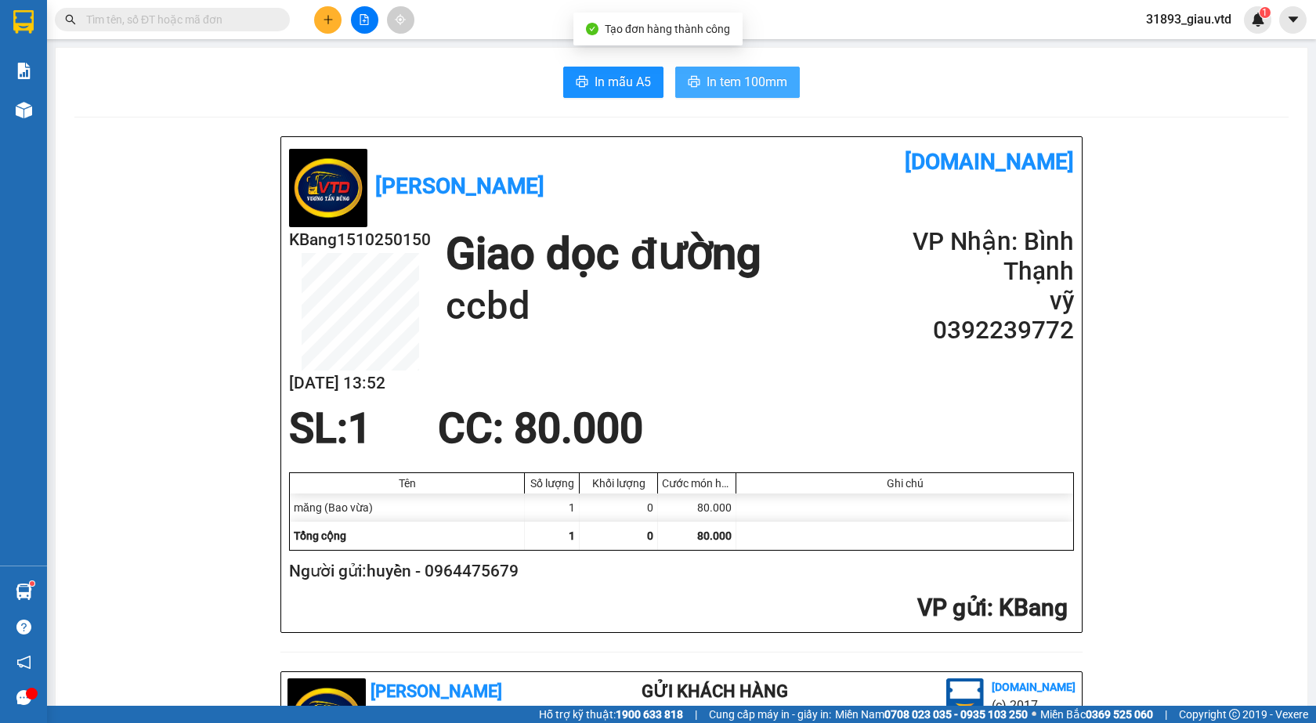
click at [730, 78] on span "In tem 100mm" at bounding box center [746, 82] width 81 height 20
click at [369, 18] on icon "file-add" at bounding box center [364, 19] width 11 height 11
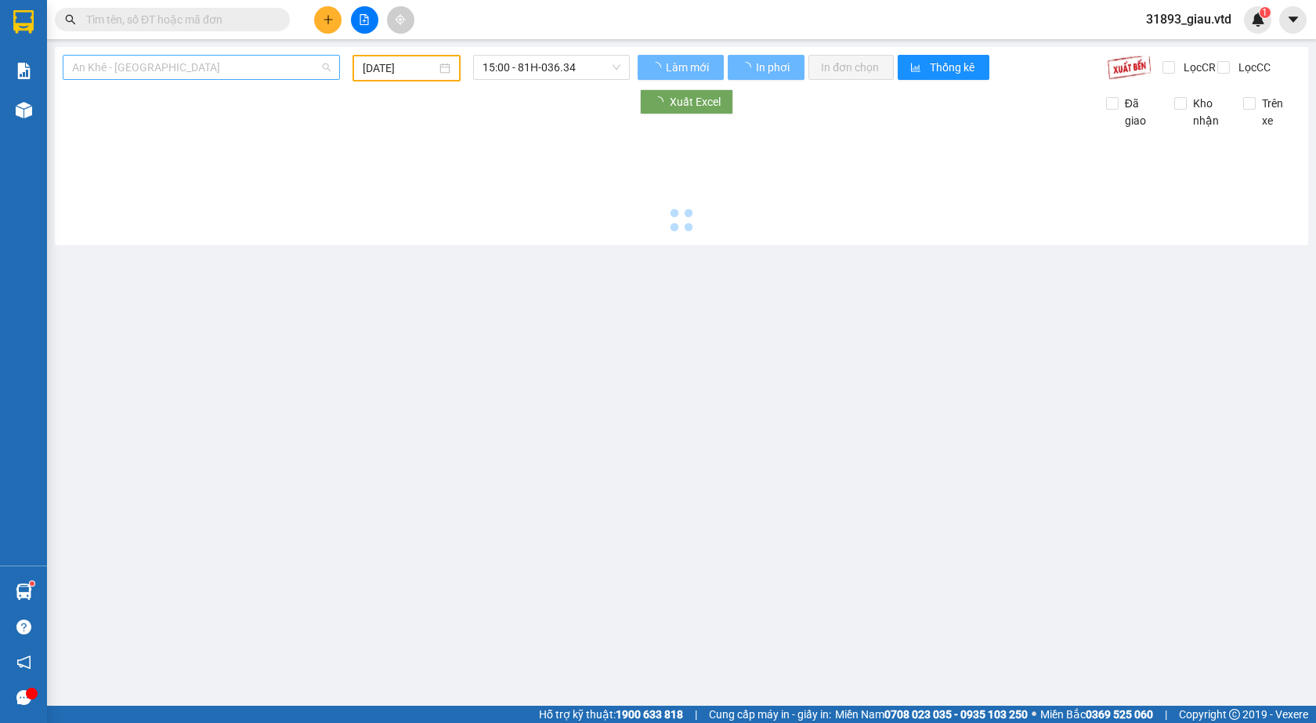
click at [119, 67] on span "An Khê - [GEOGRAPHIC_DATA]" at bounding box center [201, 67] width 258 height 23
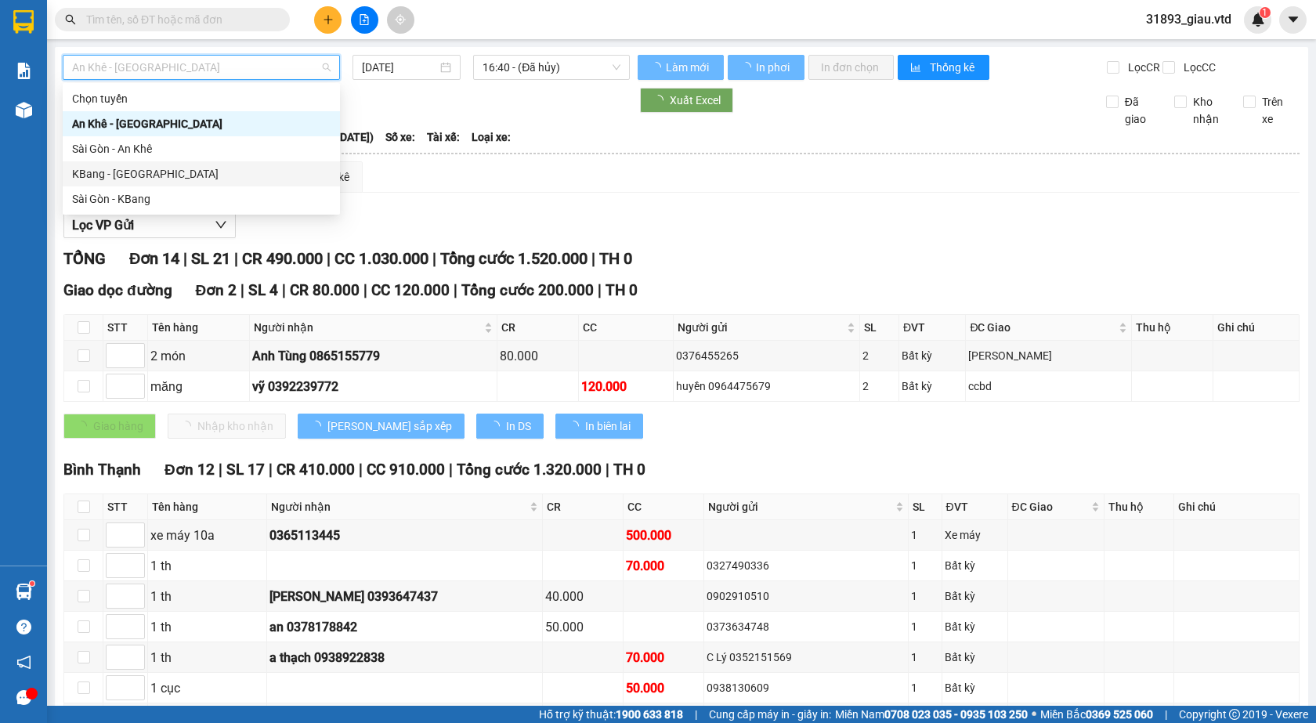
type input "[DATE]"
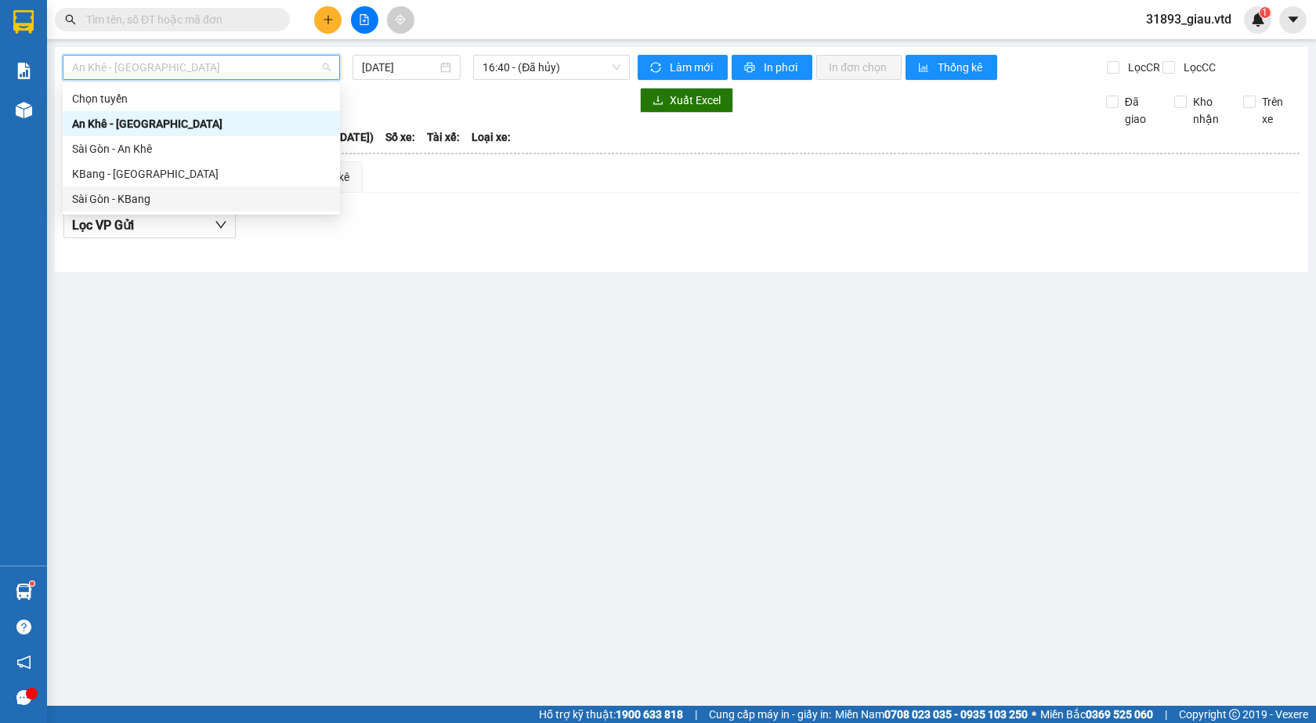
click at [111, 197] on div "Sài Gòn - KBang" at bounding box center [201, 198] width 258 height 17
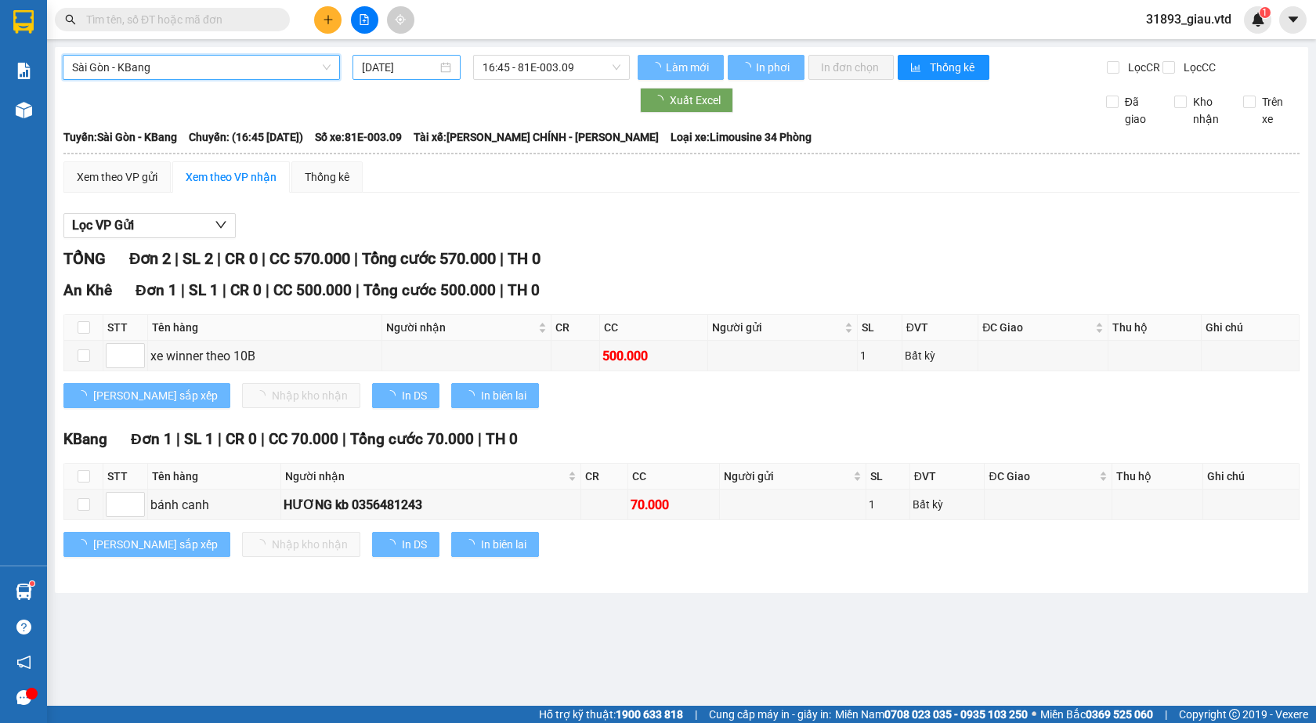
click at [379, 66] on input "[DATE]" at bounding box center [399, 67] width 75 height 17
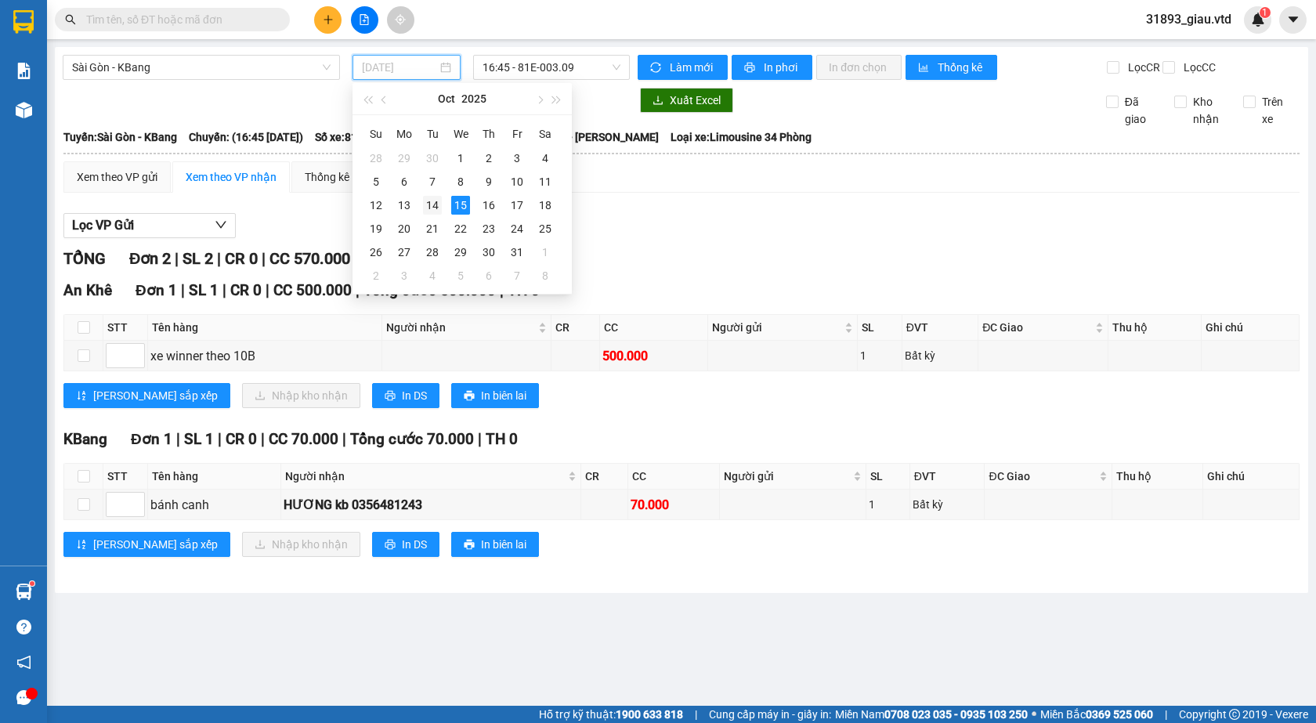
click at [430, 200] on div "14" at bounding box center [432, 205] width 19 height 19
type input "[DATE]"
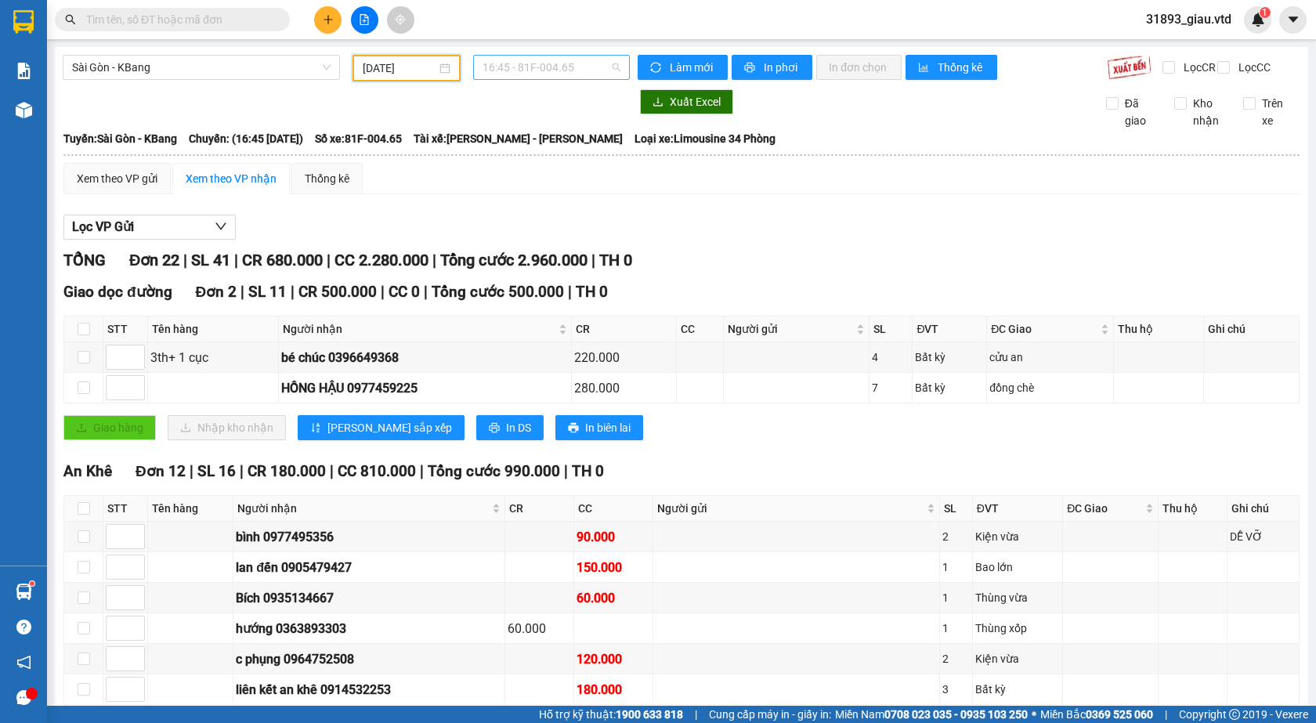
click at [514, 71] on span "16:45 - 81F-004.65" at bounding box center [551, 67] width 138 height 23
click at [545, 145] on div "17:00 - 81H-036.93" at bounding box center [539, 148] width 122 height 17
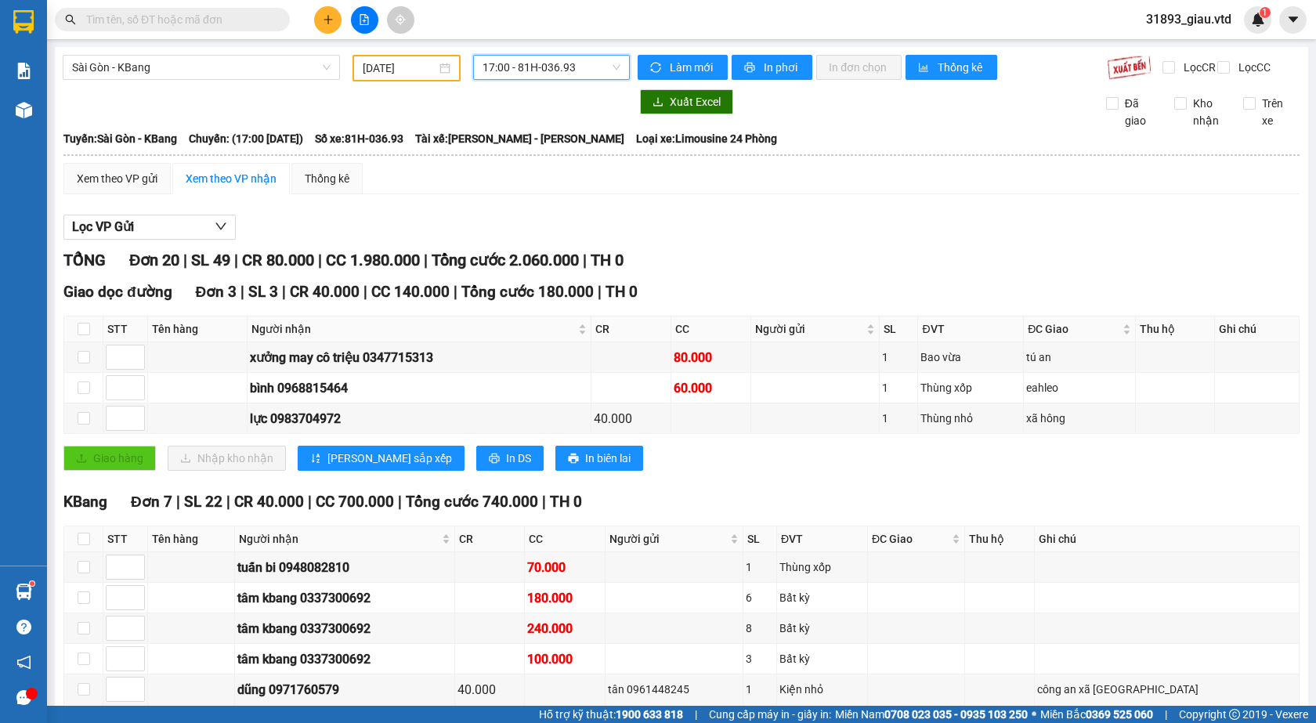
click at [330, 27] on button at bounding box center [327, 19] width 27 height 27
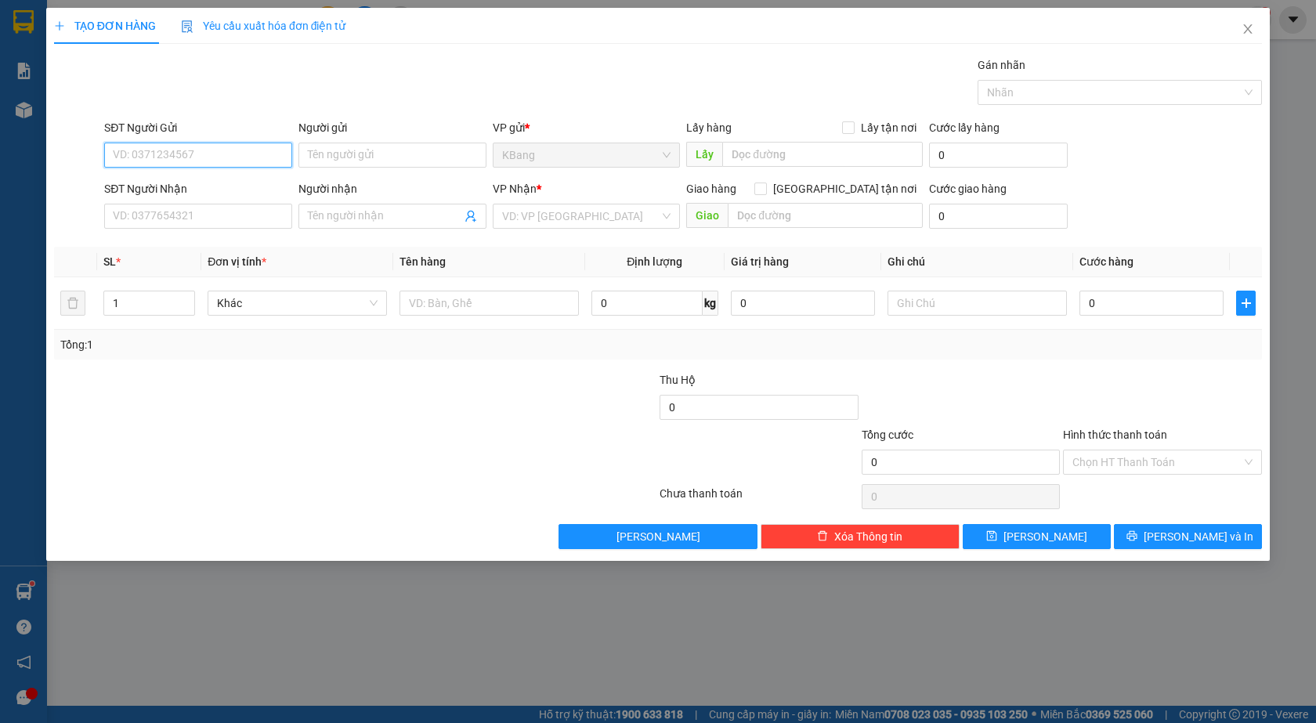
click at [207, 164] on input "SĐT Người Gửi" at bounding box center [198, 155] width 188 height 25
click at [208, 159] on input "0931164" at bounding box center [198, 155] width 188 height 25
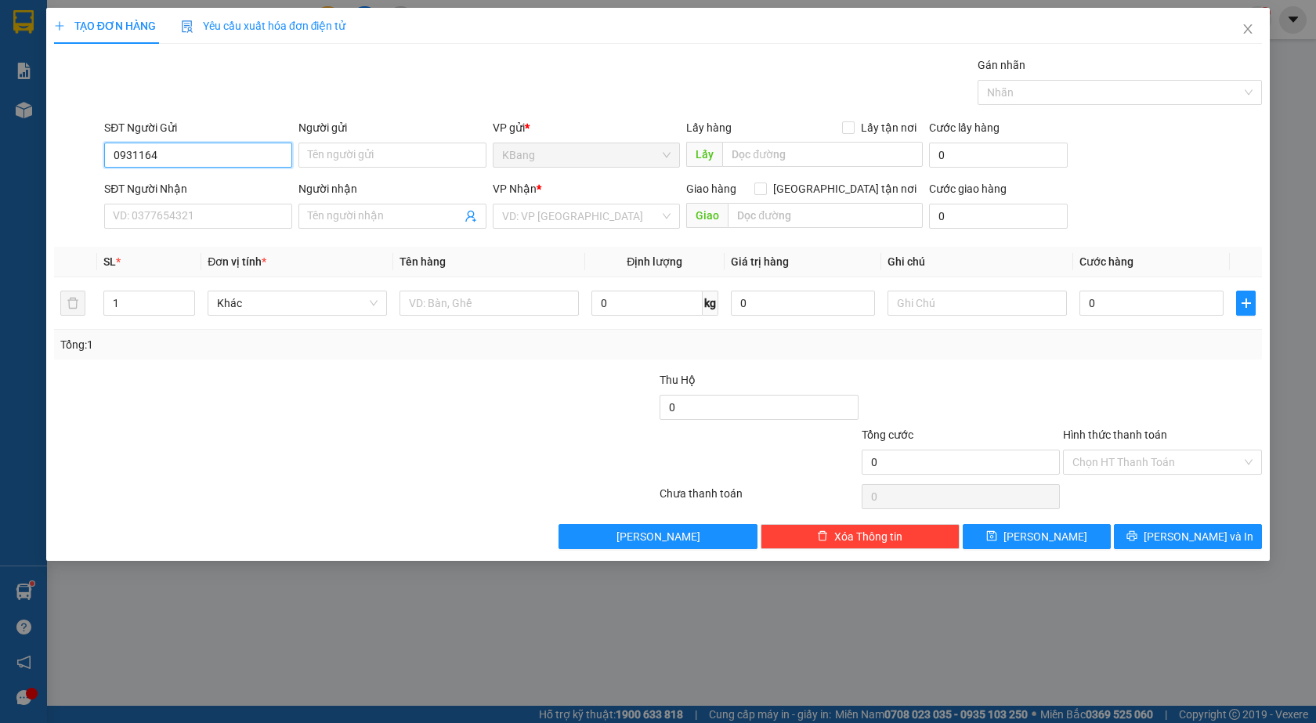
click at [208, 159] on input "0931164" at bounding box center [198, 155] width 188 height 25
click at [176, 160] on input "09311642240" at bounding box center [198, 155] width 188 height 25
type input "0"
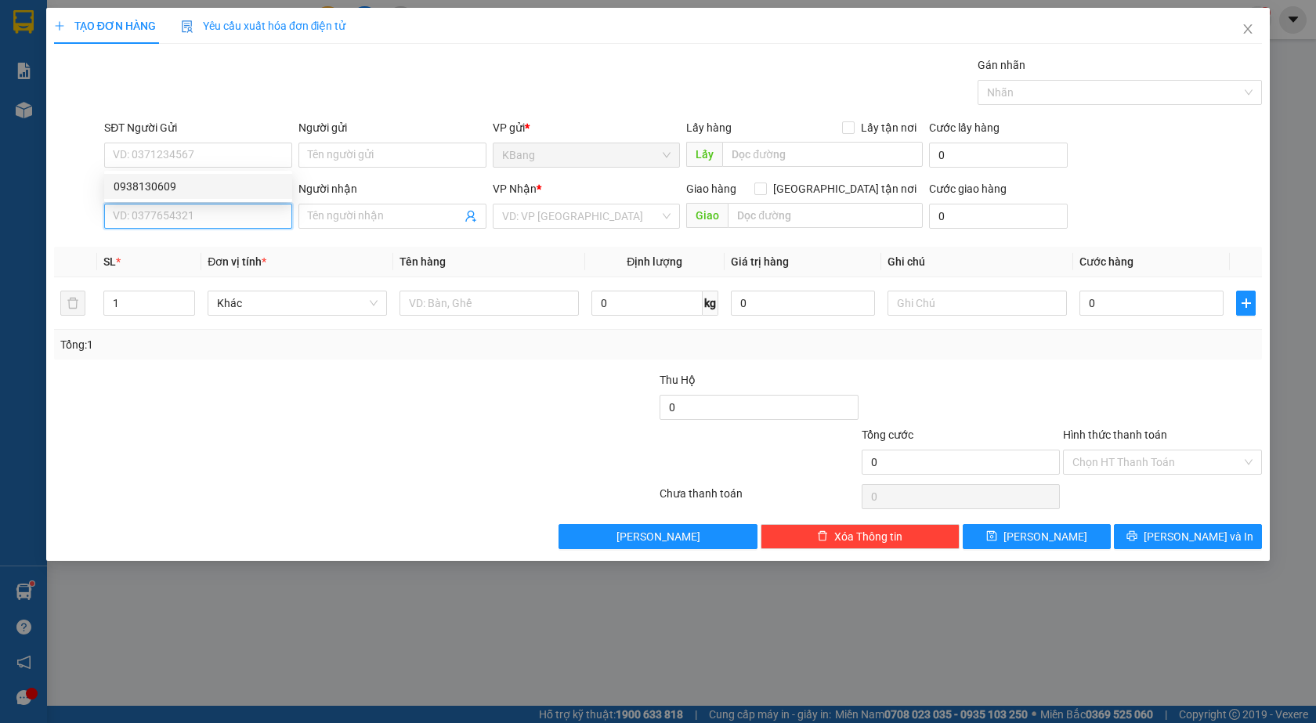
click at [146, 215] on input "SĐT Người Nhận" at bounding box center [198, 216] width 188 height 25
click at [136, 258] on div "0923686162 - thảo" at bounding box center [198, 247] width 188 height 25
type input "0923686162"
type input "thảo"
type input "0923686162"
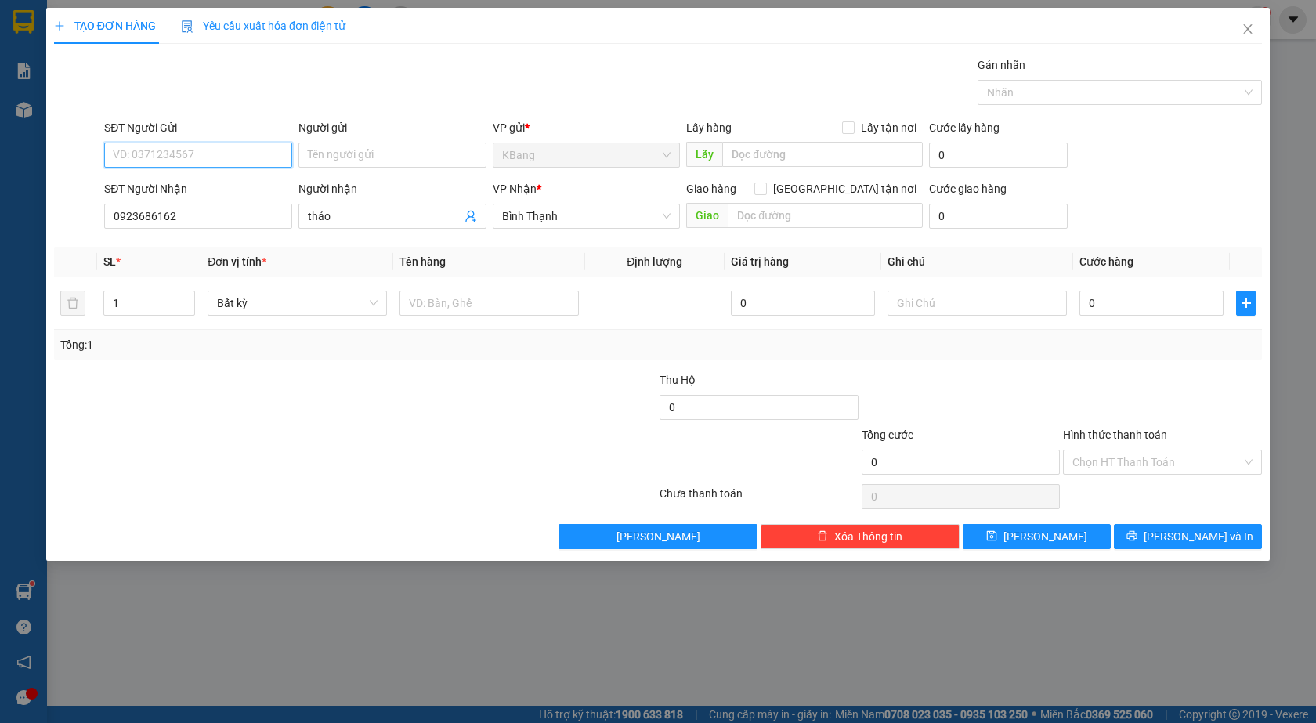
click at [163, 154] on input "SĐT Người Gửi" at bounding box center [198, 155] width 188 height 25
type input "0931642240"
click at [344, 147] on input "Người gửi" at bounding box center [392, 155] width 188 height 25
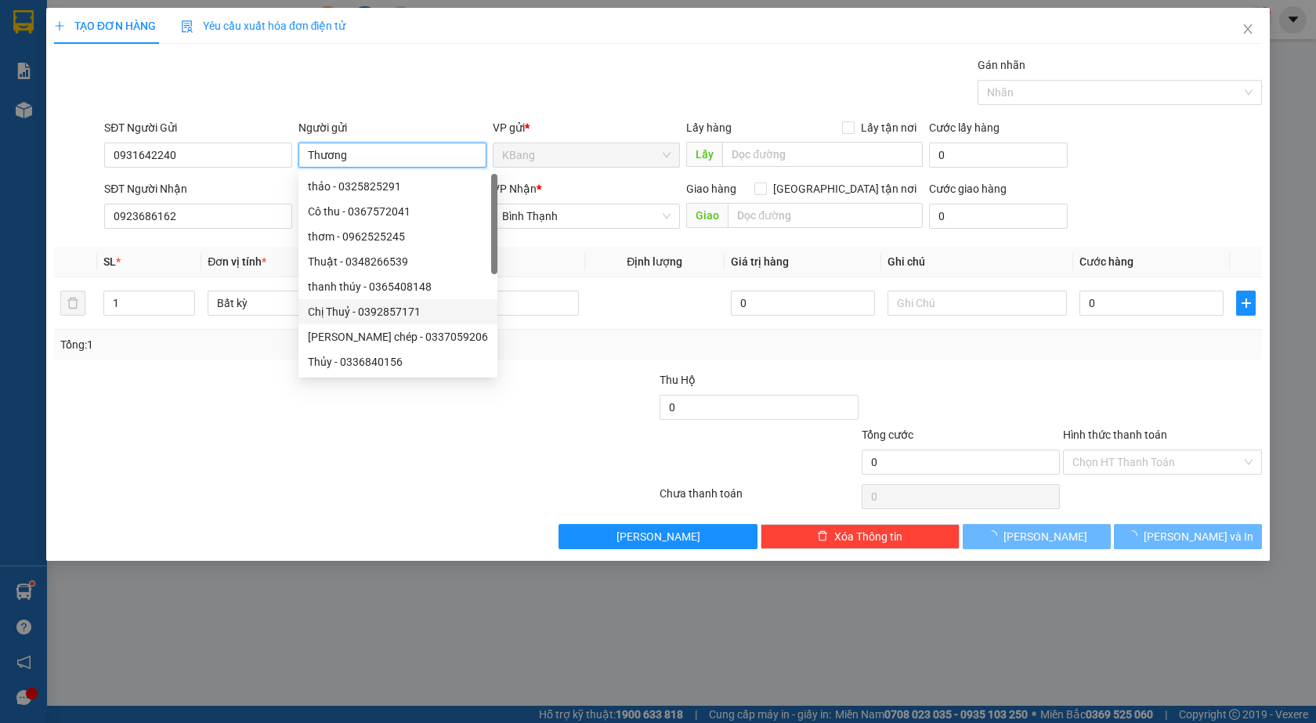
type input "Thương"
click at [249, 494] on div at bounding box center [354, 496] width 605 height 31
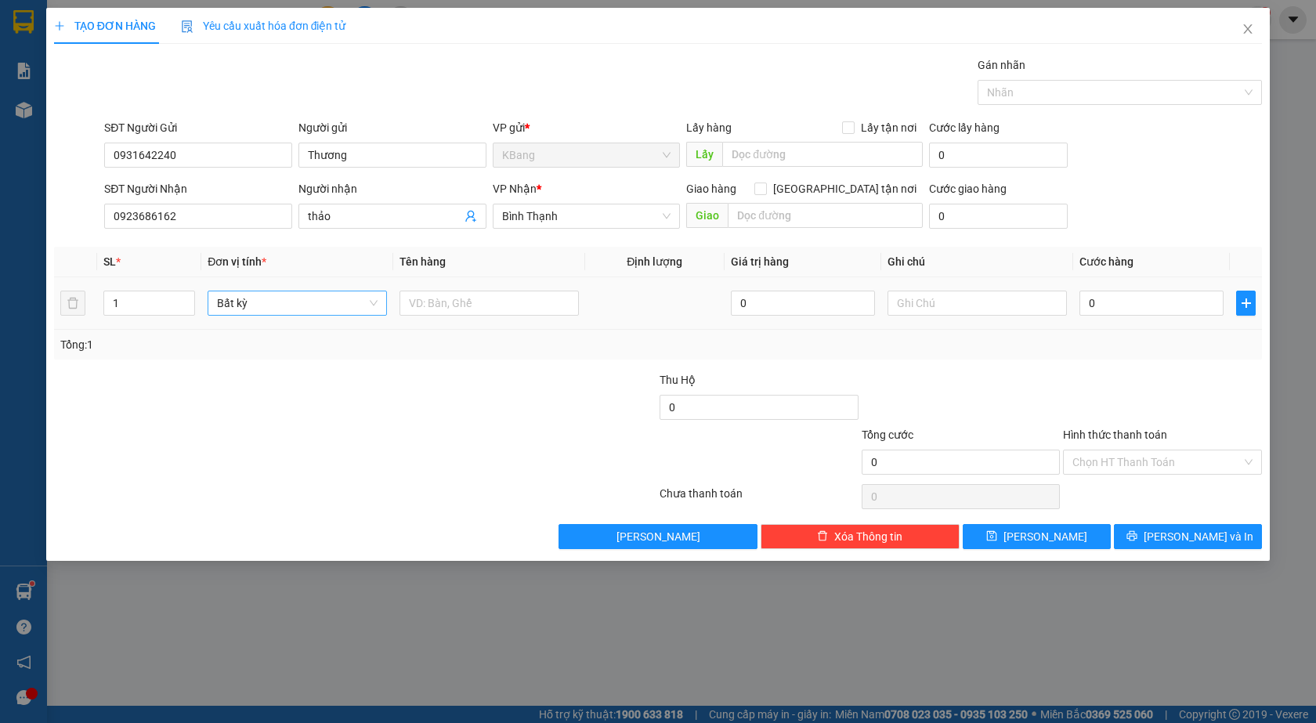
click at [241, 306] on span "Bất kỳ" at bounding box center [297, 302] width 161 height 23
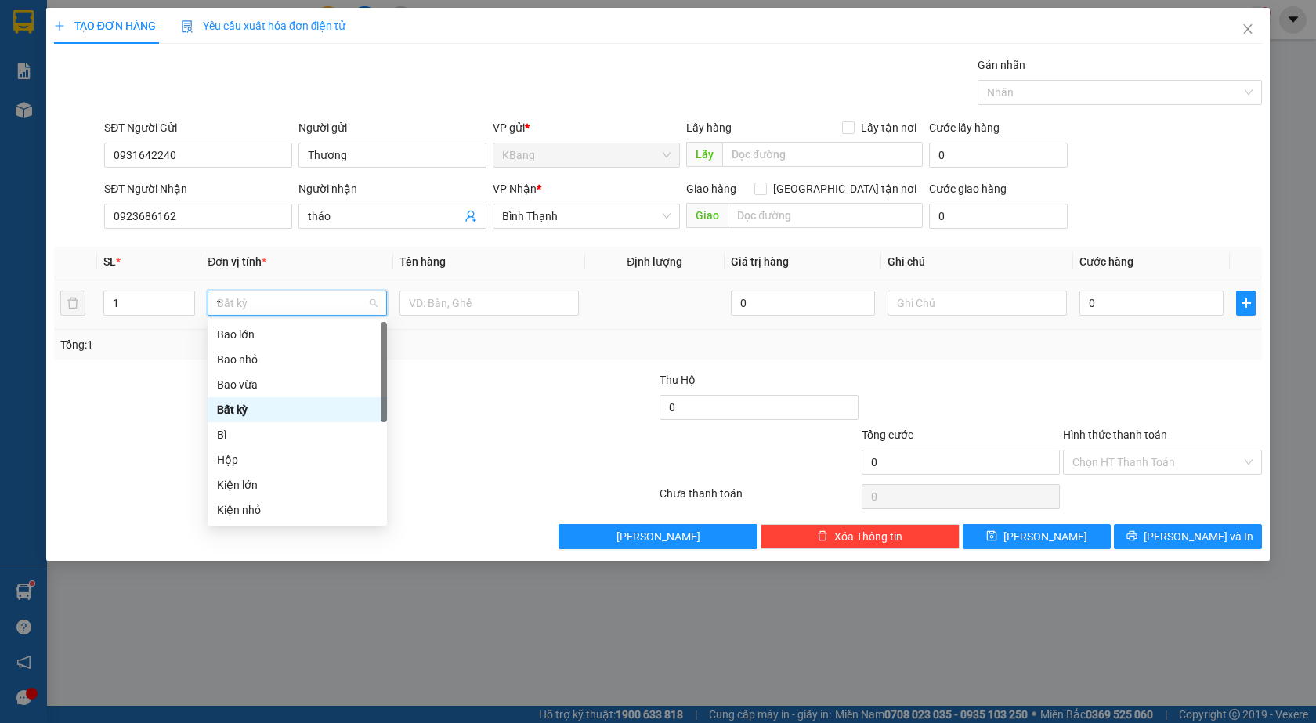
type input "th"
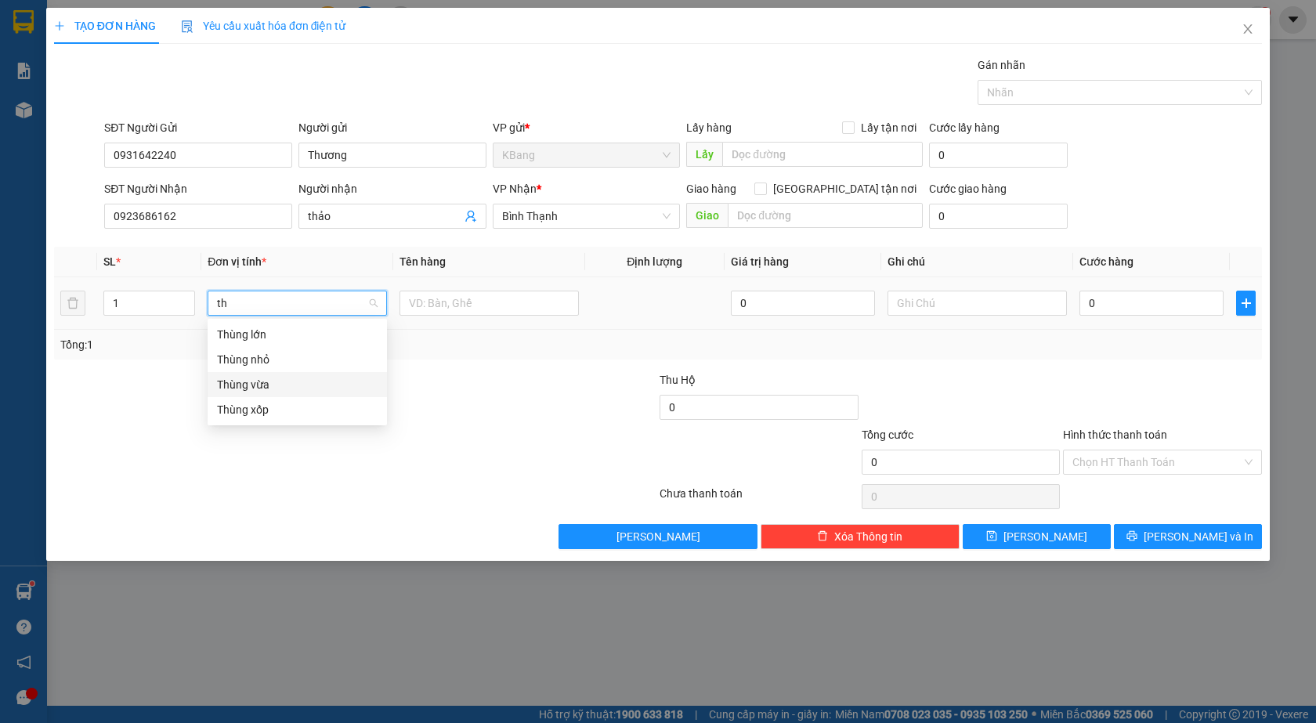
click at [264, 381] on div "Thùng vừa" at bounding box center [297, 384] width 161 height 17
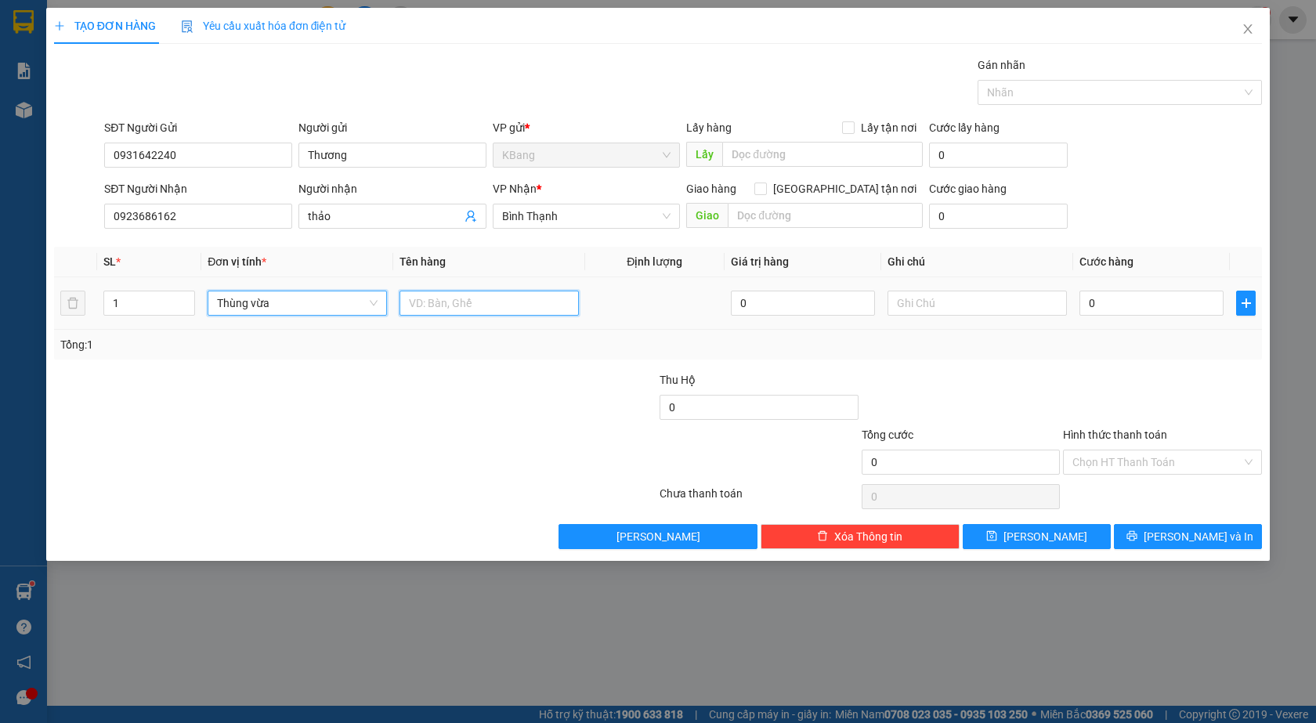
click at [428, 301] on input "text" at bounding box center [488, 303] width 179 height 25
type input "d"
type input "đồ ăn"
click at [1095, 305] on input "0" at bounding box center [1151, 303] width 144 height 25
type input "5"
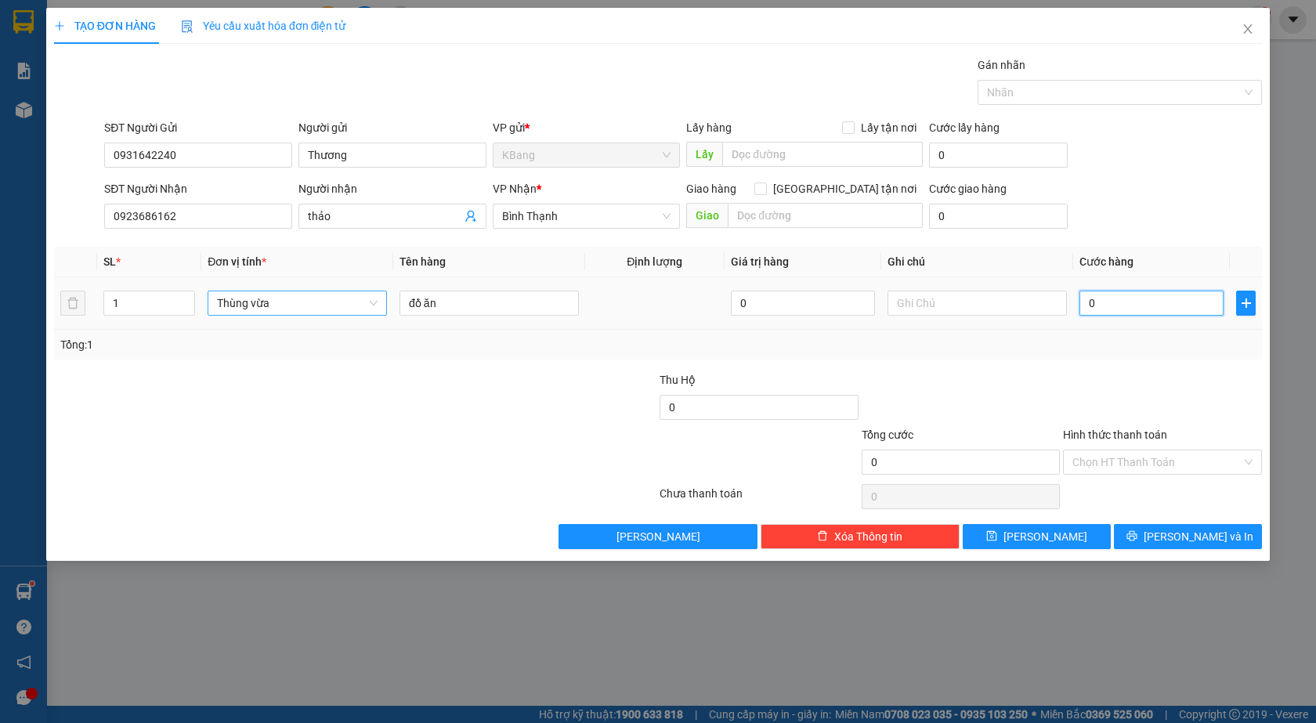
type input "5"
type input "50"
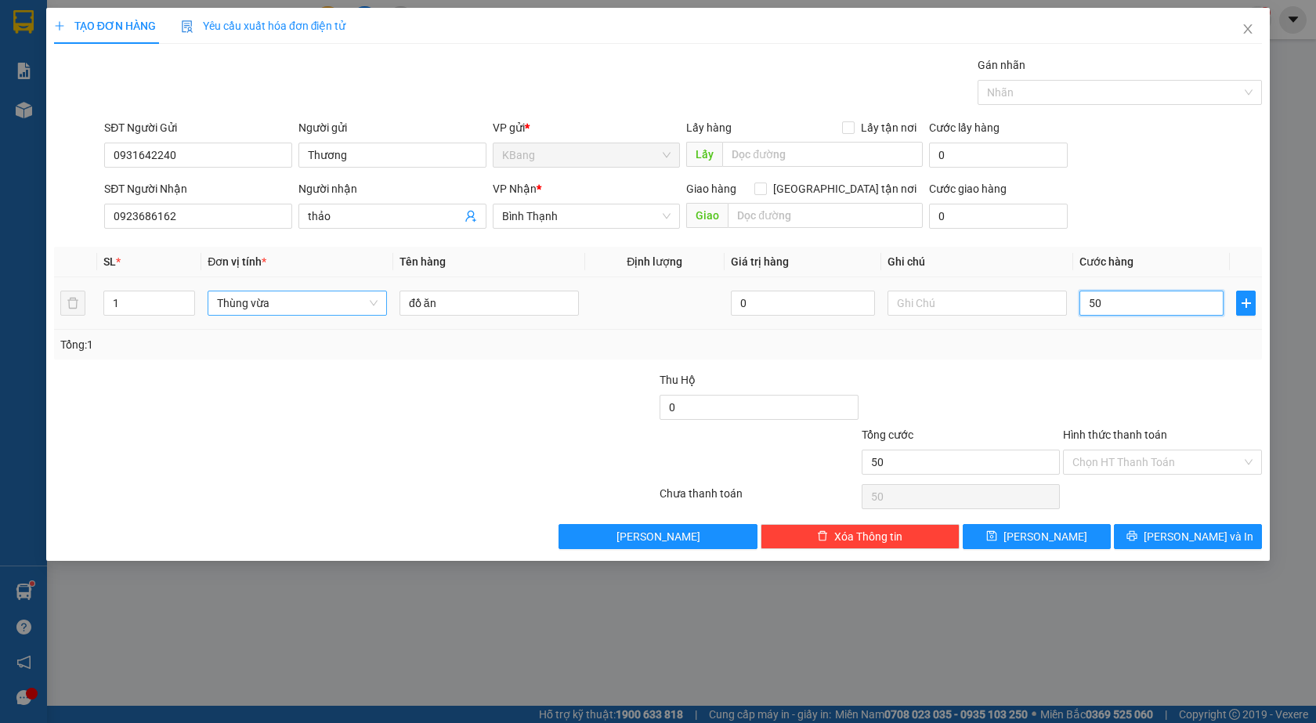
type input "500"
type input "5.000"
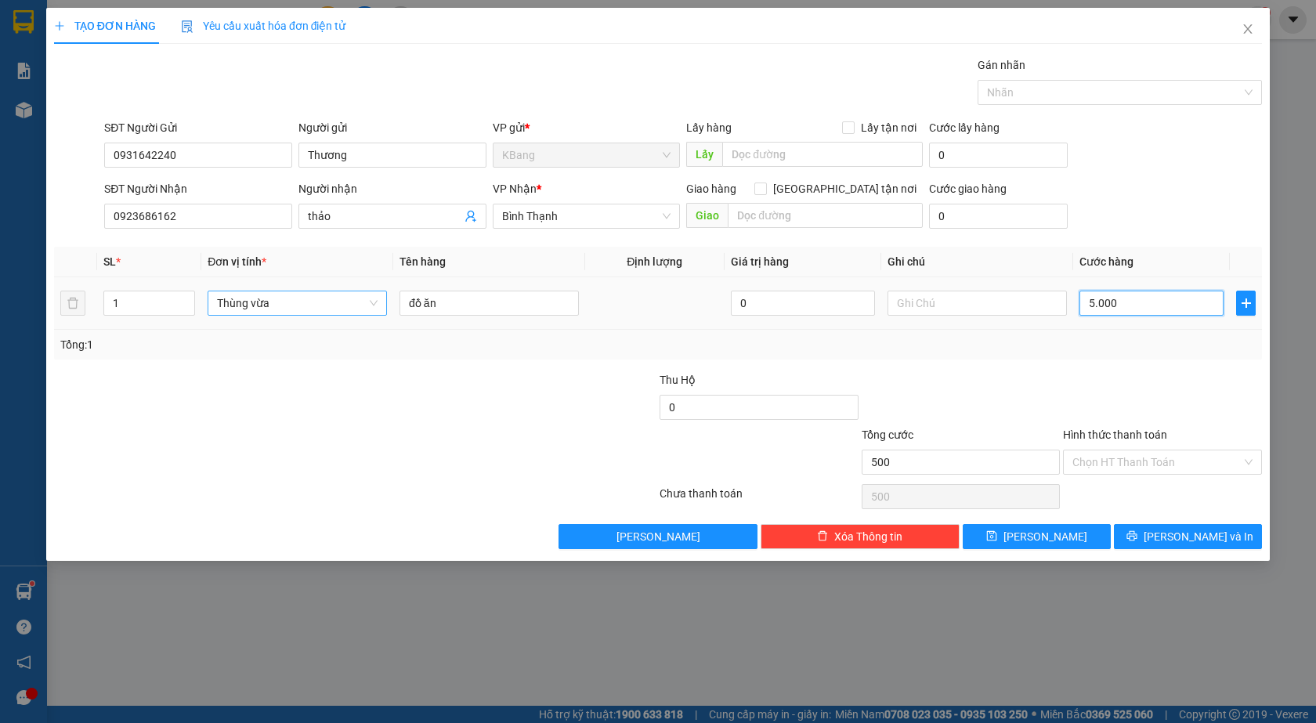
type input "5.000"
type input "50.000"
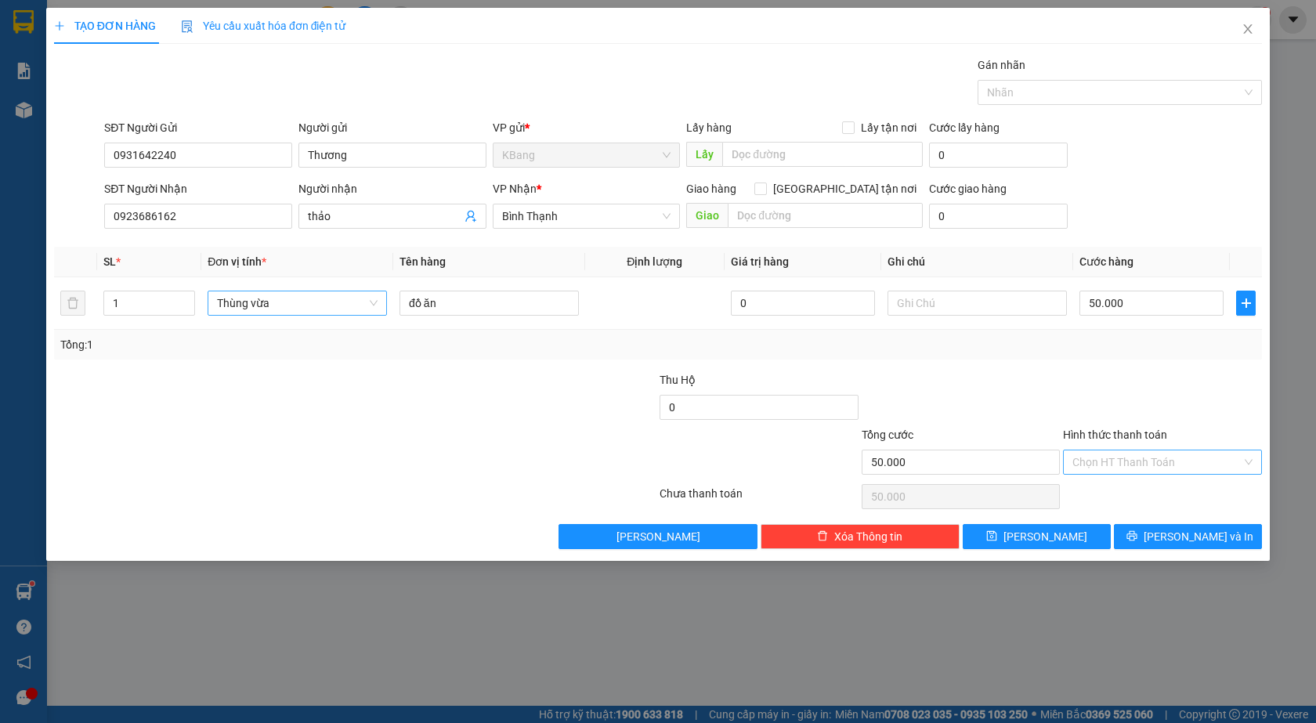
click at [1107, 468] on input "Hình thức thanh toán" at bounding box center [1156, 461] width 169 height 23
click at [1104, 494] on div "Tại văn phòng" at bounding box center [1162, 493] width 180 height 17
type input "0"
click at [1182, 537] on span "[PERSON_NAME] và In" at bounding box center [1198, 536] width 110 height 17
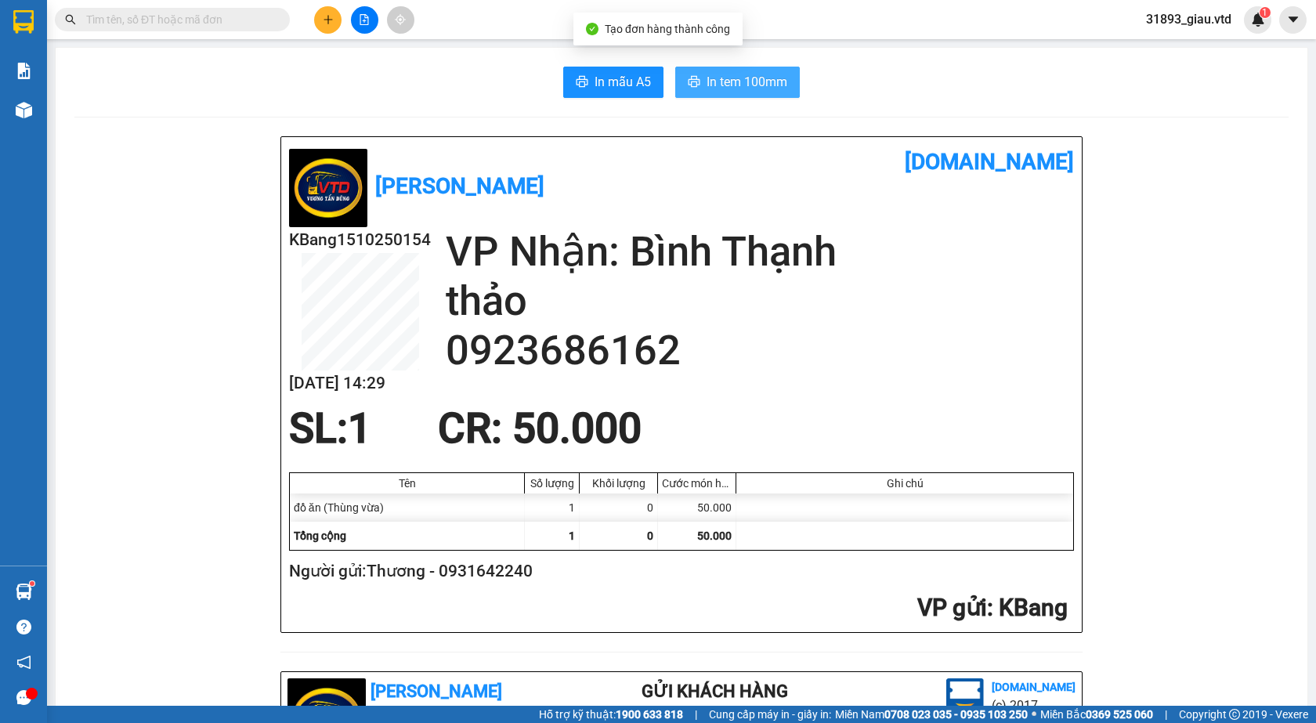
click at [756, 80] on span "In tem 100mm" at bounding box center [746, 82] width 81 height 20
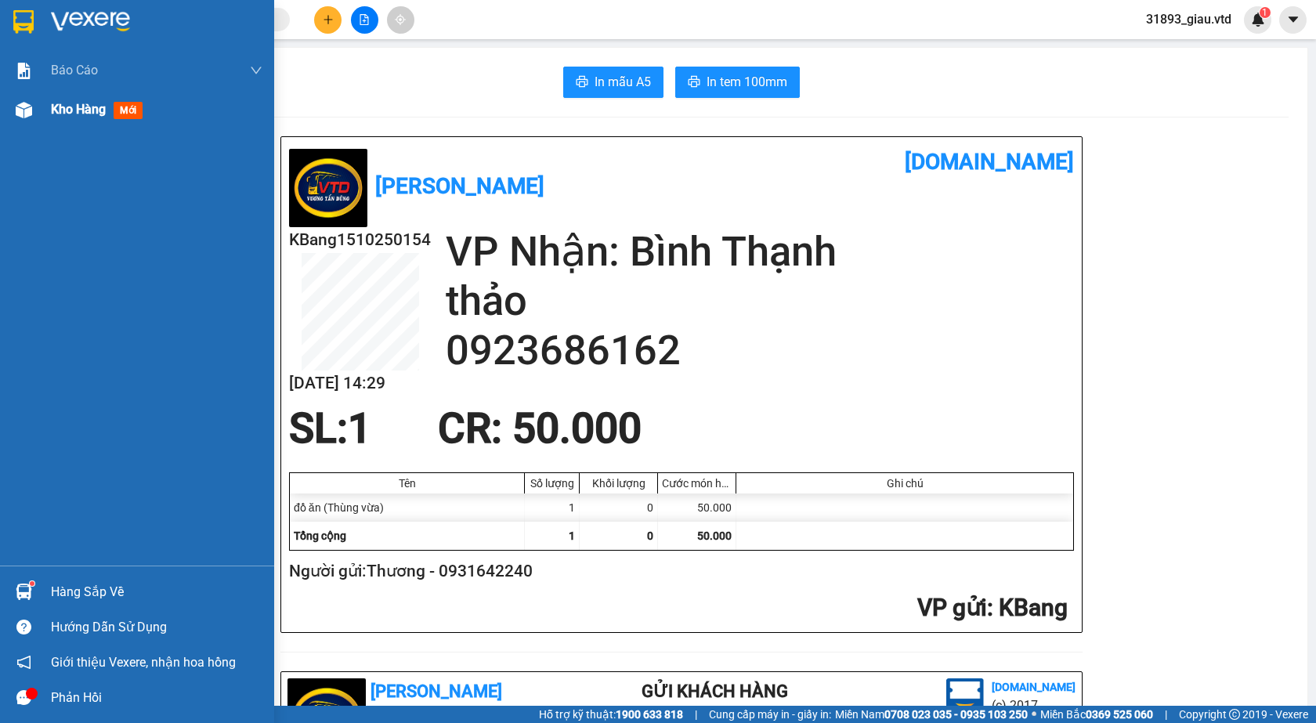
click at [69, 109] on span "Kho hàng" at bounding box center [78, 109] width 55 height 15
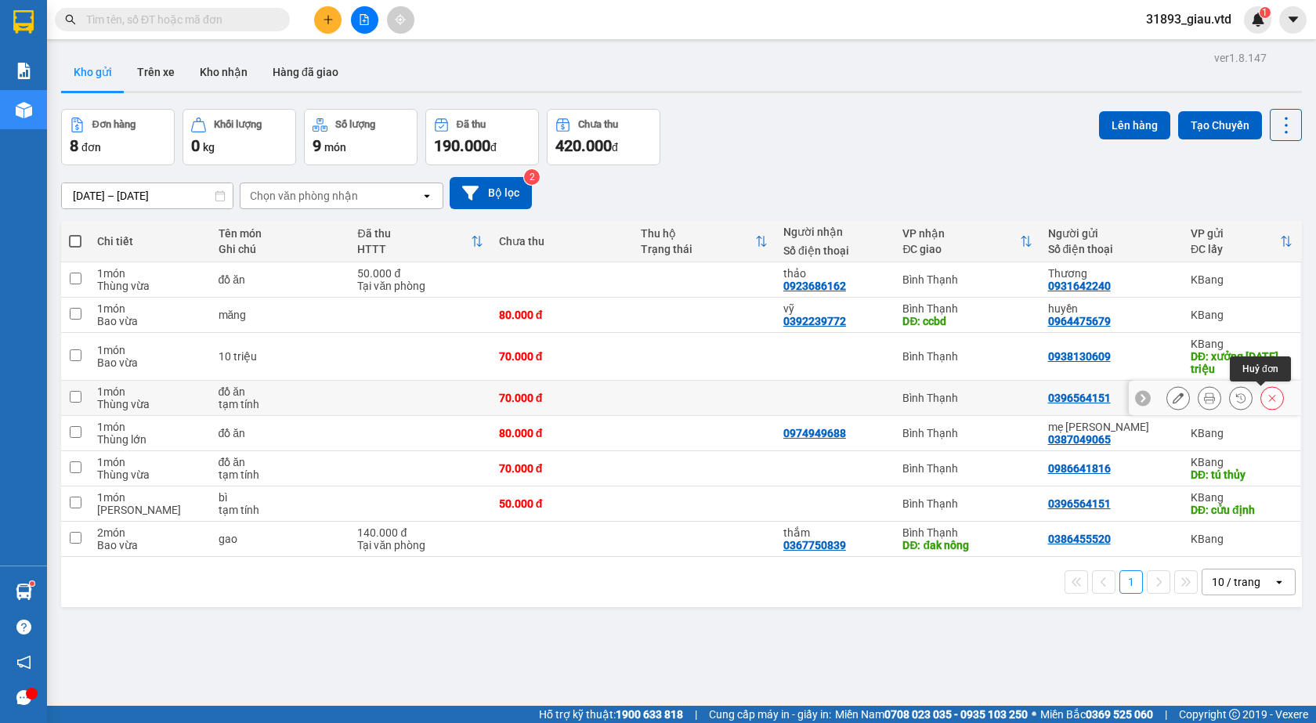
click at [1266, 395] on icon at bounding box center [1271, 397] width 11 height 11
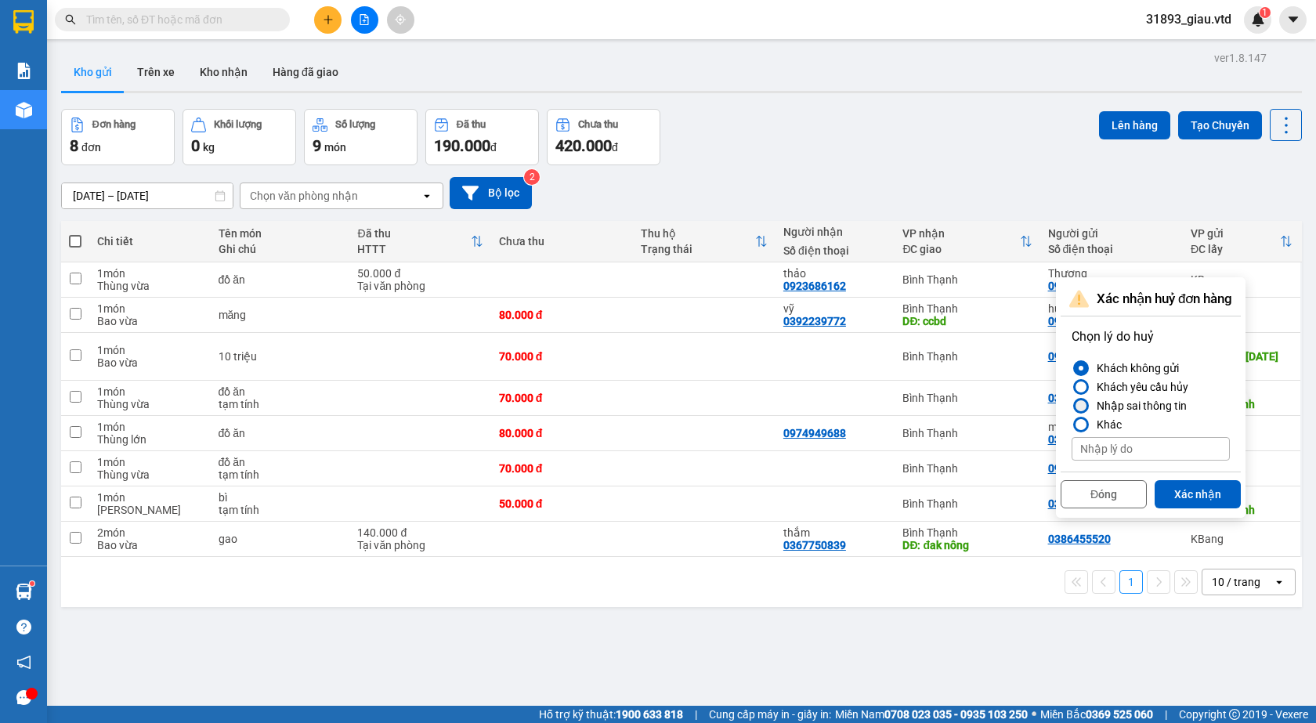
click at [1152, 405] on div "Nhập sai thông tin" at bounding box center [1138, 405] width 96 height 19
click at [1071, 406] on input "Nhập sai thông tin" at bounding box center [1071, 406] width 0 height 0
click at [1182, 485] on button "Xác nhận" at bounding box center [1197, 494] width 86 height 28
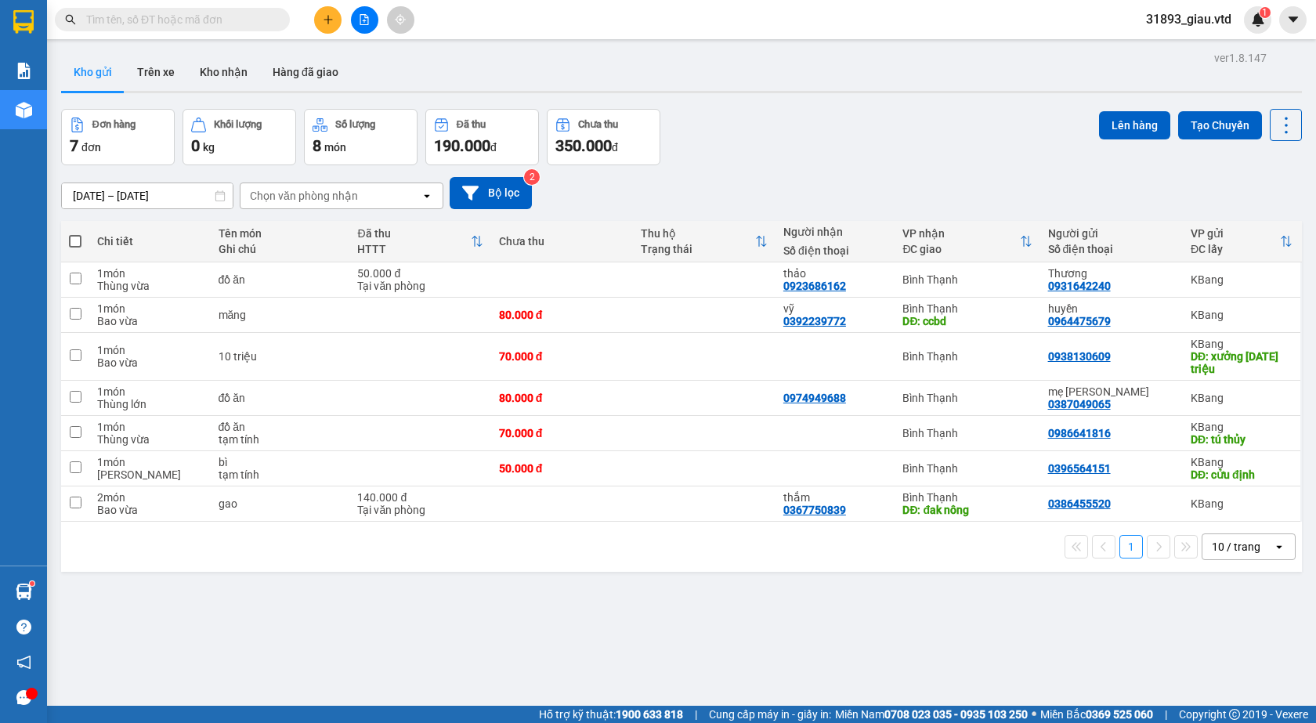
click at [542, 561] on div "1 10 / trang open" at bounding box center [681, 547] width 1240 height 50
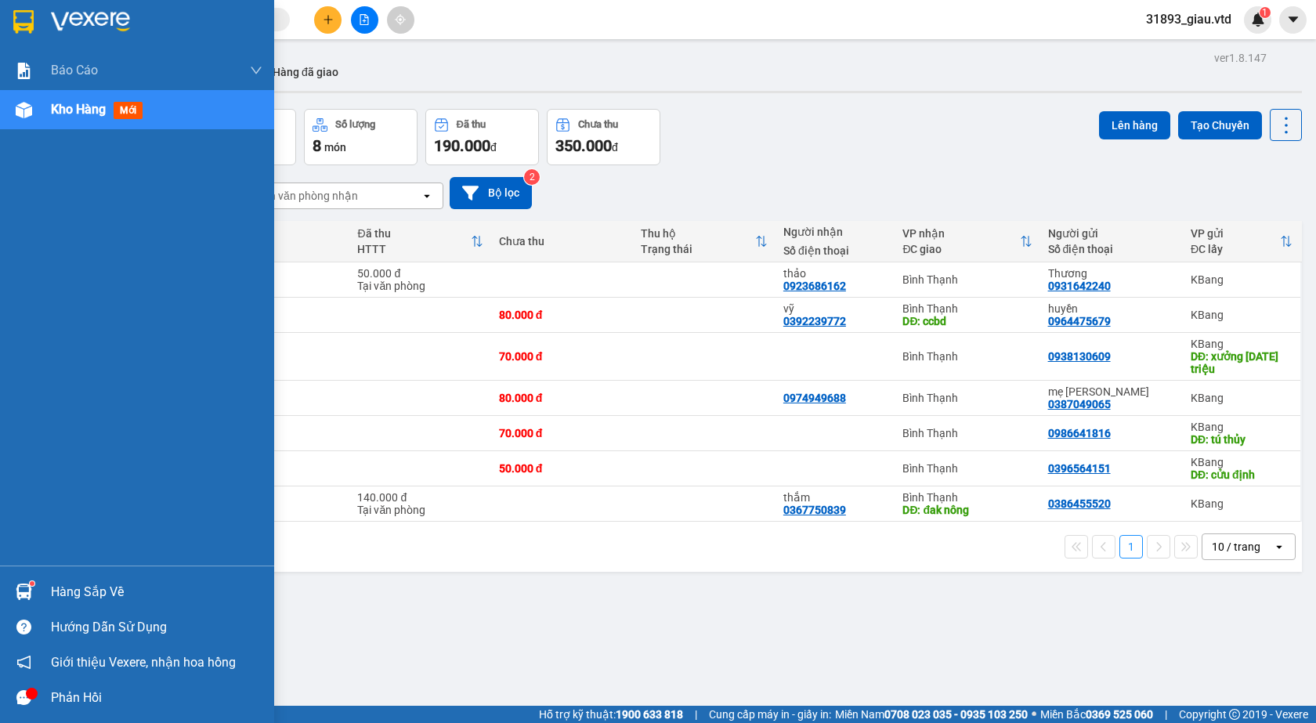
click at [60, 114] on span "Kho hàng" at bounding box center [78, 109] width 55 height 15
